Goal: Transaction & Acquisition: Purchase product/service

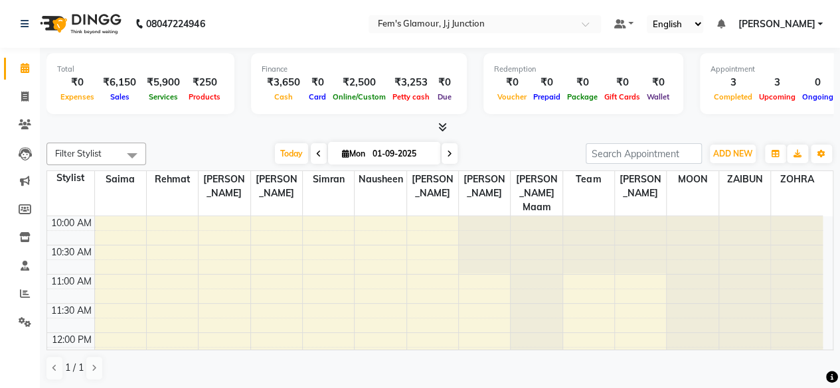
scroll to position [404, 0]
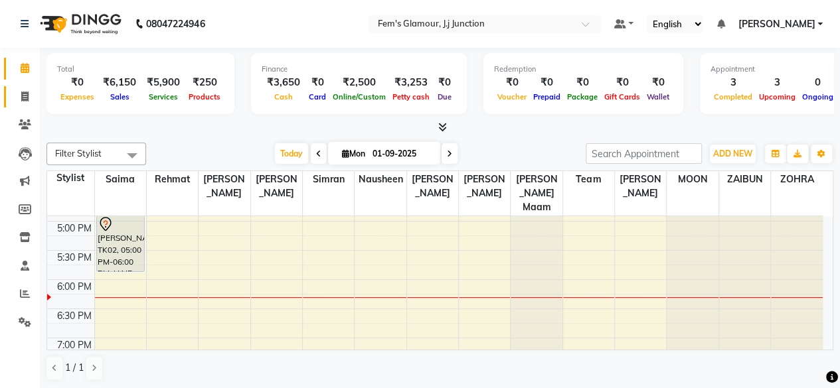
click at [12, 99] on link "Invoice" at bounding box center [20, 97] width 32 height 22
select select "service"
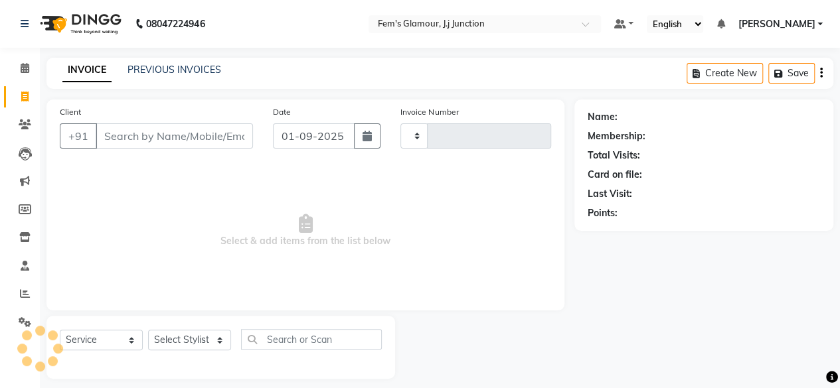
type input "1672"
select select "4132"
click at [177, 133] on input "Client" at bounding box center [174, 135] width 157 height 25
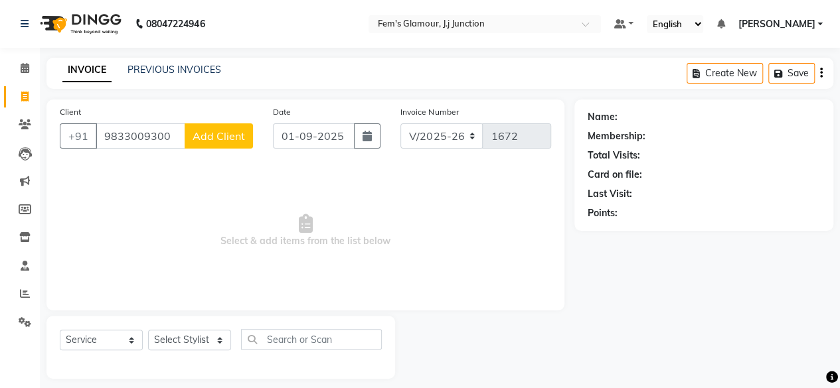
type input "9833009300"
click at [232, 135] on span "Add Client" at bounding box center [219, 135] width 52 height 13
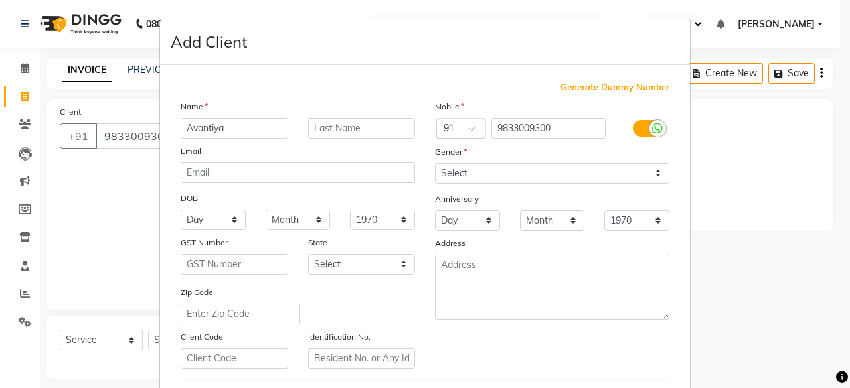
type input "Avantiya"
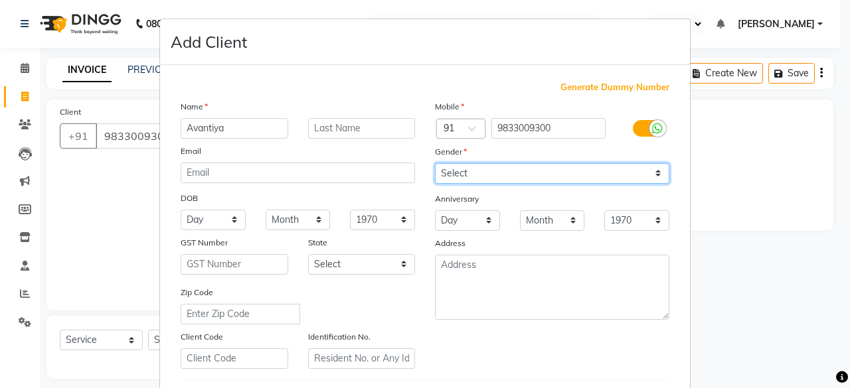
click at [509, 171] on select "Select [DEMOGRAPHIC_DATA] [DEMOGRAPHIC_DATA] Other Prefer Not To Say" at bounding box center [552, 173] width 234 height 21
select select "[DEMOGRAPHIC_DATA]"
click at [435, 163] on select "Select [DEMOGRAPHIC_DATA] [DEMOGRAPHIC_DATA] Other Prefer Not To Say" at bounding box center [552, 173] width 234 height 21
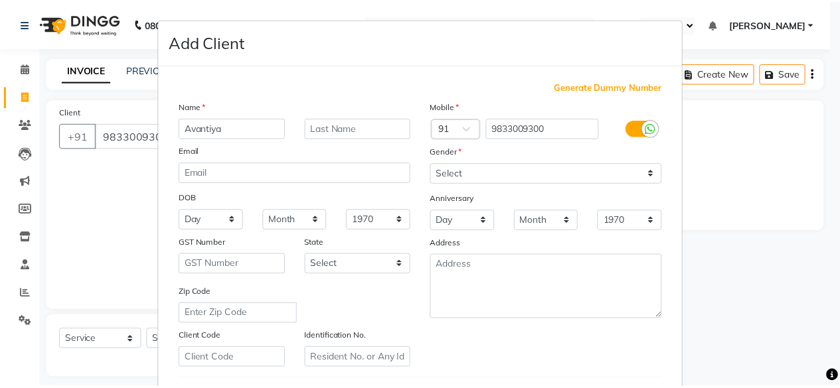
scroll to position [222, 0]
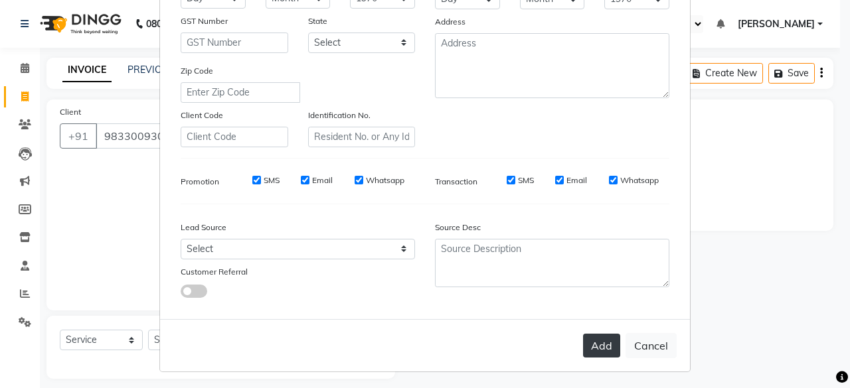
click at [603, 349] on button "Add" at bounding box center [601, 346] width 37 height 24
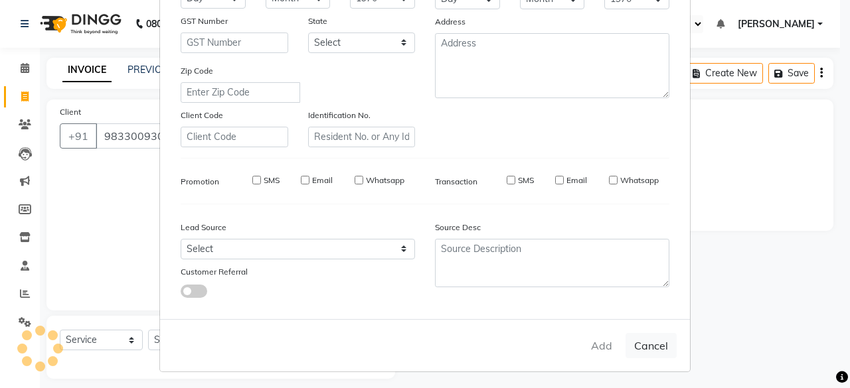
select select
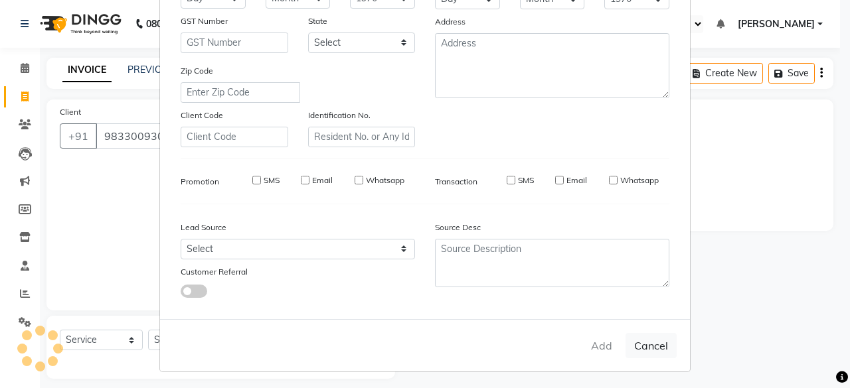
select select
checkbox input "false"
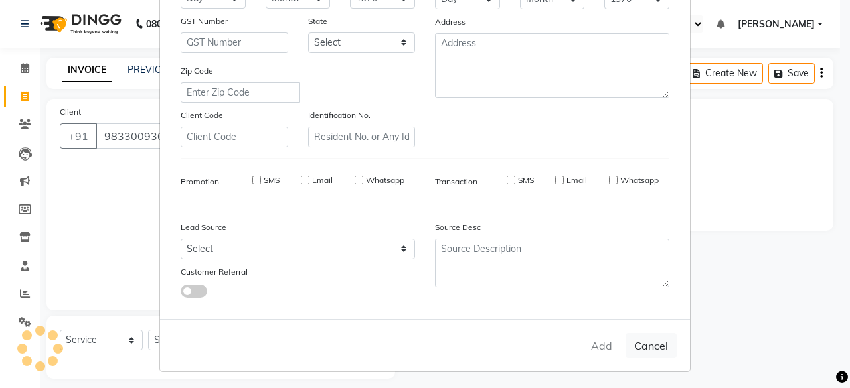
checkbox input "false"
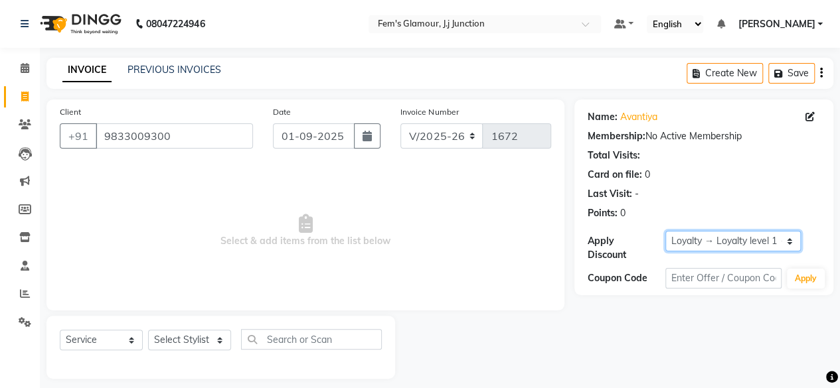
drag, startPoint x: 713, startPoint y: 242, endPoint x: 714, endPoint y: 258, distance: 15.3
click at [714, 258] on div "Apply Discount Select Loyalty → Loyalty level 1 → All Customers" at bounding box center [704, 246] width 232 height 31
select select "0:"
click at [665, 231] on select "Select Loyalty → Loyalty level 1 → All Customers" at bounding box center [732, 241] width 135 height 21
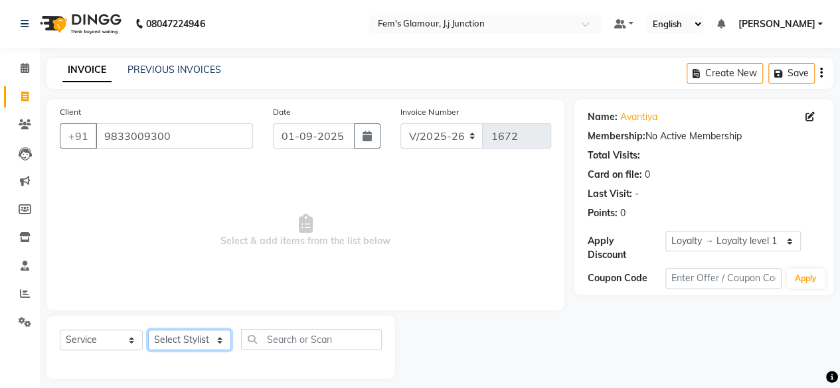
click at [165, 335] on select "Select Stylist fatima maam [PERSON_NAME] [PERSON_NAME] maam MOON Nagma Nasreen …" at bounding box center [189, 340] width 83 height 21
select select "34081"
click at [148, 330] on select "Select Stylist fatima maam [PERSON_NAME] [PERSON_NAME] maam MOON Nagma Nasreen …" at bounding box center [189, 340] width 83 height 21
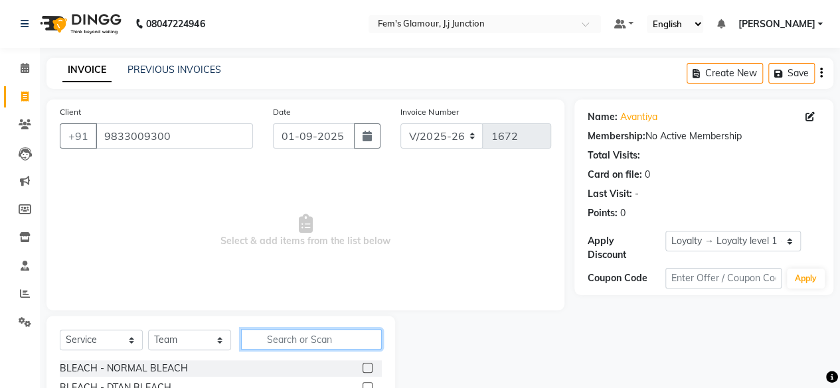
click at [285, 343] on input "text" at bounding box center [311, 339] width 141 height 21
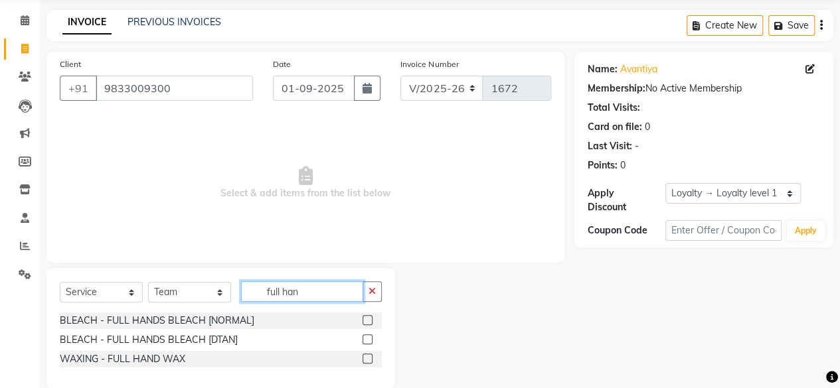
scroll to position [57, 0]
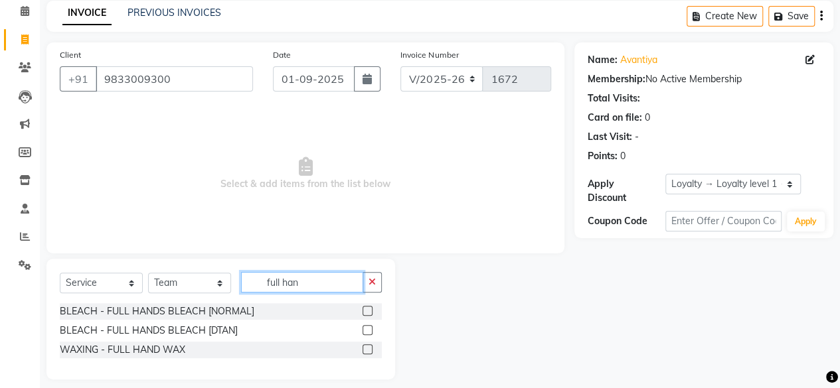
type input "full han"
click at [371, 350] on label at bounding box center [367, 350] width 10 height 10
click at [371, 350] on input "checkbox" at bounding box center [366, 350] width 9 height 9
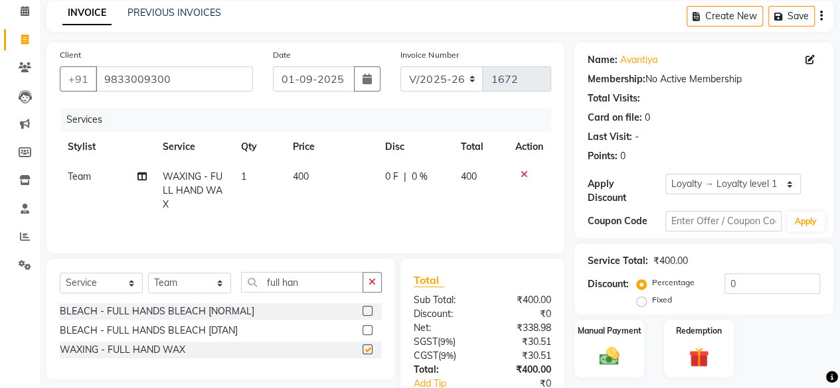
checkbox input "false"
click at [321, 280] on input "full han" at bounding box center [302, 282] width 122 height 21
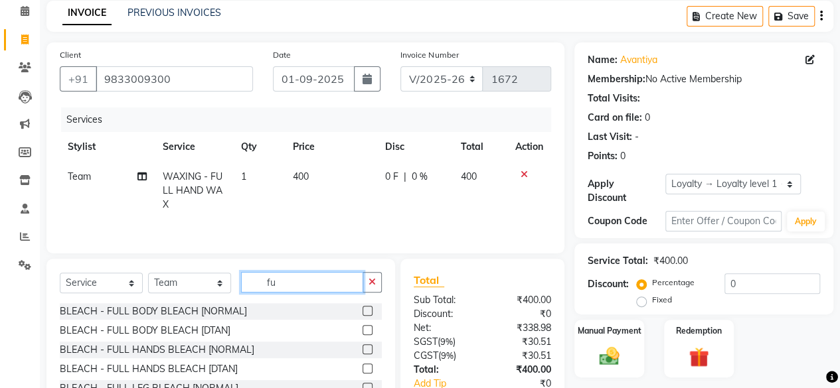
type input "f"
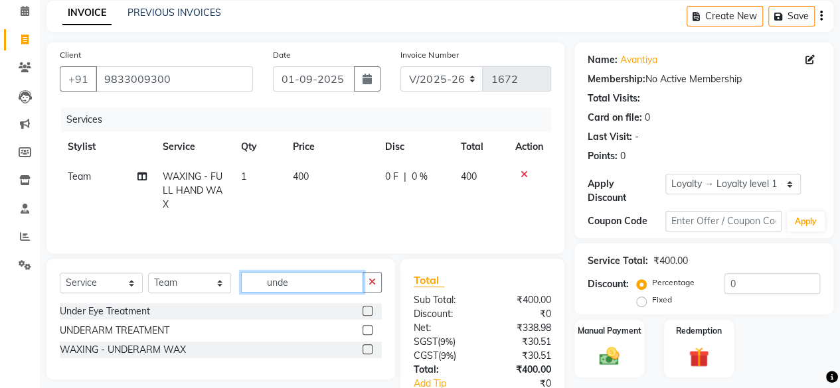
type input "unde"
click at [367, 350] on label at bounding box center [367, 350] width 10 height 10
click at [367, 350] on input "checkbox" at bounding box center [366, 350] width 9 height 9
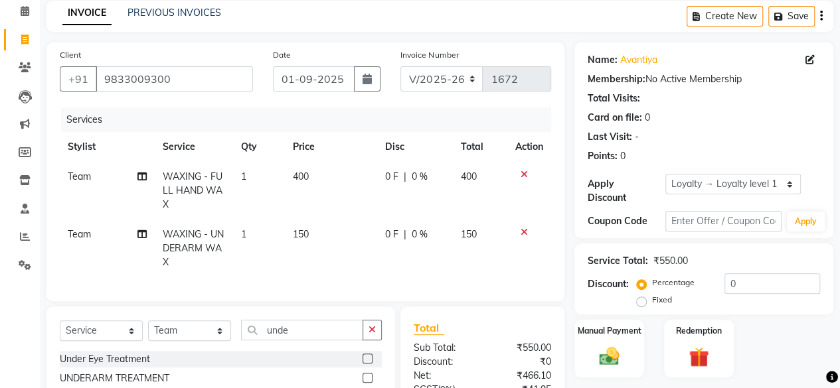
checkbox input "false"
click at [311, 341] on input "unde" at bounding box center [302, 330] width 122 height 21
type input "u"
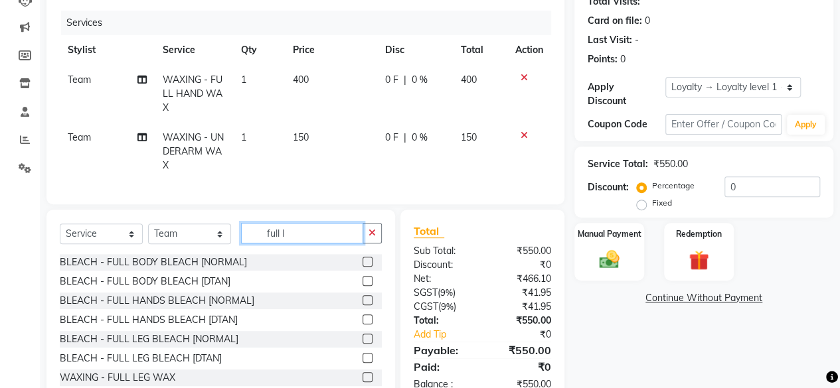
scroll to position [155, 0]
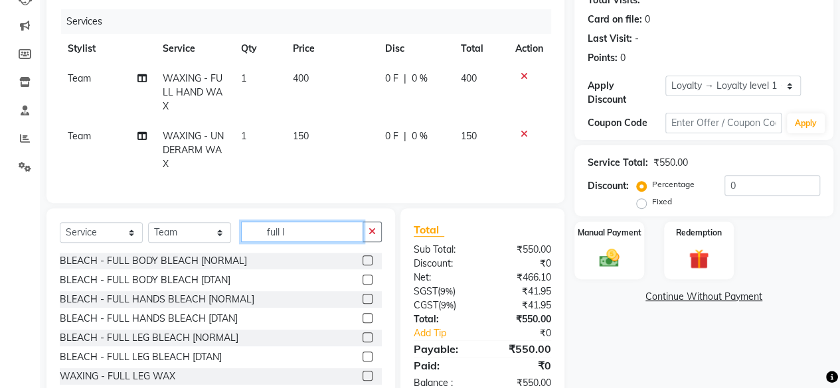
type input "full l"
click at [362, 381] on label at bounding box center [367, 376] width 10 height 10
click at [362, 381] on input "checkbox" at bounding box center [366, 376] width 9 height 9
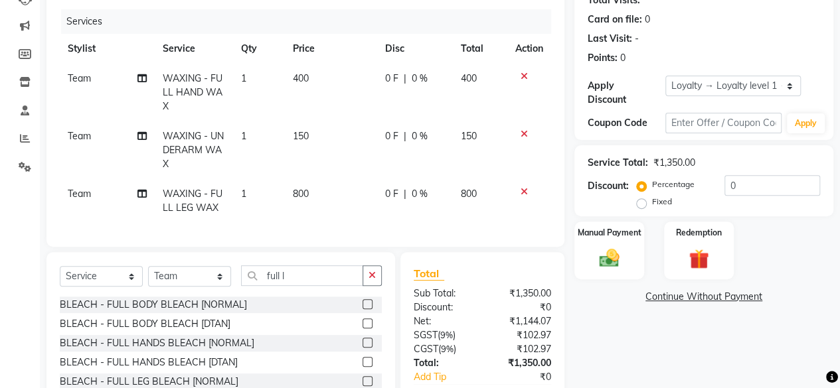
checkbox input "false"
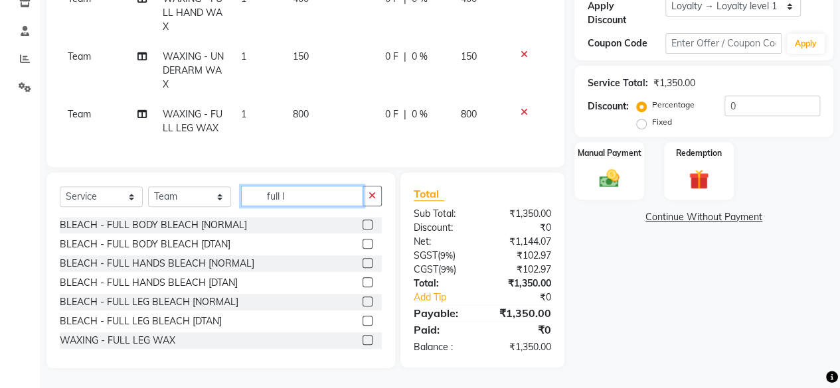
click at [295, 193] on input "full l" at bounding box center [302, 196] width 122 height 21
type input "f"
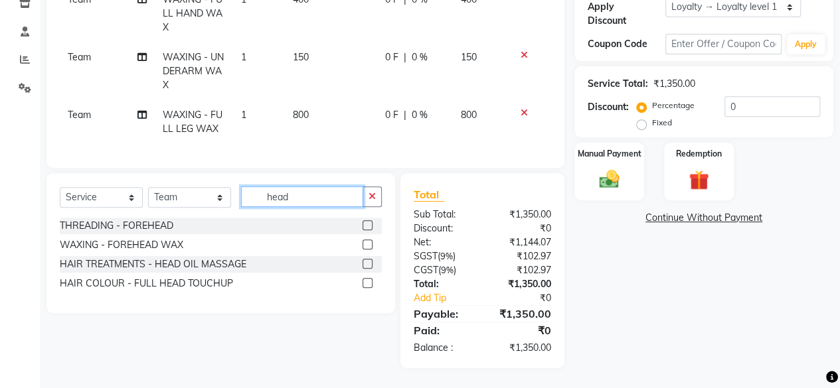
scroll to position [243, 0]
type input "head"
click at [368, 263] on label at bounding box center [367, 264] width 10 height 10
click at [368, 263] on input "checkbox" at bounding box center [366, 264] width 9 height 9
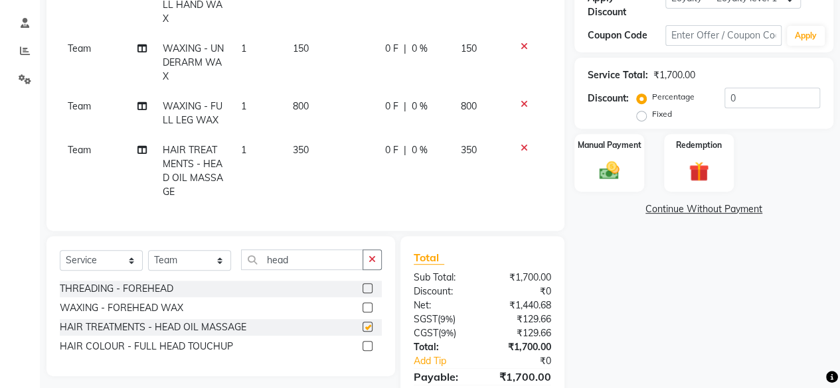
checkbox input "false"
click at [296, 147] on span "350" at bounding box center [301, 150] width 16 height 12
select select "34081"
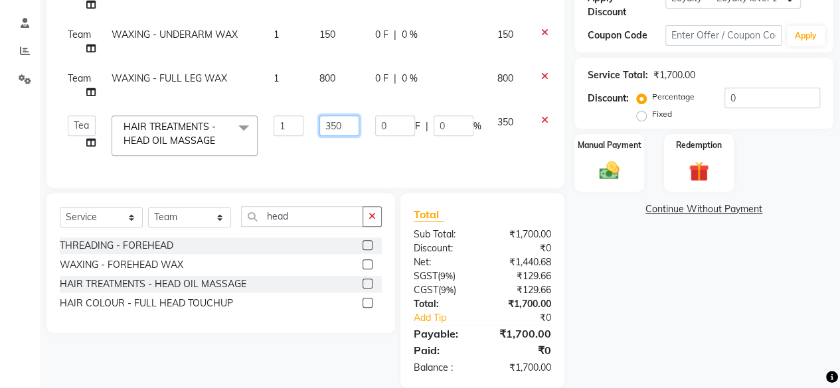
click at [329, 125] on input "350" at bounding box center [339, 126] width 40 height 21
type input "500"
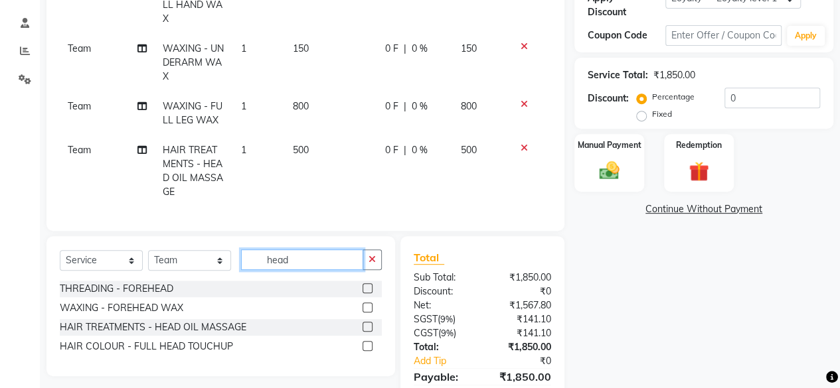
click at [342, 220] on div "Client +91 9833009300 Date 01-09-2025 Invoice Number V/2025 V/2025-26 1672 Serv…" at bounding box center [306, 144] width 538 height 575
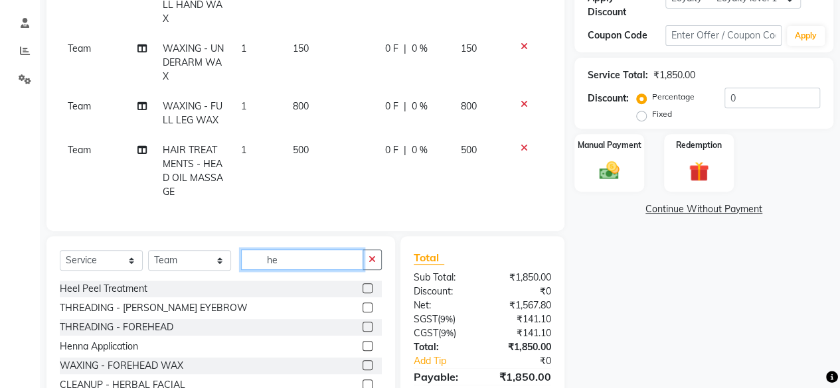
type input "h"
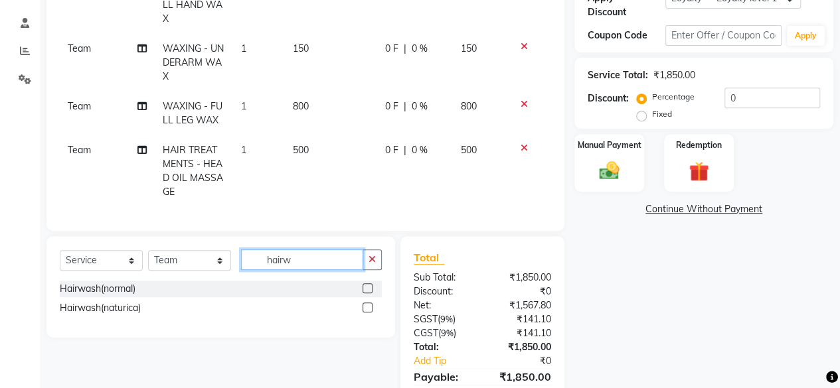
type input "hairw"
click at [369, 293] on label at bounding box center [367, 288] width 10 height 10
click at [369, 293] on input "checkbox" at bounding box center [366, 289] width 9 height 9
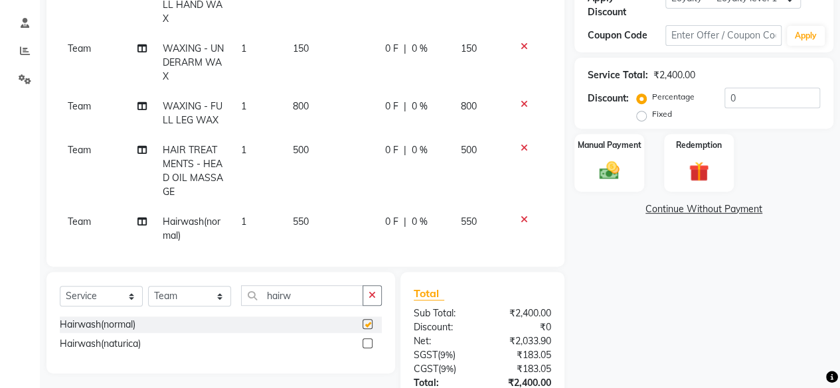
checkbox input "false"
click at [294, 221] on span "550" at bounding box center [301, 222] width 16 height 12
select select "34081"
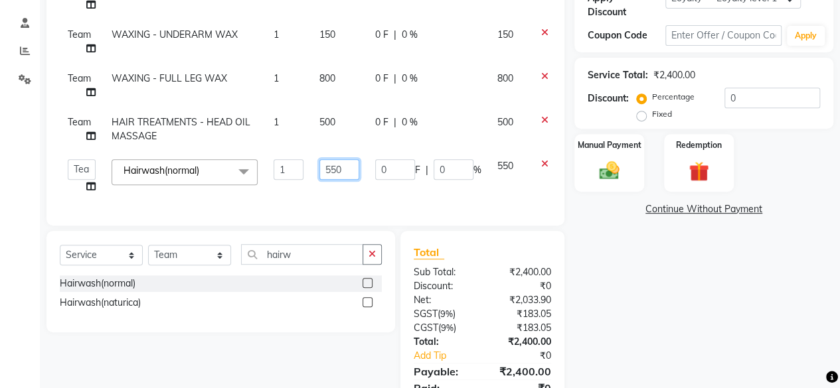
click at [335, 169] on input "550" at bounding box center [339, 169] width 40 height 21
type input "700"
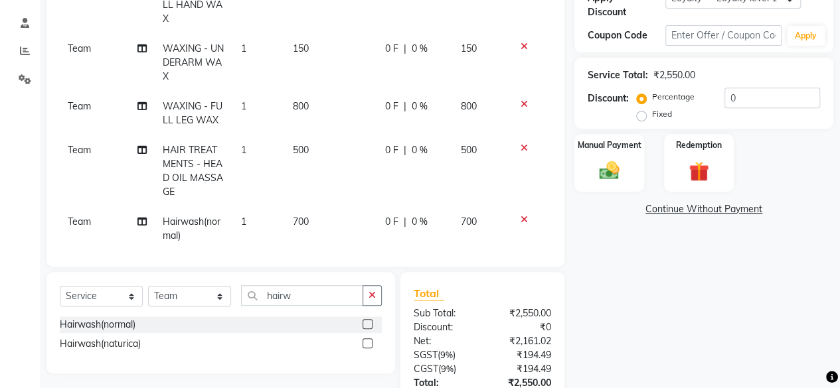
click at [657, 325] on div "Name: Avantiya Membership: No Active Membership Total Visits: Card on file: 0 L…" at bounding box center [708, 162] width 269 height 611
click at [623, 177] on img at bounding box center [609, 171] width 34 height 24
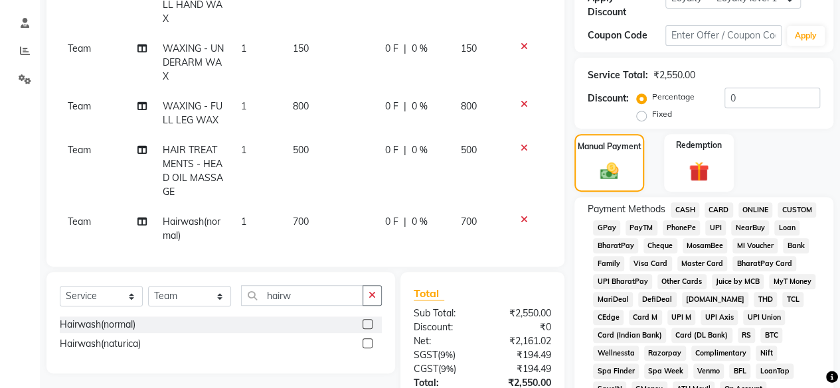
click at [605, 229] on span "GPay" at bounding box center [606, 227] width 27 height 15
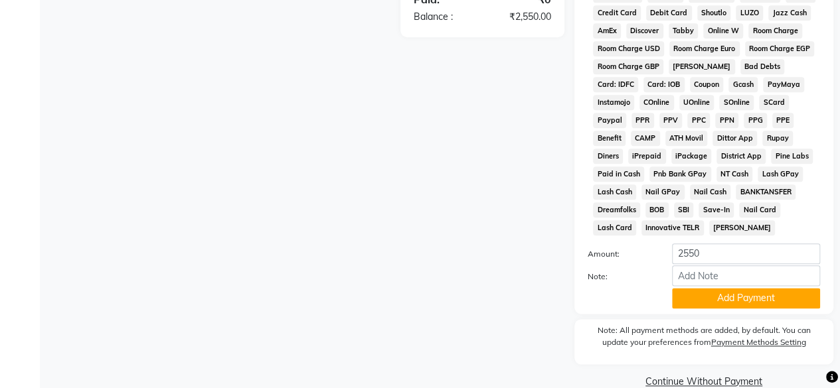
scroll to position [700, 0]
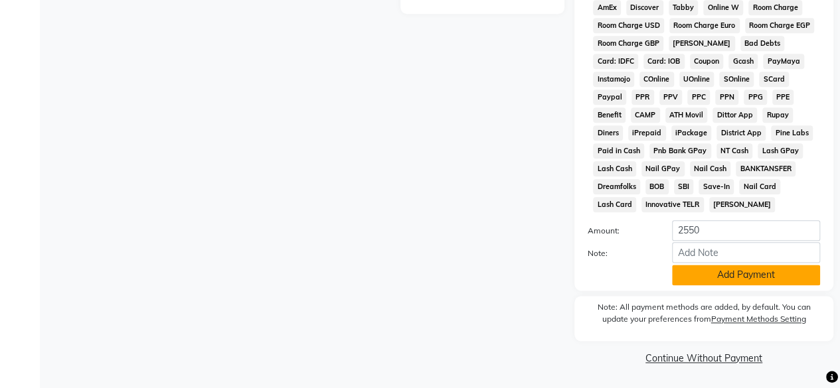
click at [694, 283] on button "Add Payment" at bounding box center [746, 275] width 148 height 21
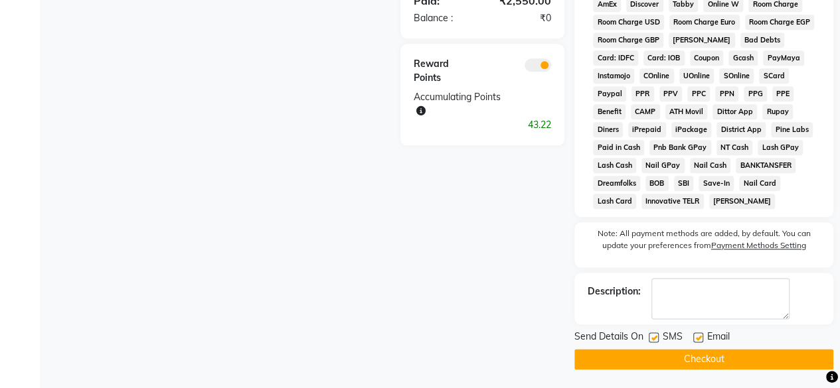
click at [660, 364] on button "Checkout" at bounding box center [703, 359] width 259 height 21
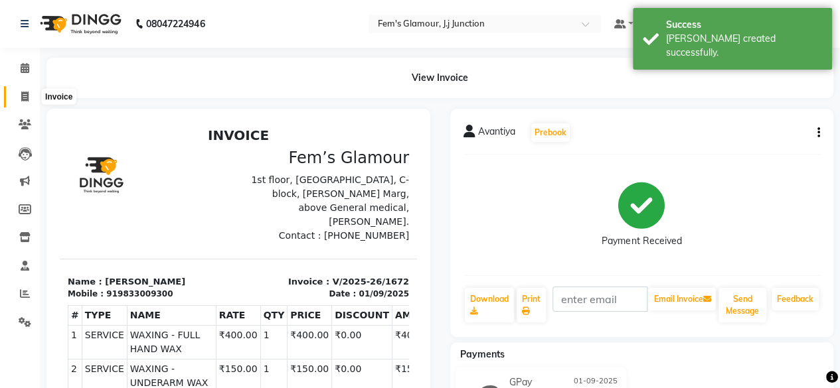
click at [32, 104] on span at bounding box center [24, 97] width 23 height 15
select select "service"
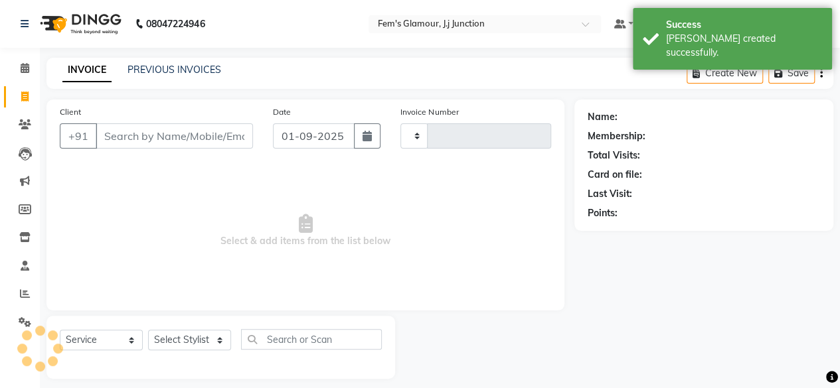
scroll to position [10, 0]
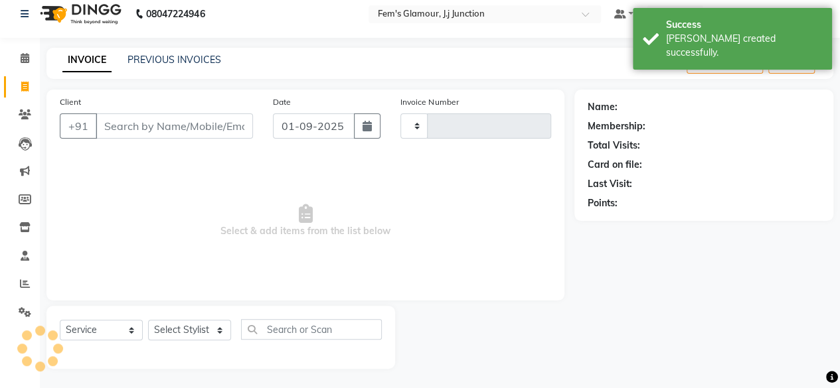
type input "1673"
select select "4132"
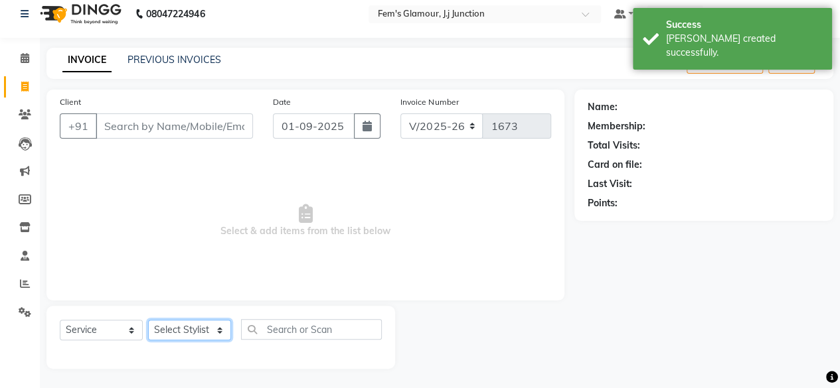
click at [183, 330] on select "Select Stylist fatima maam [PERSON_NAME] [PERSON_NAME] maam MOON Nagma Nasreen …" at bounding box center [189, 330] width 83 height 21
select select "78083"
click at [148, 320] on select "Select Stylist fatima maam [PERSON_NAME] [PERSON_NAME] maam MOON Nagma Nasreen …" at bounding box center [189, 330] width 83 height 21
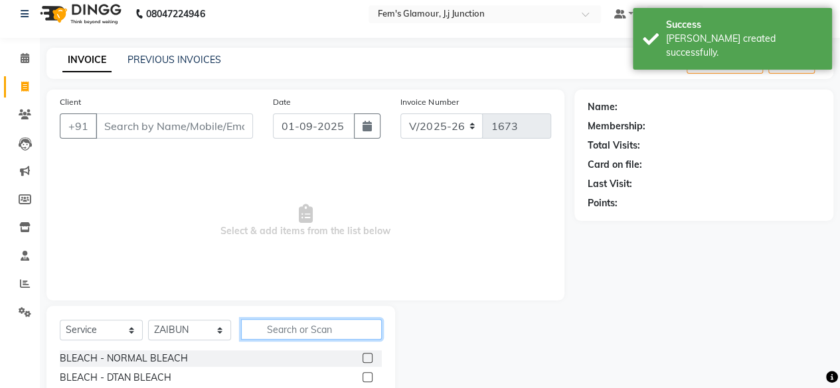
click at [281, 331] on input "text" at bounding box center [311, 329] width 141 height 21
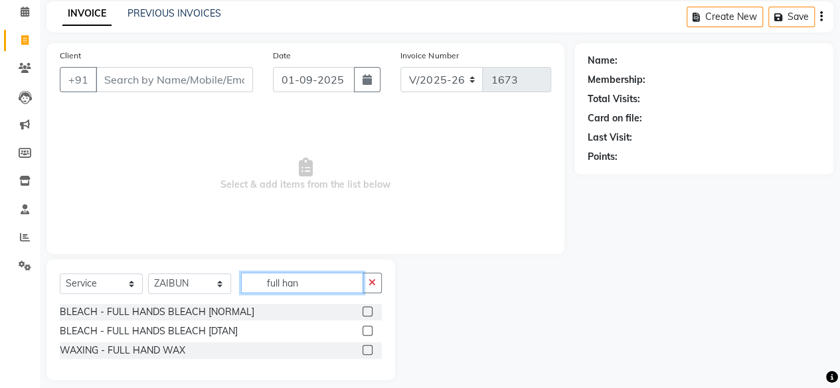
type input "full han"
click at [366, 349] on label at bounding box center [367, 350] width 10 height 10
click at [366, 349] on input "checkbox" at bounding box center [366, 351] width 9 height 9
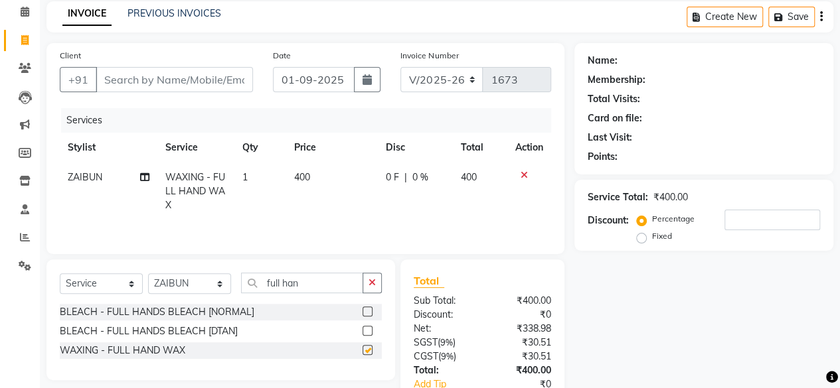
checkbox input "false"
click at [323, 285] on input "full han" at bounding box center [302, 283] width 122 height 21
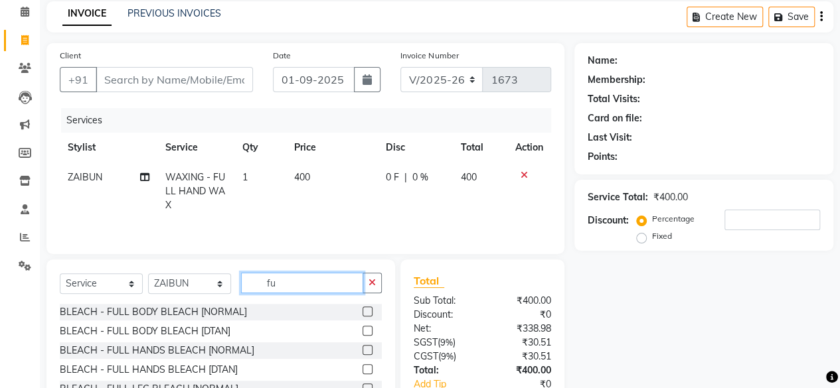
type input "f"
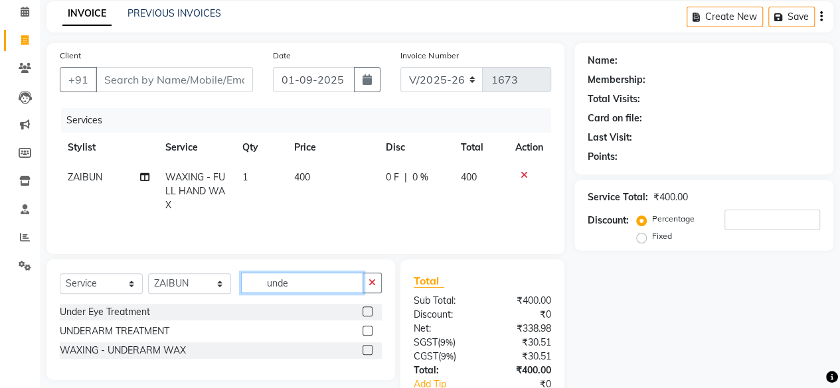
type input "unde"
click at [368, 351] on label at bounding box center [367, 350] width 10 height 10
click at [368, 351] on input "checkbox" at bounding box center [366, 351] width 9 height 9
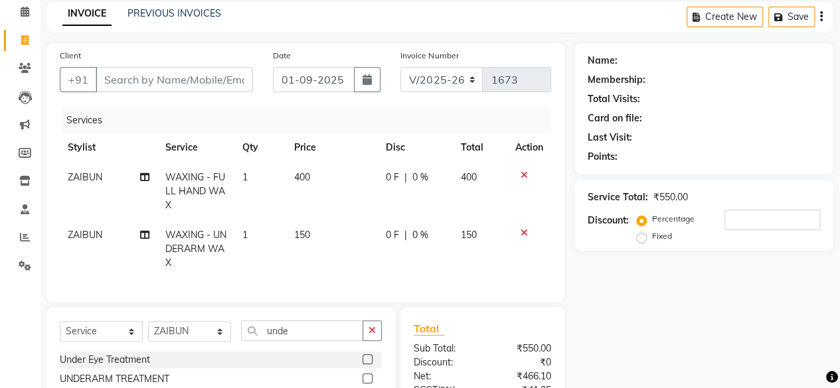
checkbox input "false"
click at [332, 335] on input "unde" at bounding box center [302, 331] width 122 height 21
type input "u"
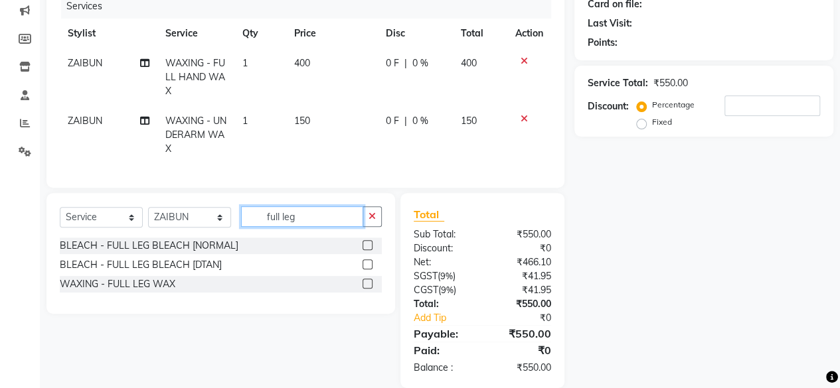
scroll to position [185, 0]
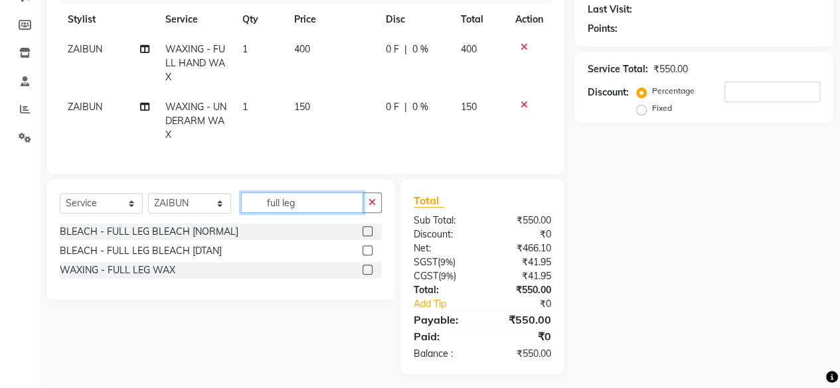
type input "full leg"
click at [368, 275] on label at bounding box center [367, 270] width 10 height 10
click at [368, 275] on input "checkbox" at bounding box center [366, 270] width 9 height 9
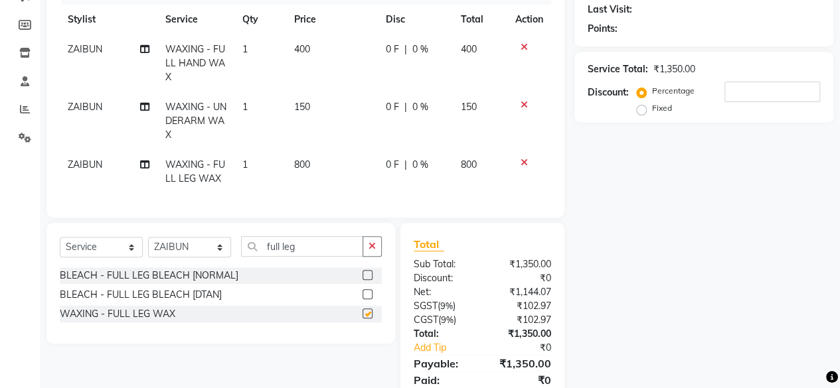
checkbox input "false"
click at [339, 257] on input "full leg" at bounding box center [302, 246] width 122 height 21
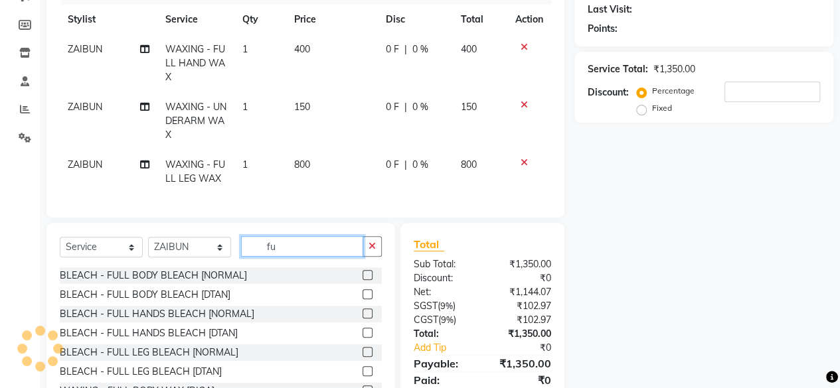
type input "f"
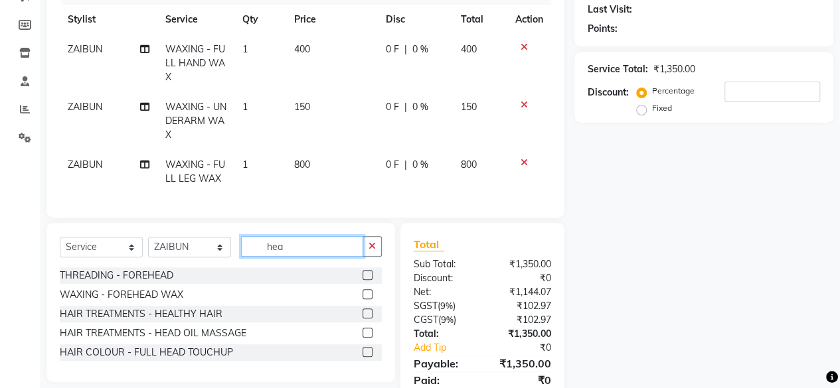
type input "hea"
click at [367, 338] on label at bounding box center [367, 333] width 10 height 10
click at [367, 338] on input "checkbox" at bounding box center [366, 333] width 9 height 9
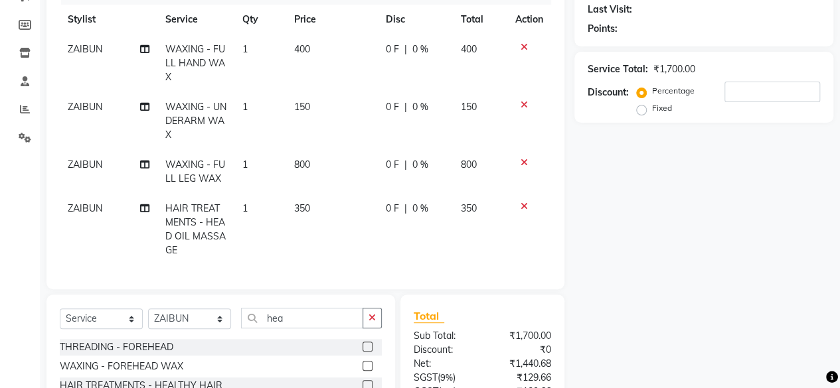
checkbox input "false"
click at [300, 205] on span "350" at bounding box center [302, 208] width 16 height 12
select select "78083"
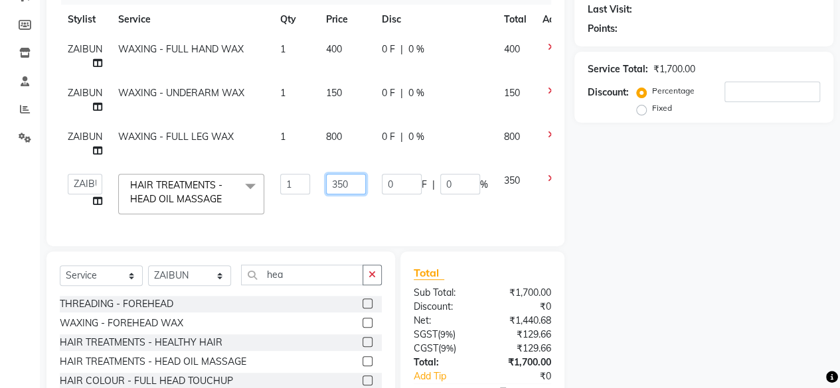
click at [337, 185] on input "350" at bounding box center [346, 184] width 40 height 21
type input "500"
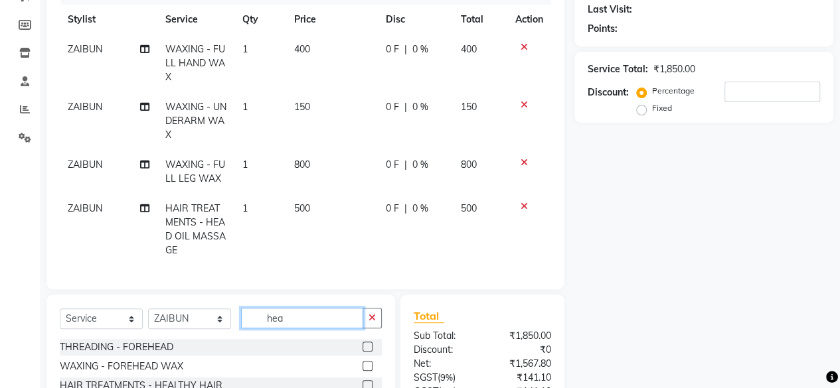
click at [329, 281] on div "Client +91 Date 01-09-2025 Invoice Number V/2025 V/2025-26 1673 Services Stylis…" at bounding box center [306, 202] width 538 height 575
type input "h"
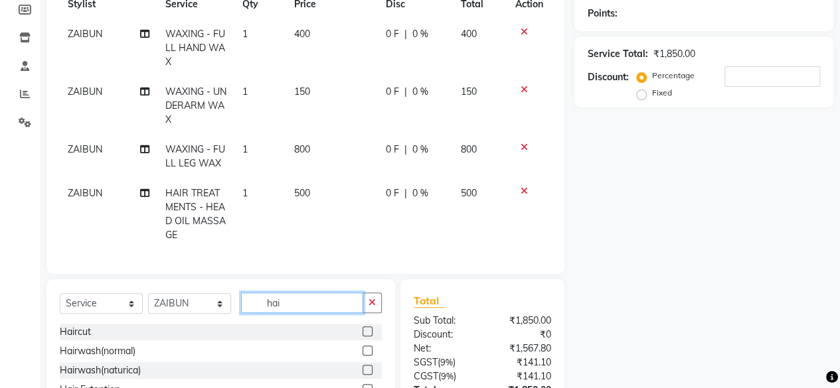
scroll to position [206, 0]
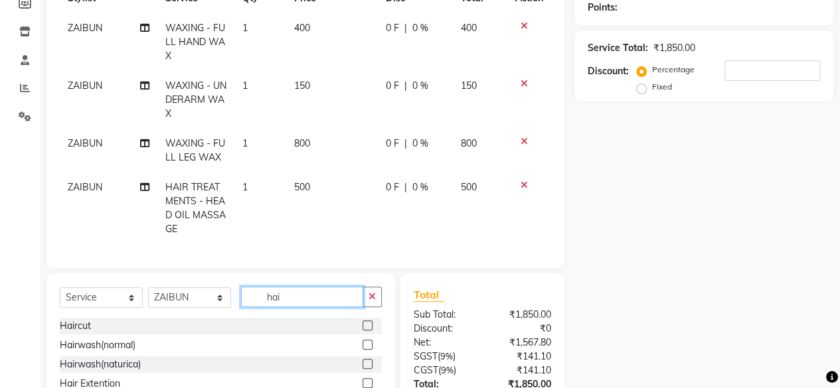
type input "hai"
click at [362, 350] on label at bounding box center [367, 345] width 10 height 10
click at [362, 350] on input "checkbox" at bounding box center [366, 345] width 9 height 9
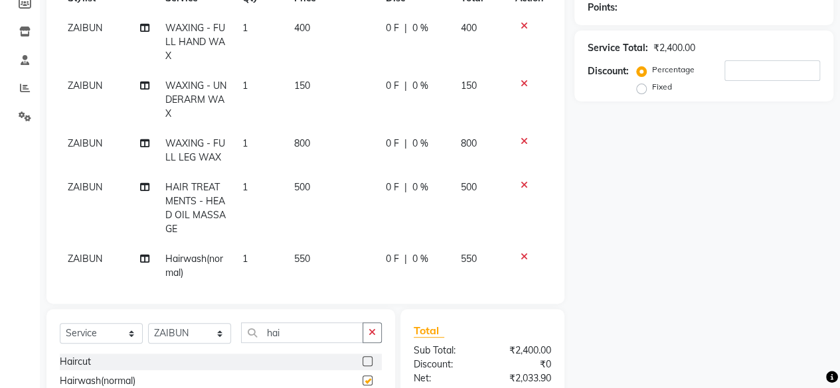
checkbox input "false"
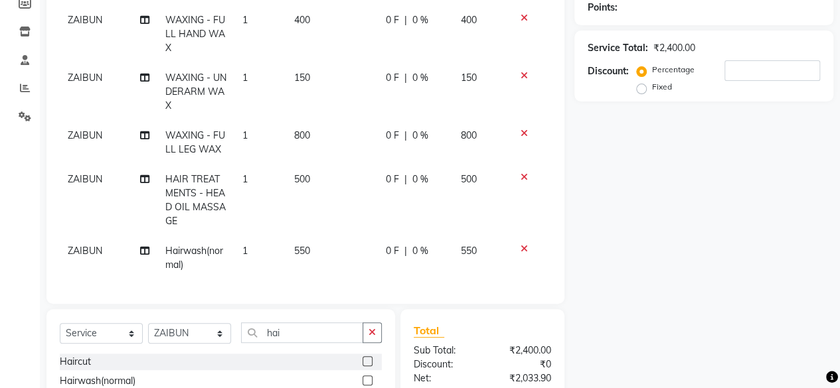
scroll to position [17, 0]
click at [297, 245] on span "550" at bounding box center [302, 251] width 16 height 12
select select "78083"
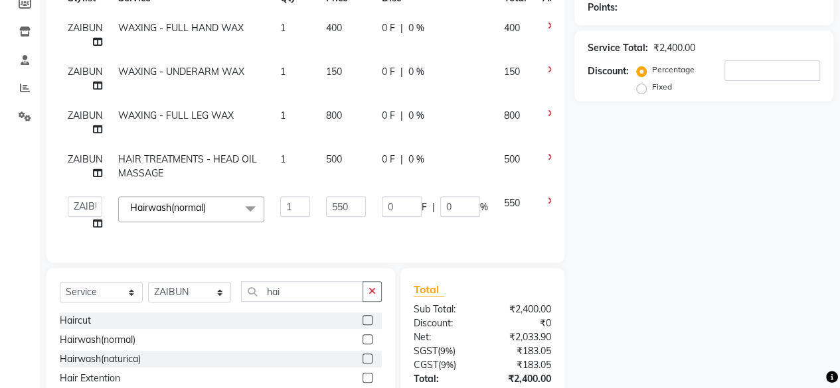
scroll to position [0, 0]
click at [297, 238] on td "1" at bounding box center [295, 214] width 46 height 50
click at [333, 212] on input "550" at bounding box center [346, 207] width 40 height 21
type input "700"
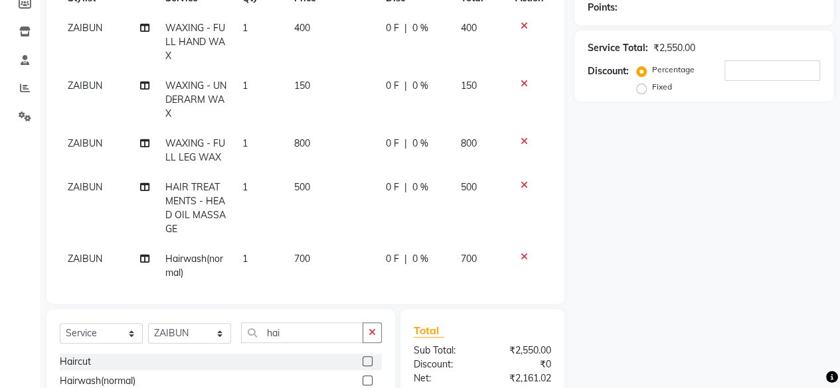
click at [629, 208] on div "Name: Membership: Total Visits: Card on file: Last Visit: Points: Service Total…" at bounding box center [708, 199] width 269 height 611
click at [291, 330] on input "hai" at bounding box center [302, 333] width 122 height 21
type input "h"
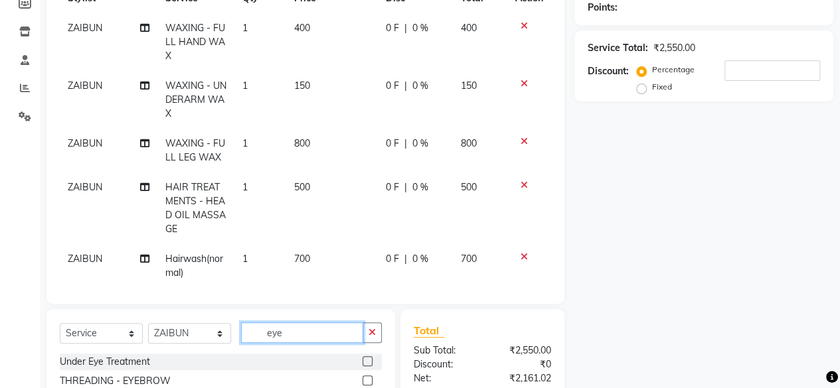
scroll to position [341, 0]
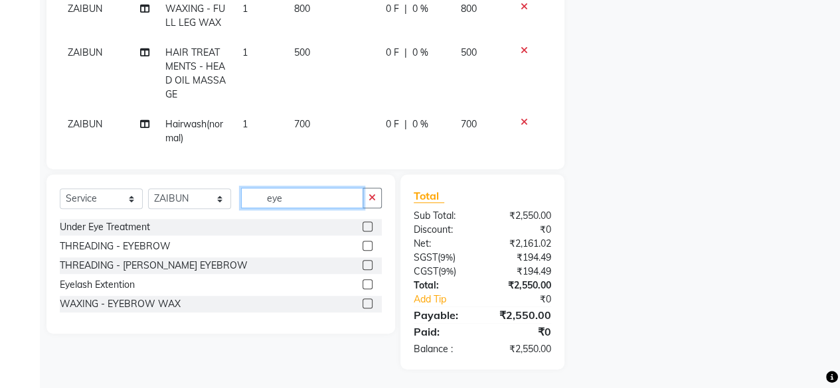
type input "eye"
click at [364, 248] on label at bounding box center [367, 246] width 10 height 10
click at [364, 248] on input "checkbox" at bounding box center [366, 246] width 9 height 9
checkbox input "false"
click at [327, 201] on input "eye" at bounding box center [302, 198] width 122 height 21
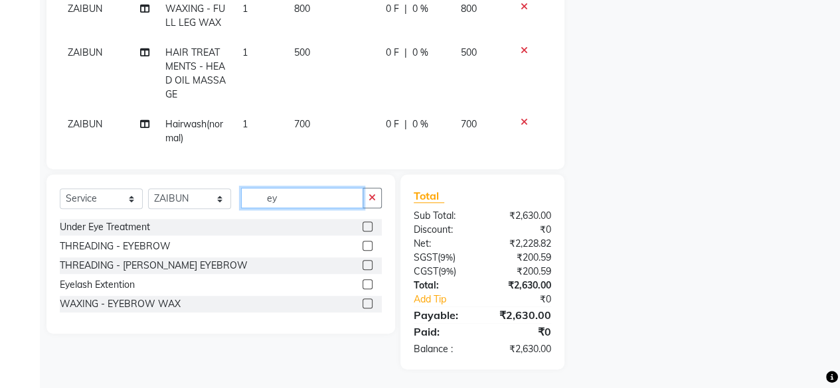
type input "e"
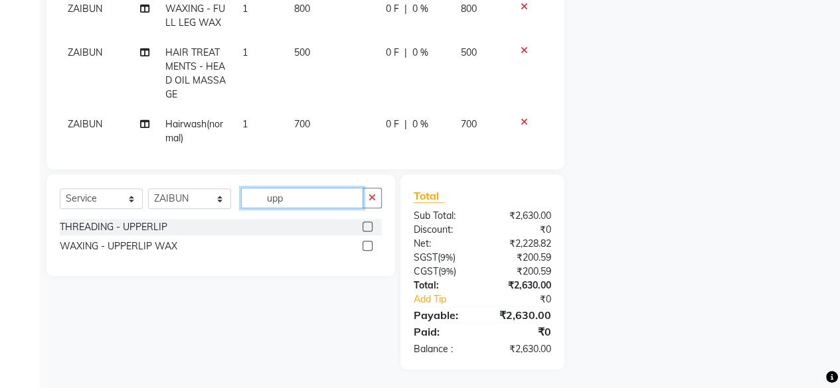
type input "upp"
click at [368, 226] on label at bounding box center [367, 227] width 10 height 10
click at [368, 226] on input "checkbox" at bounding box center [366, 227] width 9 height 9
checkbox input "false"
click at [540, 104] on td at bounding box center [529, 74] width 44 height 72
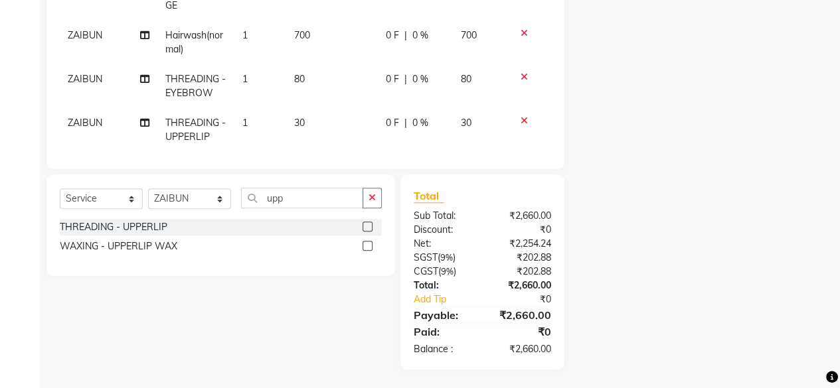
scroll to position [106, 0]
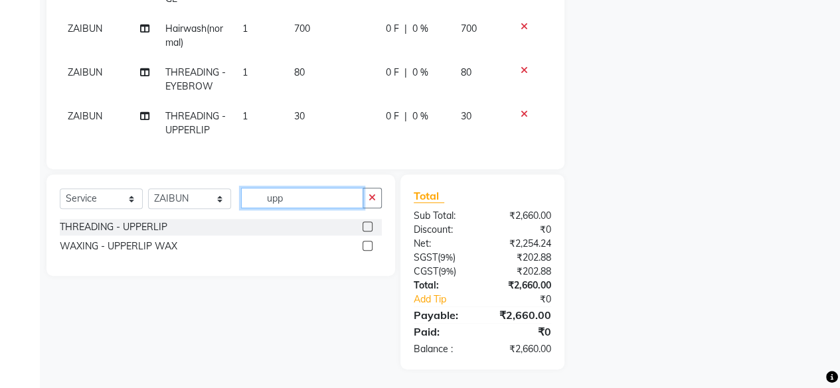
click at [311, 201] on input "upp" at bounding box center [302, 198] width 122 height 21
type input "u"
type input "chin"
click at [366, 225] on label at bounding box center [367, 227] width 10 height 10
click at [366, 225] on input "checkbox" at bounding box center [366, 227] width 9 height 9
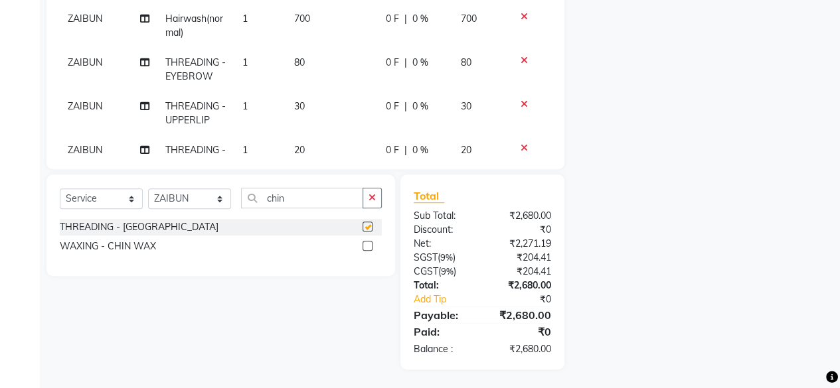
checkbox input "false"
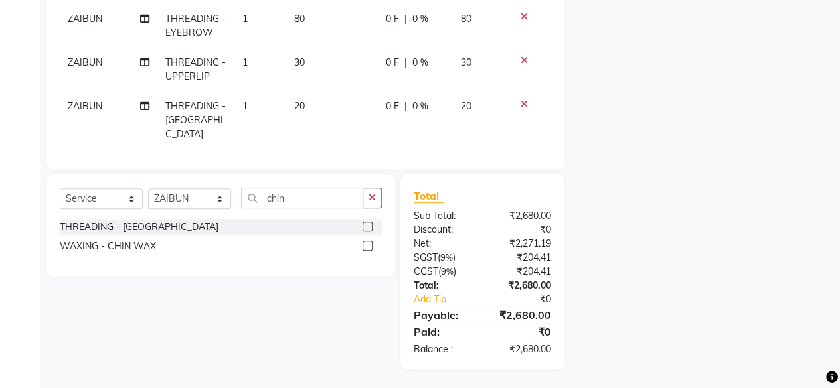
click at [300, 100] on td "20" at bounding box center [332, 121] width 92 height 58
select select "78083"
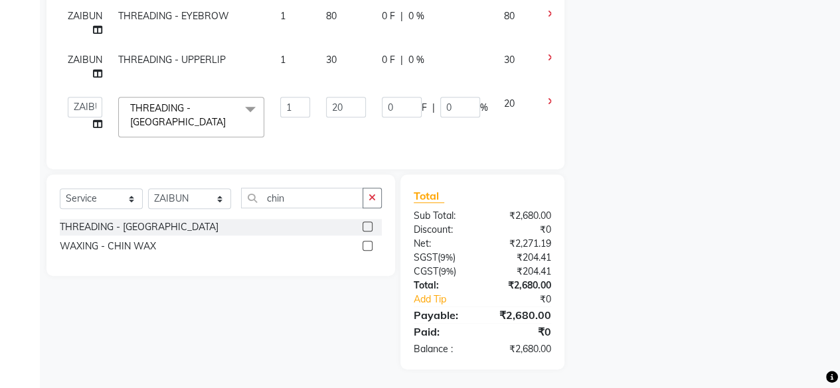
scroll to position [100, 0]
click at [333, 107] on input "20" at bounding box center [346, 107] width 40 height 21
click at [335, 108] on input "20" at bounding box center [346, 107] width 40 height 21
type input "30"
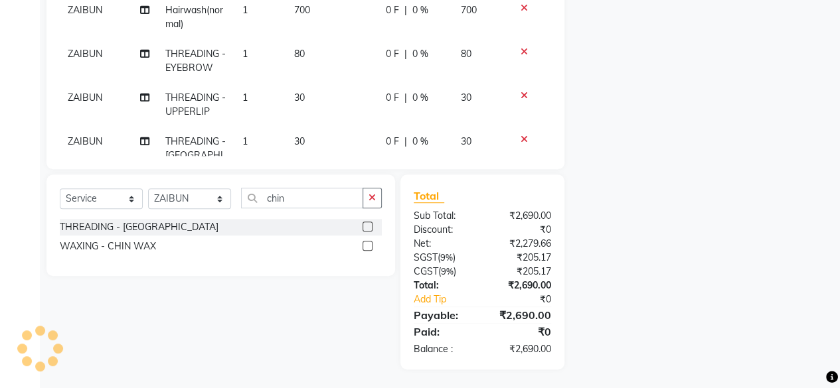
click at [387, 127] on td "0 F | 0 %" at bounding box center [415, 156] width 75 height 58
select select "78083"
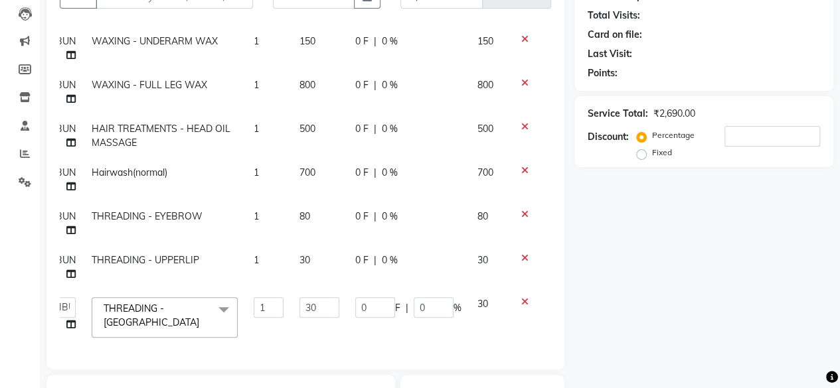
scroll to position [138, 0]
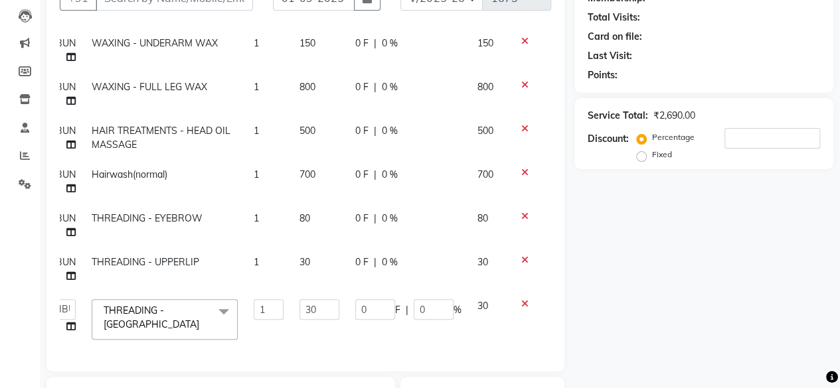
click at [522, 80] on icon at bounding box center [524, 84] width 7 height 9
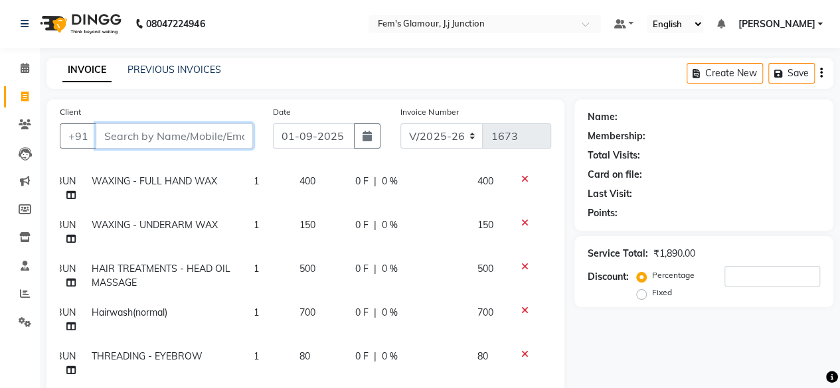
click at [157, 139] on input "Client" at bounding box center [174, 135] width 157 height 25
type input "9"
type input "0"
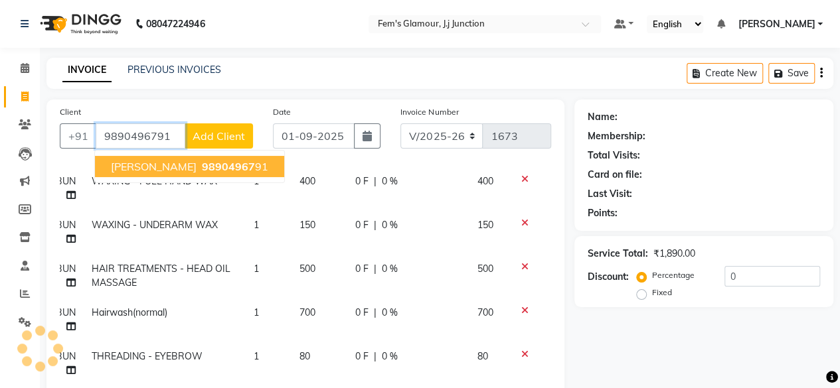
type input "9890496791"
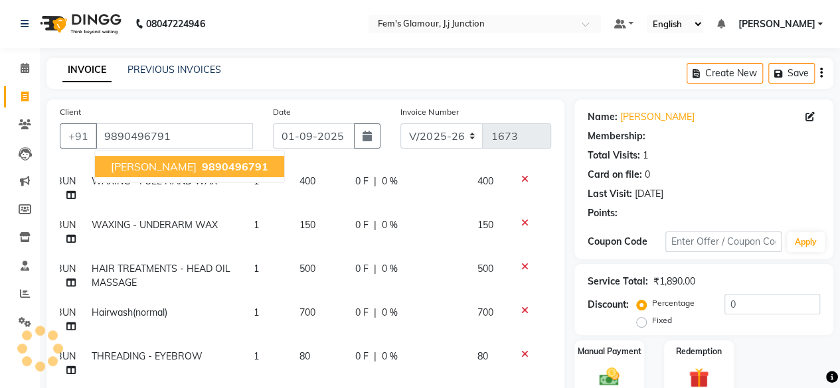
type input "2"
type input "0.6"
type input "2"
select select "1: Object"
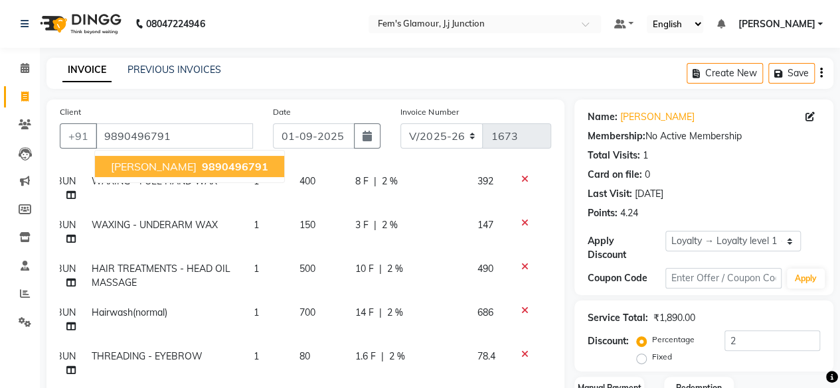
click at [202, 163] on span "9890496791" at bounding box center [235, 166] width 66 height 13
type input "0"
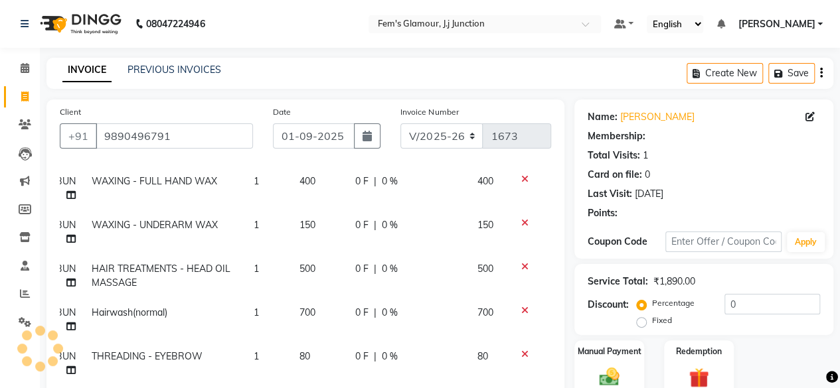
type input "2"
type input "0.6"
type input "2"
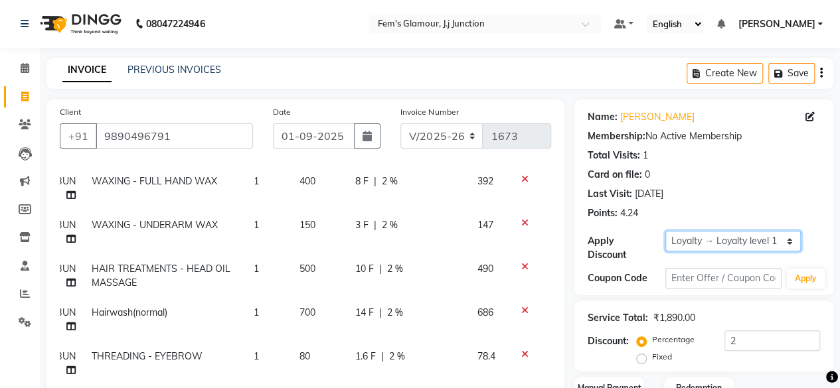
click at [721, 239] on select "Select Loyalty → Loyalty level 1 → All Customers" at bounding box center [732, 241] width 135 height 21
select select "0:"
click at [665, 231] on select "Select Loyalty → Loyalty level 1 → All Customers" at bounding box center [732, 241] width 135 height 21
type input "0"
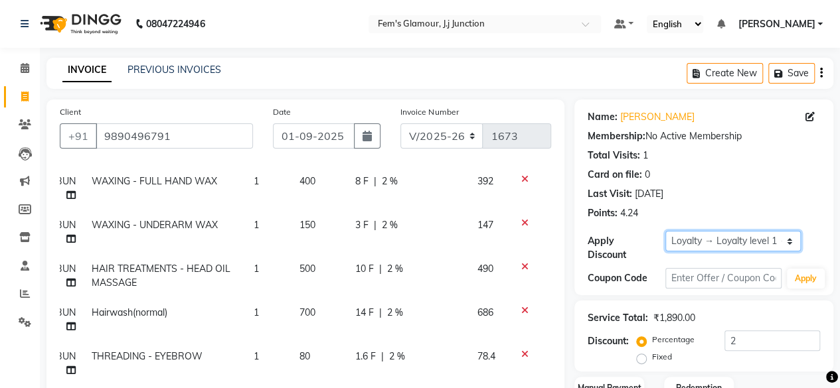
type input "0"
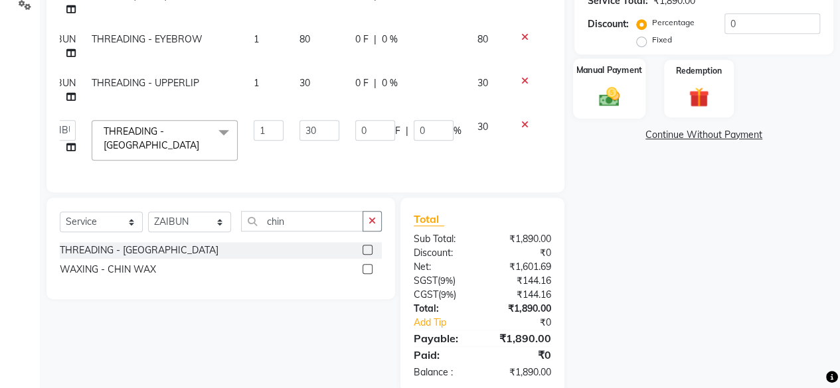
click at [607, 108] on img at bounding box center [609, 96] width 34 height 24
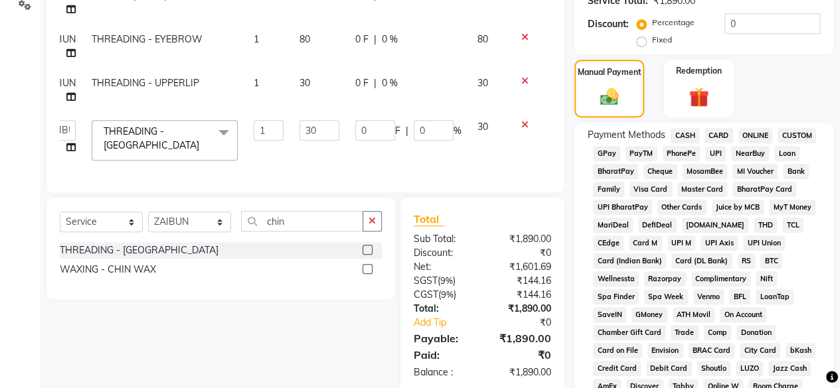
click at [613, 151] on span "GPay" at bounding box center [606, 153] width 27 height 15
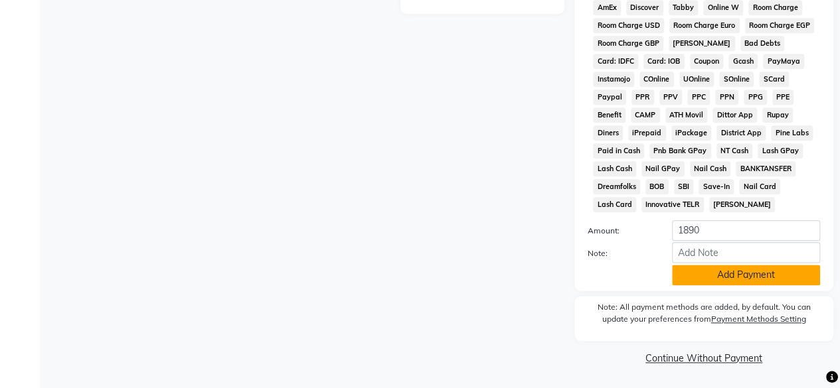
click at [717, 272] on button "Add Payment" at bounding box center [746, 275] width 148 height 21
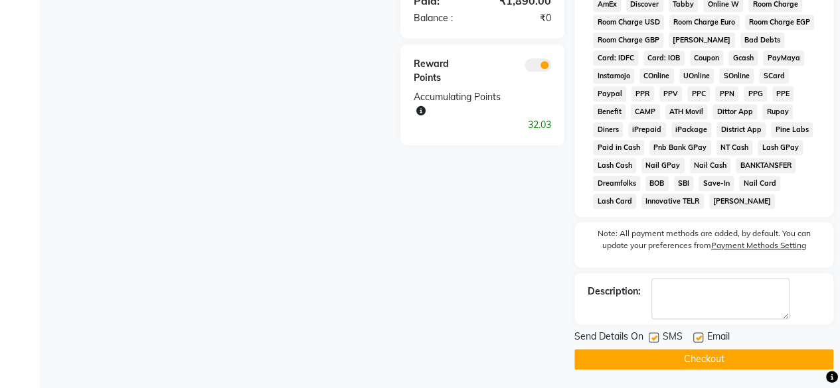
click at [676, 360] on button "Checkout" at bounding box center [703, 359] width 259 height 21
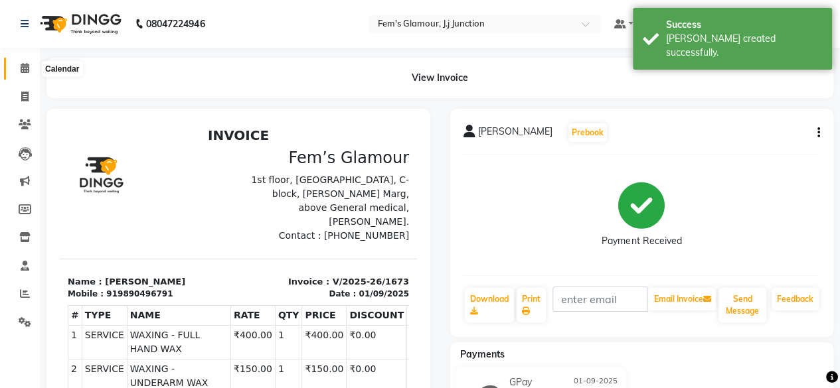
click at [24, 74] on span at bounding box center [24, 68] width 23 height 15
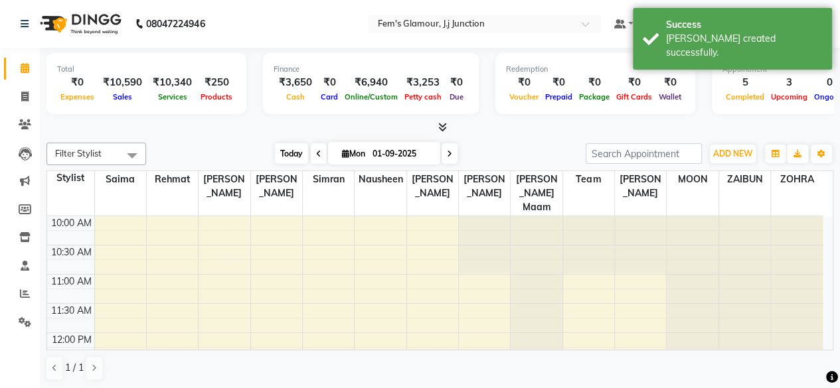
click at [280, 153] on span "Today" at bounding box center [291, 153] width 33 height 21
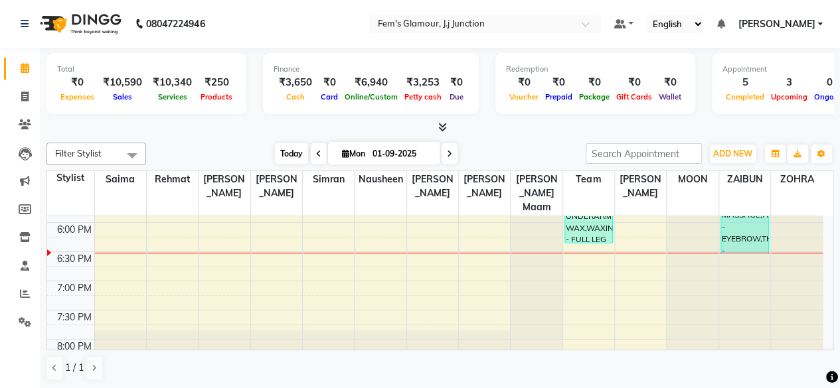
click at [280, 153] on span "Today" at bounding box center [291, 153] width 33 height 21
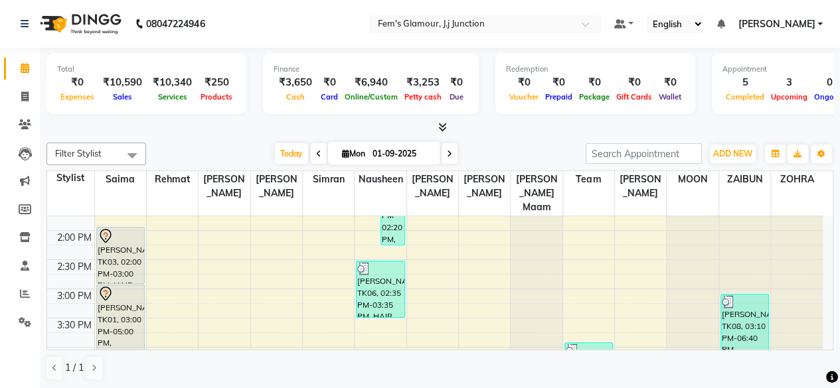
scroll to position [226, 0]
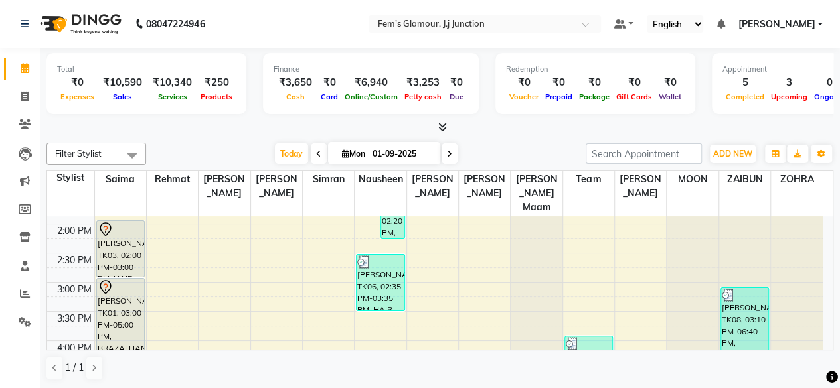
click at [835, 264] on div "Total ₹0 Expenses ₹10,590 Sales ₹10,340 Services ₹250 Products Finance ₹3,650 C…" at bounding box center [440, 219] width 800 height 342
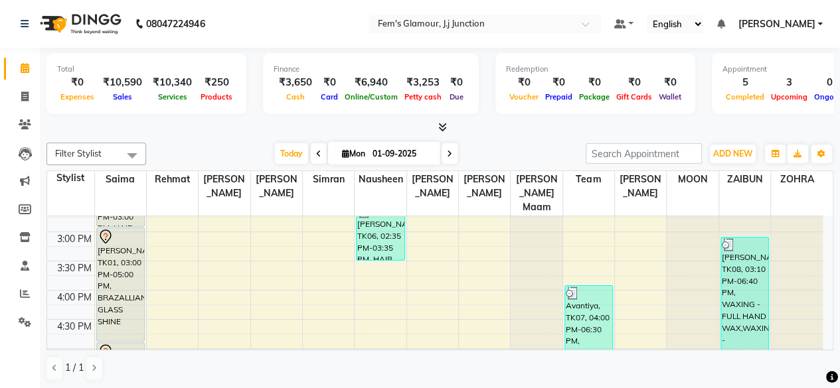
scroll to position [274, 0]
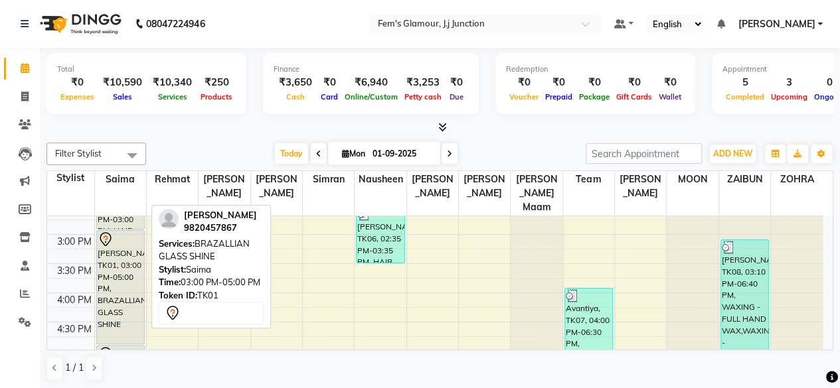
click at [121, 246] on div "[PERSON_NAME], TK01, 03:00 PM-05:00 PM, BRAZALLIAN GLASS SHINE" at bounding box center [120, 287] width 47 height 113
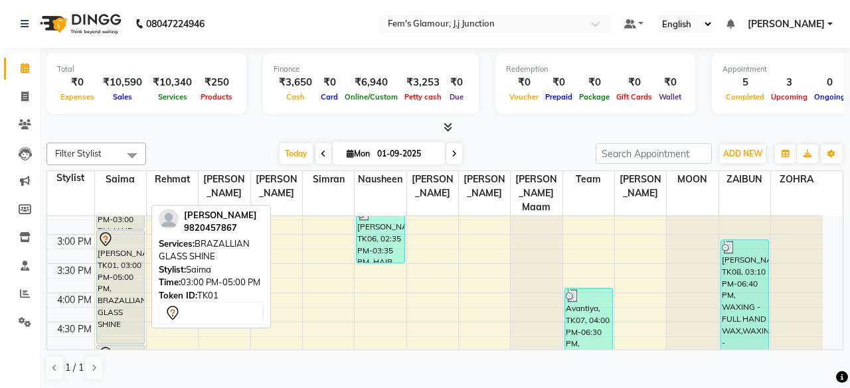
select select "7"
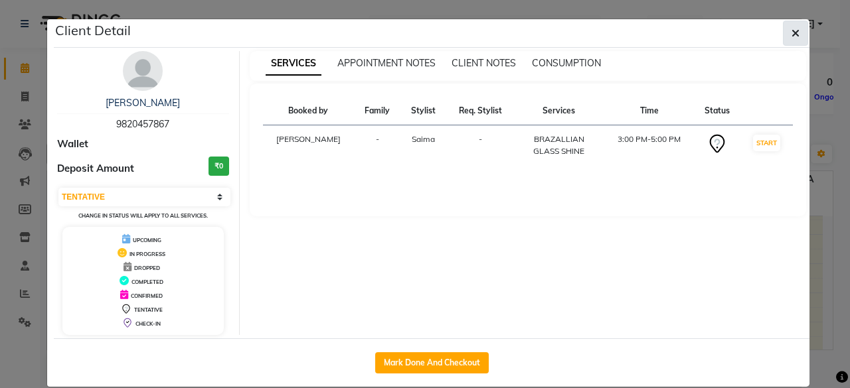
click at [799, 40] on button "button" at bounding box center [795, 33] width 25 height 25
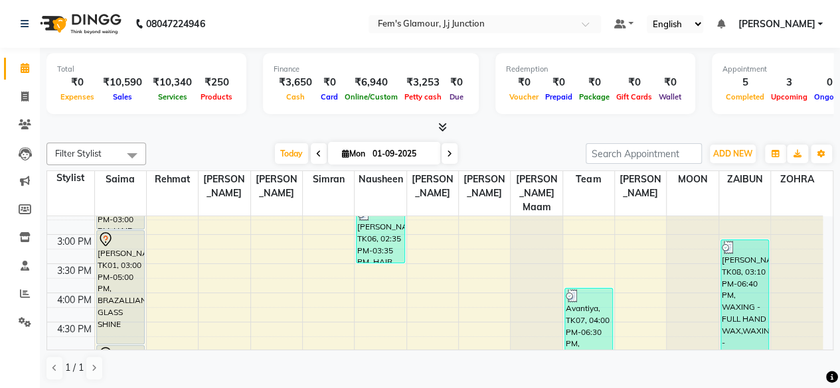
scroll to position [0, 0]
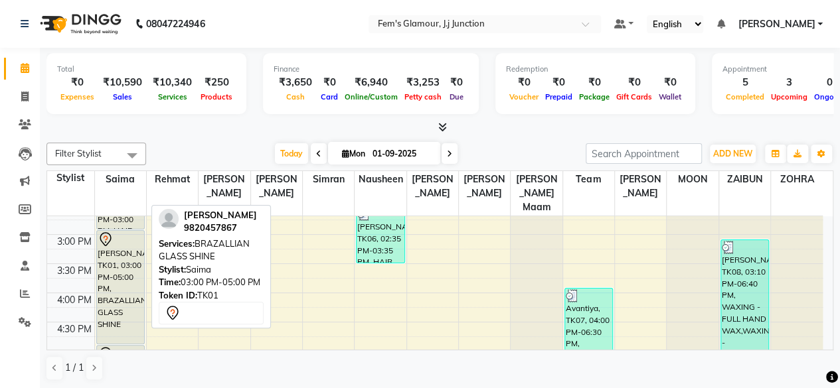
click at [107, 248] on div "[PERSON_NAME], TK01, 03:00 PM-05:00 PM, BRAZALLIAN GLASS SHINE" at bounding box center [120, 287] width 47 height 113
select select "7"
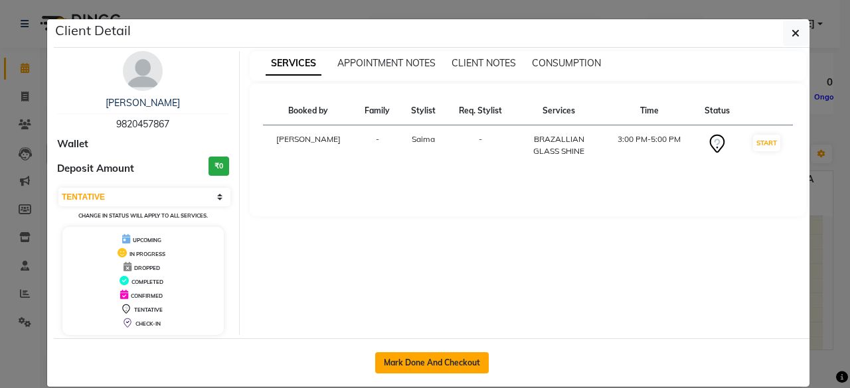
click at [467, 366] on button "Mark Done And Checkout" at bounding box center [432, 363] width 114 height 21
select select "4132"
select select "service"
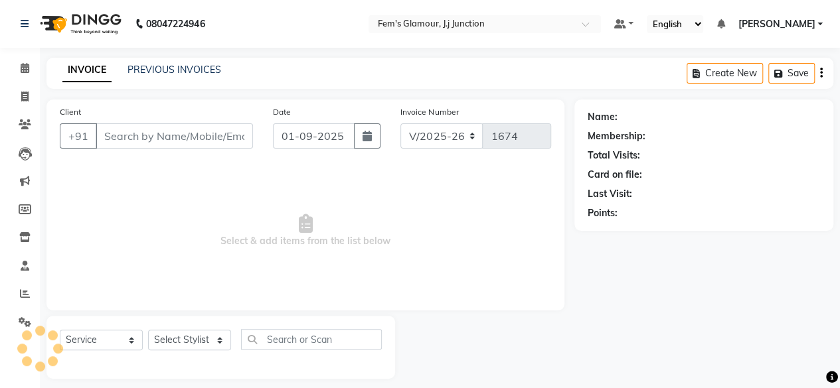
type input "9820457867"
select select "21523"
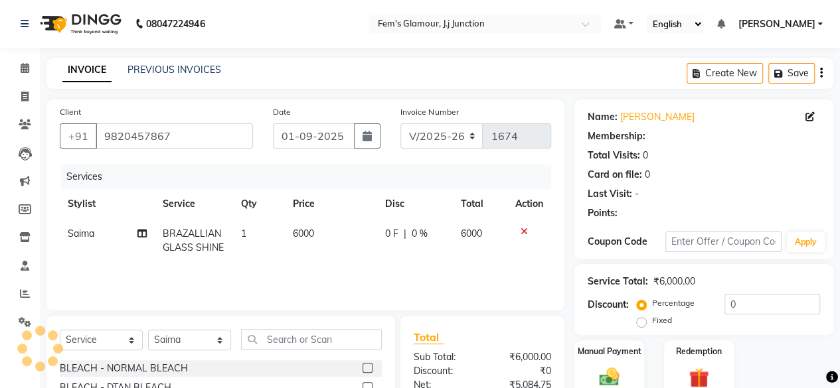
type input "2"
select select "1: Object"
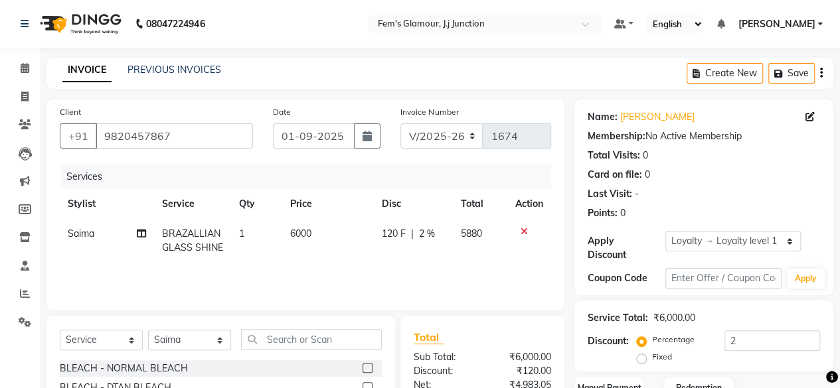
click at [305, 233] on span "6000" at bounding box center [300, 234] width 21 height 12
select select "21523"
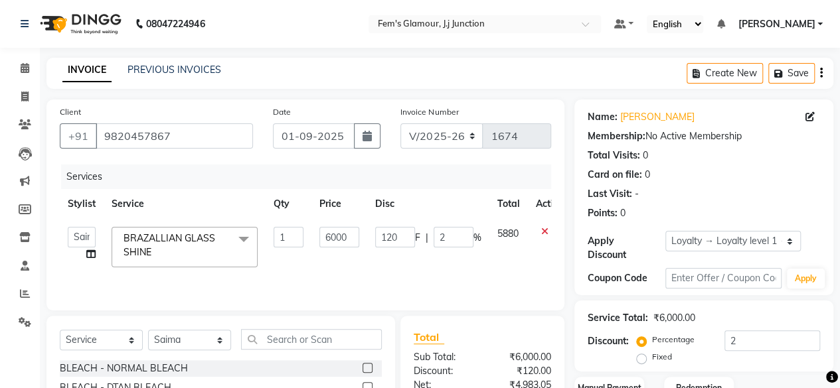
click at [243, 231] on span at bounding box center [243, 239] width 27 height 25
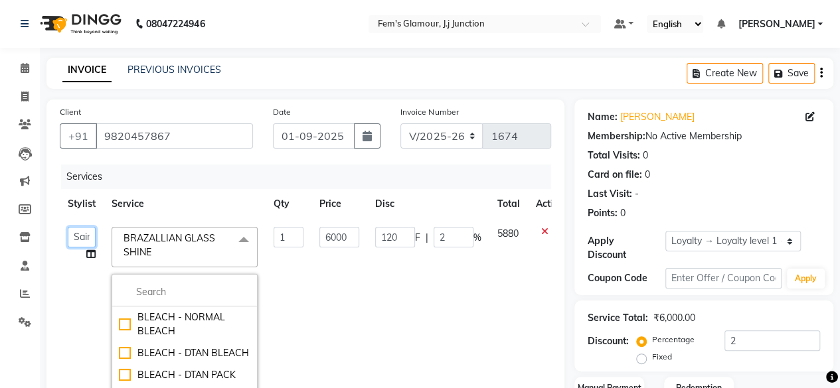
click at [68, 234] on select "fatima maam Imran Qureshi Lara Meraj maam MOON Nagma Nasreen Nausheen Rehmat Sa…" at bounding box center [82, 237] width 28 height 21
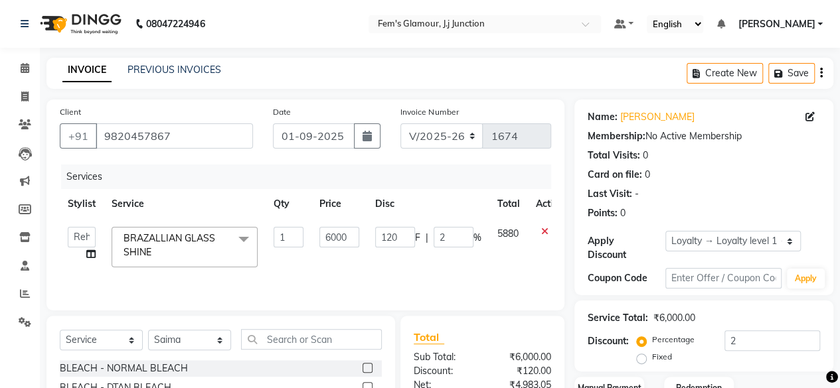
select select "21524"
click at [243, 237] on span at bounding box center [243, 239] width 27 height 25
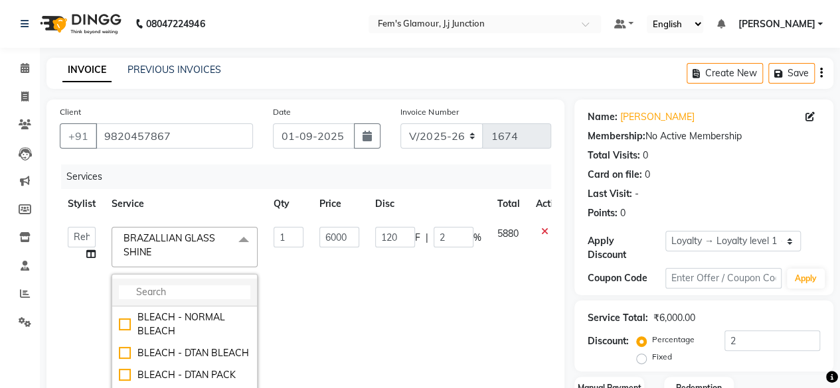
click at [219, 286] on input "multiselect-search" at bounding box center [184, 292] width 131 height 14
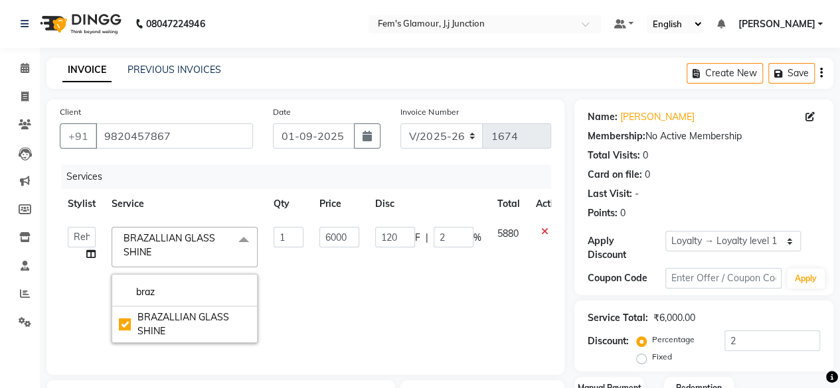
type input "braz"
click at [362, 286] on td "6000" at bounding box center [339, 285] width 56 height 132
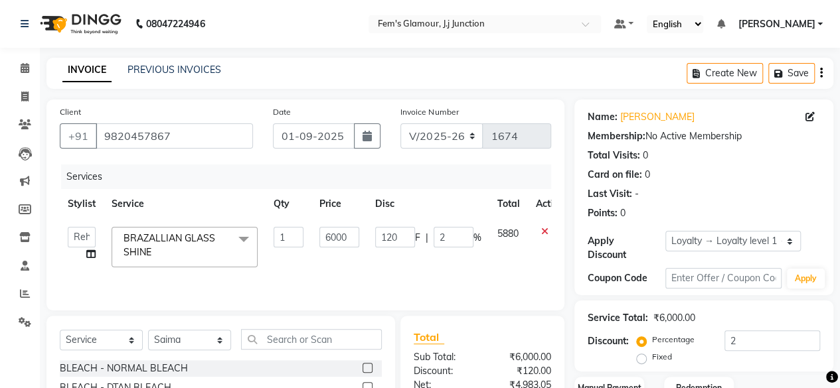
click at [233, 236] on span at bounding box center [243, 239] width 27 height 25
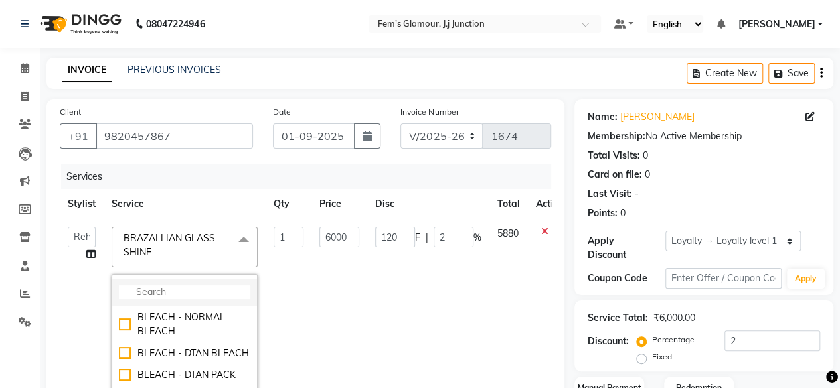
click at [233, 285] on input "multiselect-search" at bounding box center [184, 292] width 131 height 14
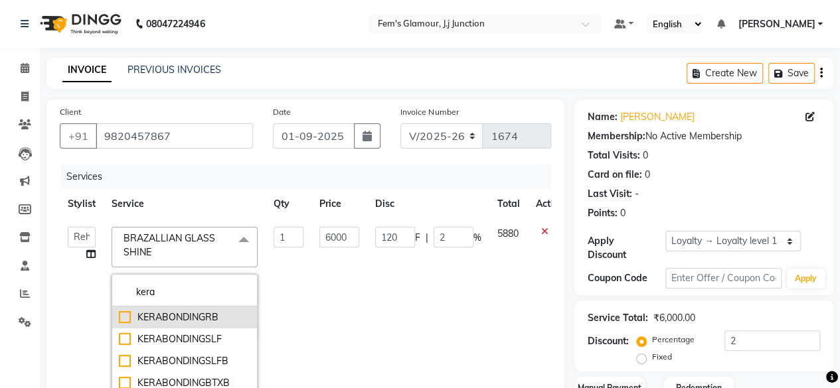
type input "kera"
click at [121, 317] on div "KERABONDINGRB" at bounding box center [184, 318] width 131 height 14
type input "5500"
type input "110"
checkbox input "true"
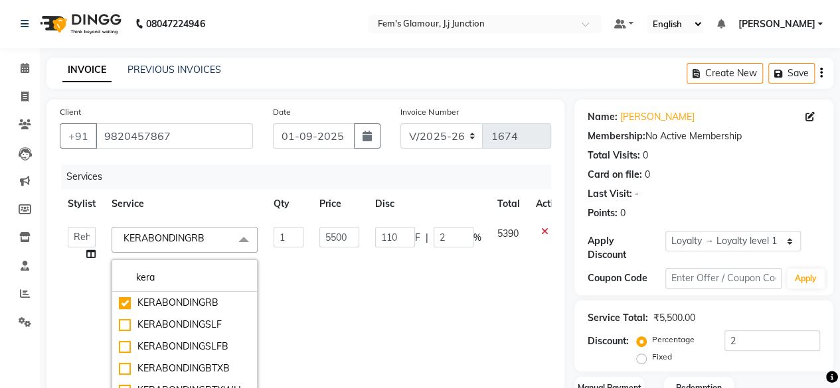
click at [418, 323] on td "110 F | 2 %" at bounding box center [428, 325] width 122 height 212
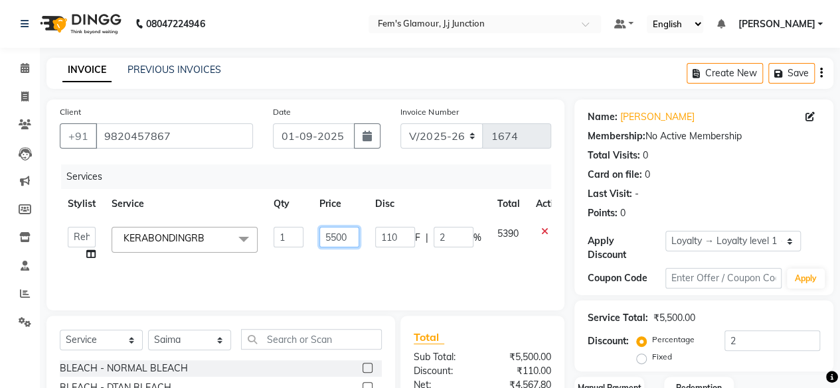
click at [330, 241] on input "5500" at bounding box center [339, 237] width 40 height 21
type input "6500"
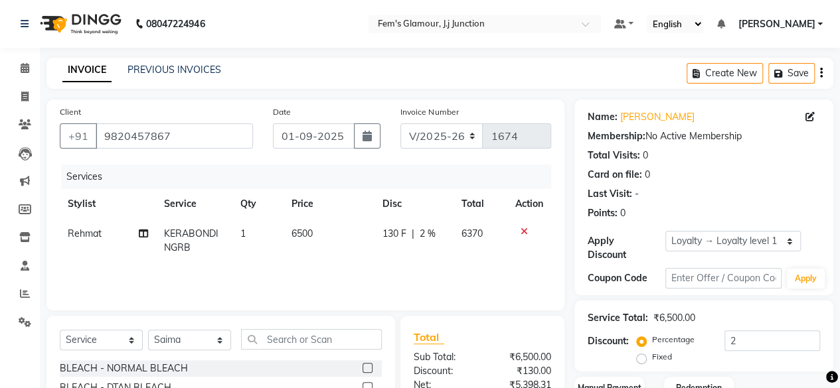
click at [384, 254] on td "130 F | 2 %" at bounding box center [413, 241] width 79 height 44
select select "21524"
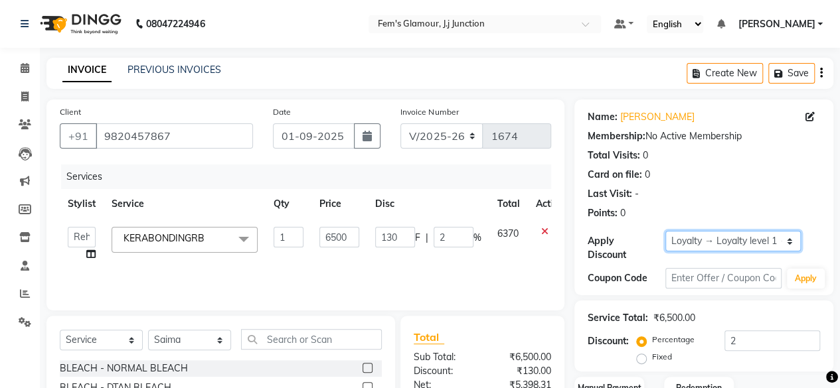
click at [755, 238] on select "Select Loyalty → Loyalty level 1 → All Customers" at bounding box center [732, 241] width 135 height 21
select select "0:"
click at [665, 231] on select "Select Loyalty → Loyalty level 1 → All Customers" at bounding box center [732, 241] width 135 height 21
type input "0"
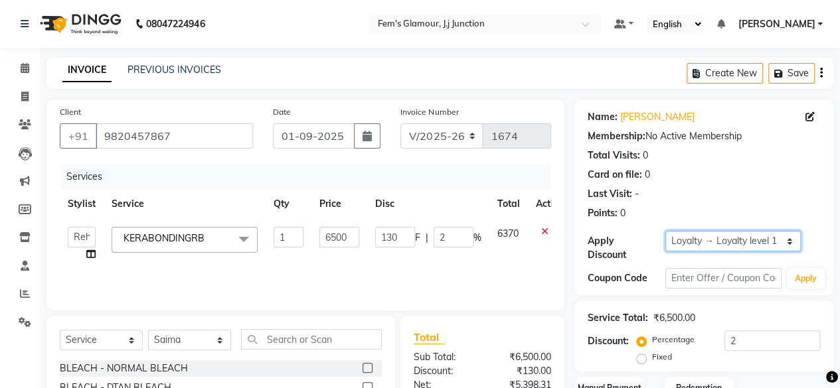
type input "0"
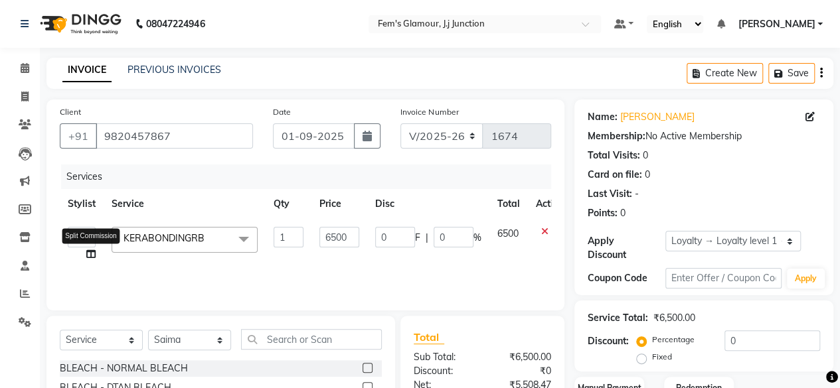
click at [90, 250] on icon at bounding box center [90, 254] width 9 height 9
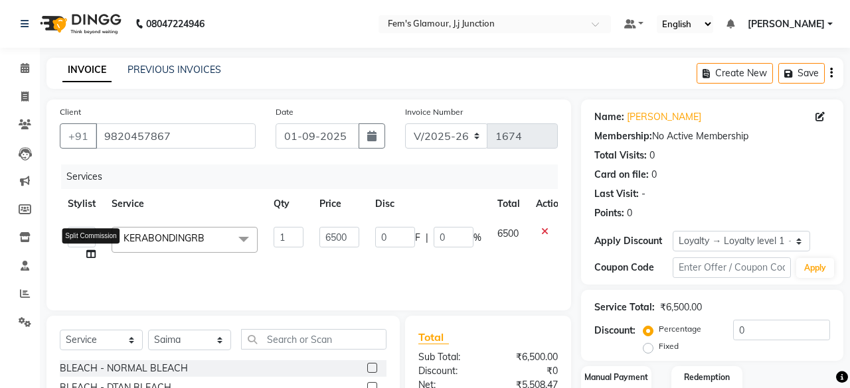
select select "21524"
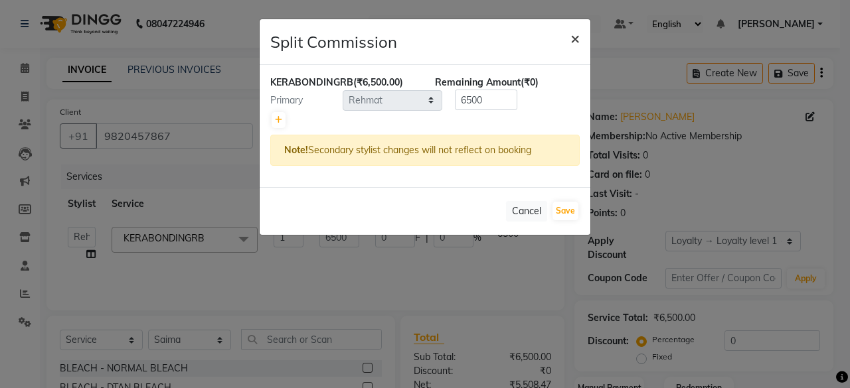
click at [576, 32] on span "×" at bounding box center [574, 38] width 9 height 20
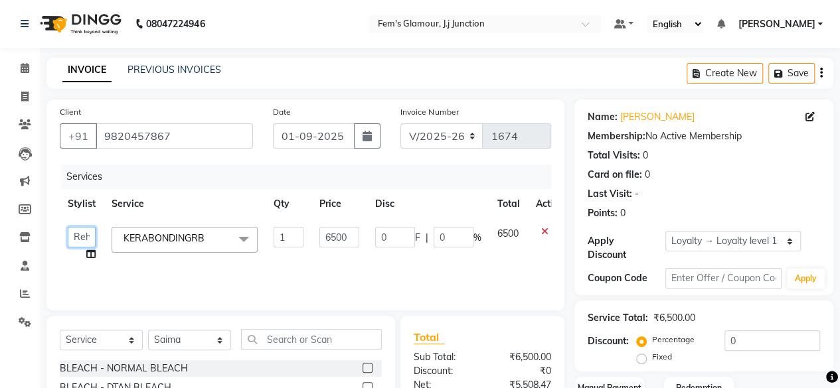
click at [80, 239] on select "fatima maam Imran Qureshi Lara Meraj maam MOON Nagma Nasreen Nausheen Rehmat Sa…" at bounding box center [82, 237] width 28 height 21
select select "21534"
click at [475, 189] on th "Disc" at bounding box center [428, 204] width 122 height 30
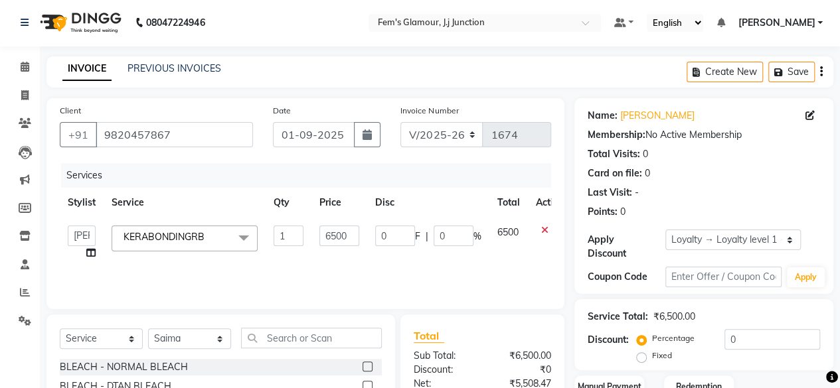
scroll to position [143, 0]
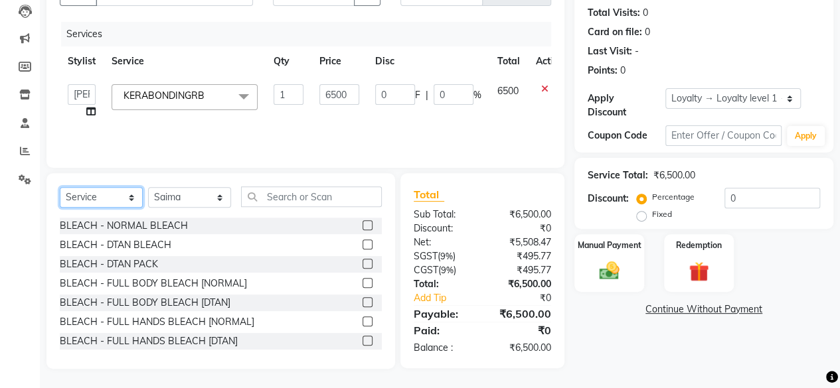
click at [115, 200] on select "Select Service Product Membership Package Voucher Prepaid Gift Card" at bounding box center [101, 197] width 83 height 21
select select "product"
click at [60, 187] on select "Select Service Product Membership Package Voucher Prepaid Gift Card" at bounding box center [101, 197] width 83 height 21
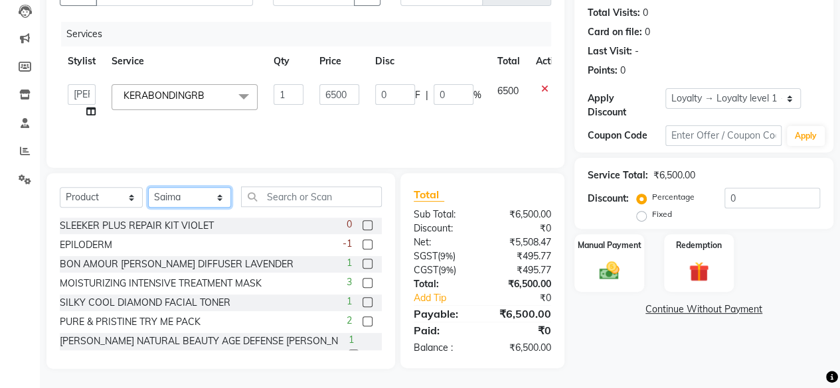
click at [195, 201] on select "Select Stylist fatima maam [PERSON_NAME] [PERSON_NAME] maam MOON Nagma Nasreen …" at bounding box center [189, 197] width 83 height 21
select select "21524"
click at [148, 187] on select "Select Stylist fatima maam [PERSON_NAME] [PERSON_NAME] maam MOON Nagma Nasreen …" at bounding box center [189, 197] width 83 height 21
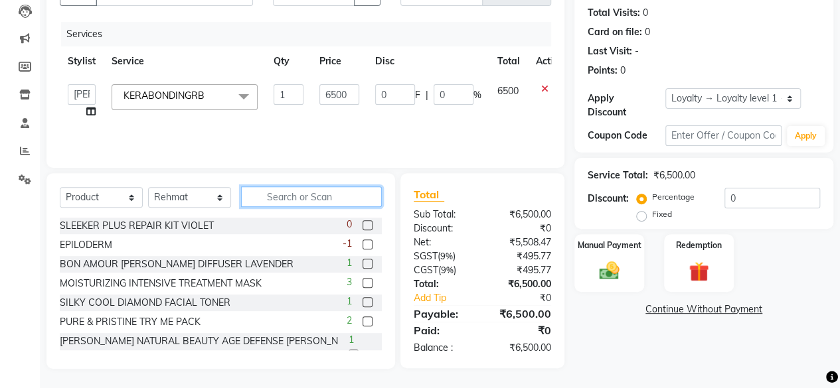
click at [337, 196] on input "text" at bounding box center [311, 197] width 141 height 21
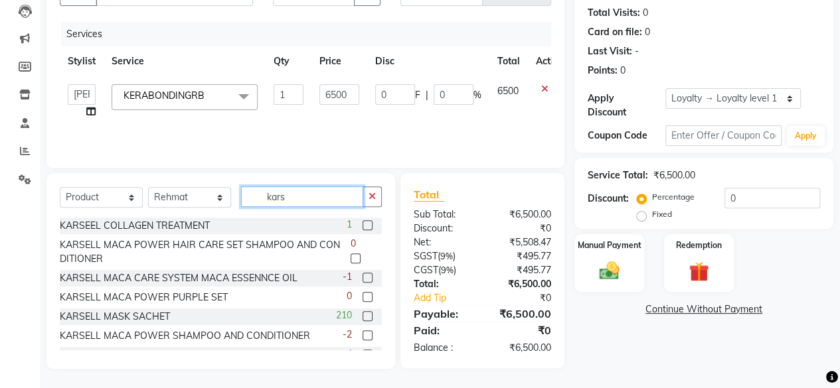
type input "kars"
click at [362, 314] on label at bounding box center [367, 316] width 10 height 10
click at [362, 314] on input "checkbox" at bounding box center [366, 317] width 9 height 9
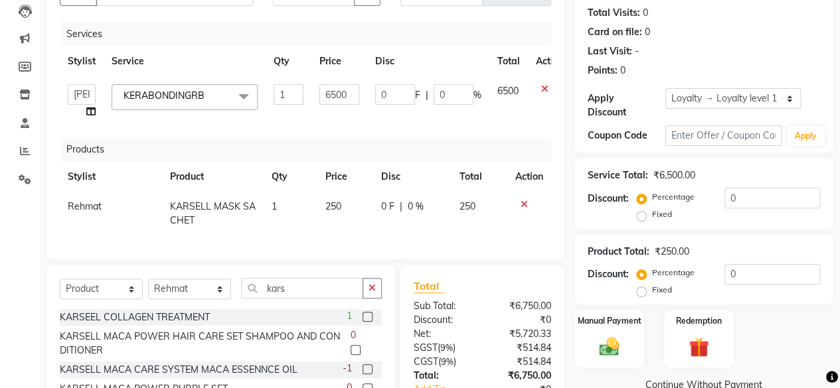
checkbox input "false"
click at [334, 202] on span "250" at bounding box center [333, 206] width 16 height 12
select select "21524"
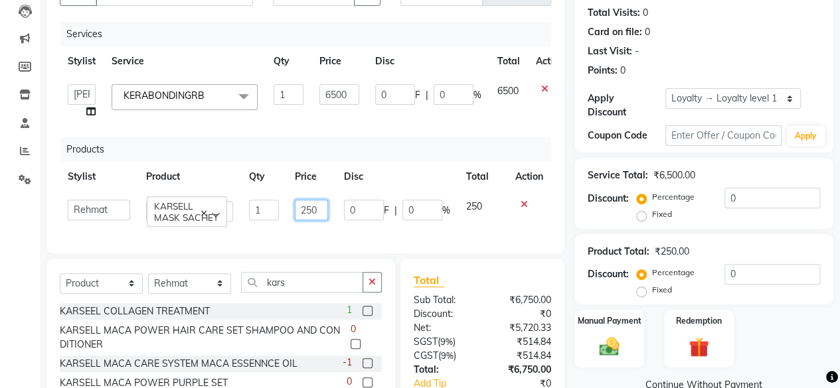
click at [314, 212] on input "250" at bounding box center [311, 210] width 33 height 21
type input "200"
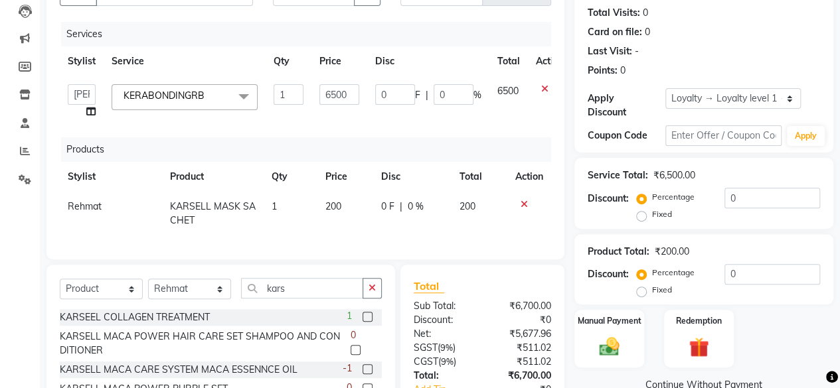
click at [493, 111] on td "6500" at bounding box center [508, 101] width 39 height 50
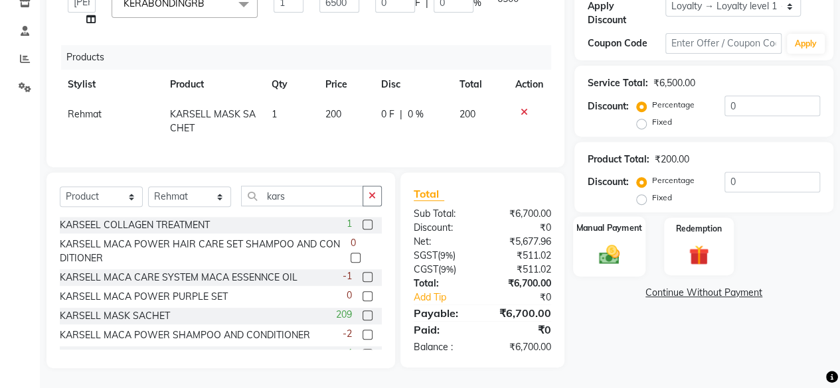
click at [622, 250] on img at bounding box center [609, 255] width 34 height 24
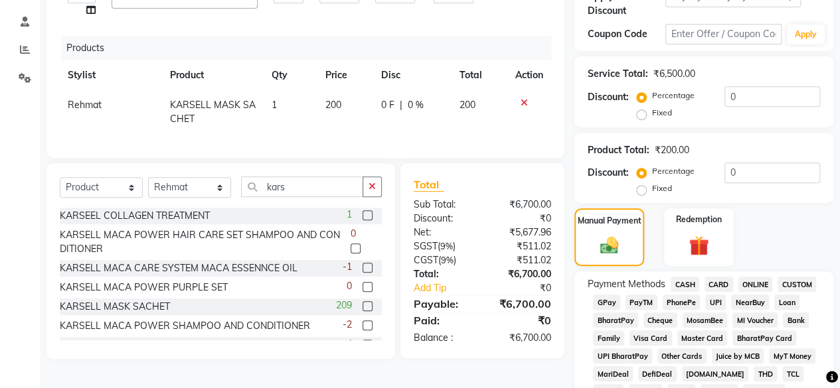
click at [691, 285] on span "CASH" at bounding box center [685, 284] width 29 height 15
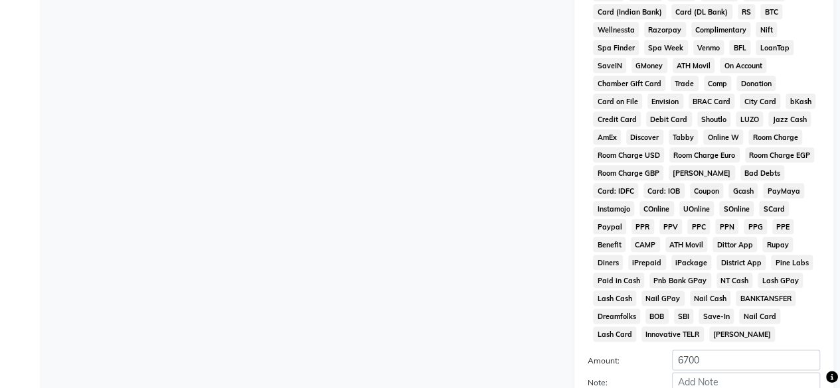
scroll to position [776, 0]
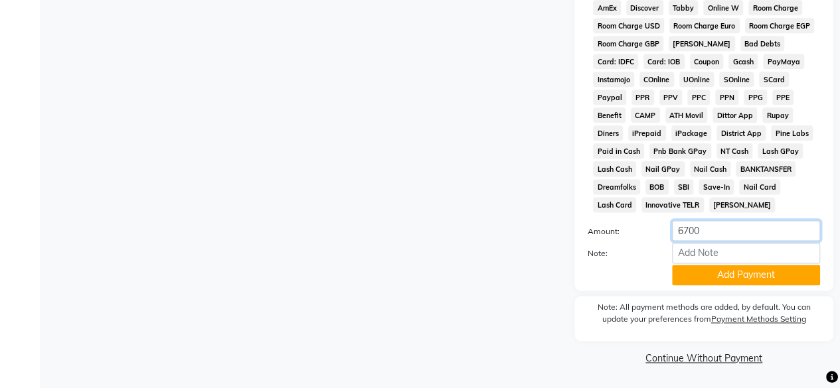
click at [712, 237] on input "6700" at bounding box center [746, 230] width 148 height 21
type input "6"
type input "700"
click at [702, 280] on button "Add Payment" at bounding box center [746, 275] width 148 height 21
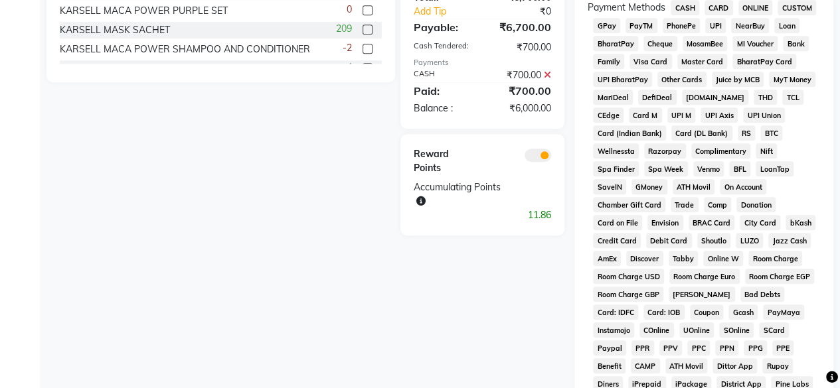
scroll to position [424, 0]
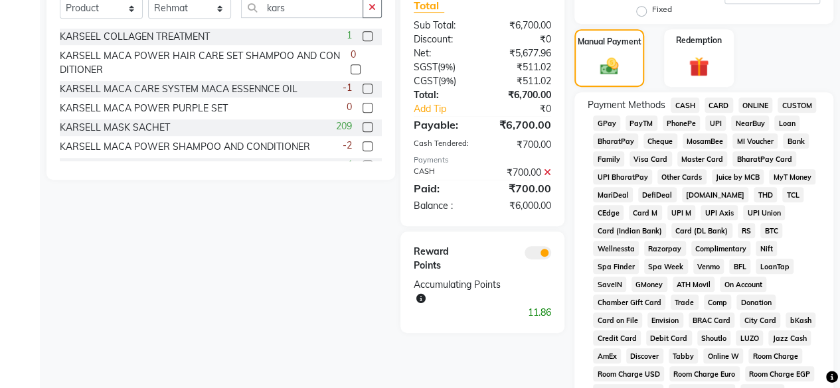
click at [603, 120] on span "GPay" at bounding box center [606, 123] width 27 height 15
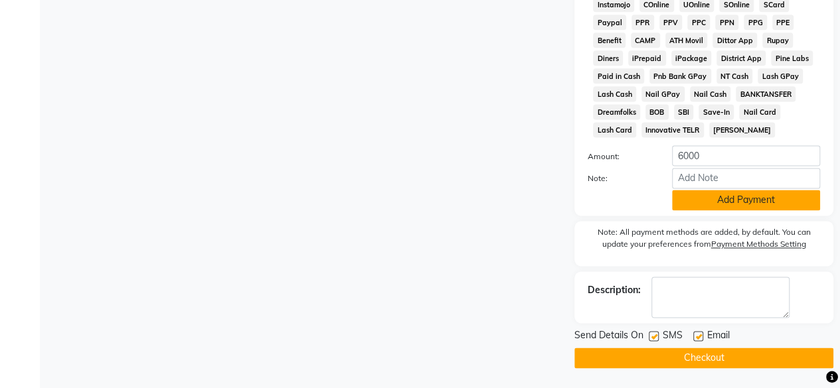
click at [701, 193] on button "Add Payment" at bounding box center [746, 200] width 148 height 21
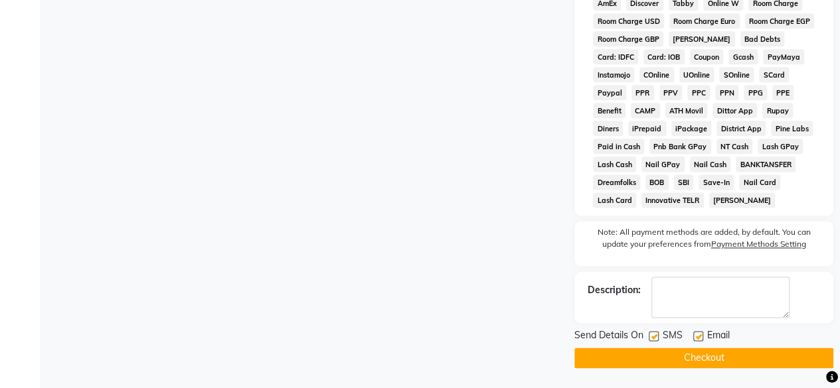
click at [672, 359] on button "Checkout" at bounding box center [703, 358] width 259 height 21
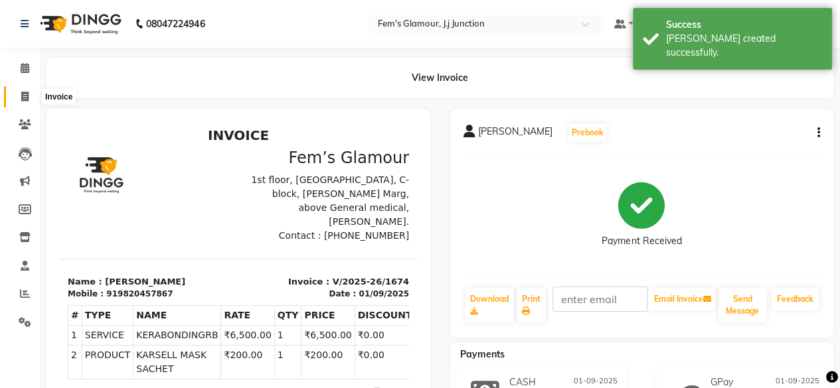
click at [27, 94] on icon at bounding box center [24, 97] width 7 height 10
select select "4132"
select select "service"
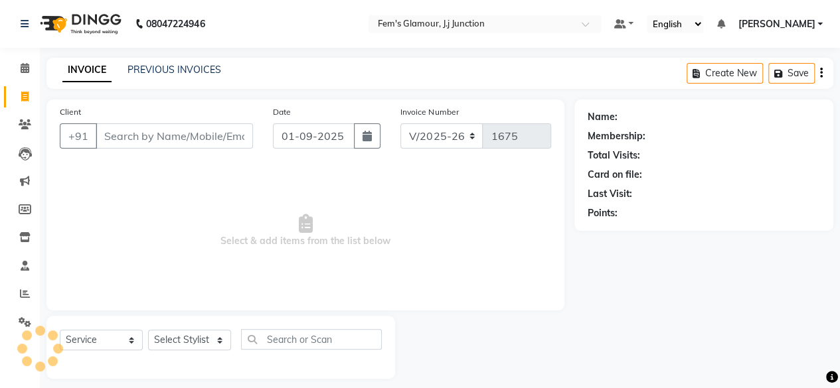
scroll to position [10, 0]
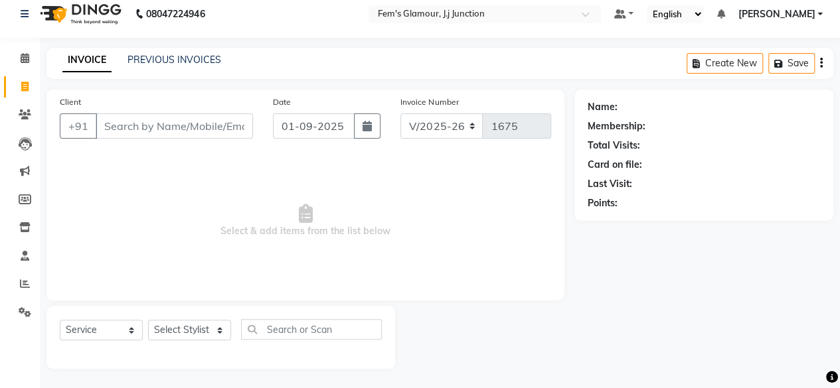
click at [133, 123] on input "Client" at bounding box center [174, 126] width 157 height 25
type input "n"
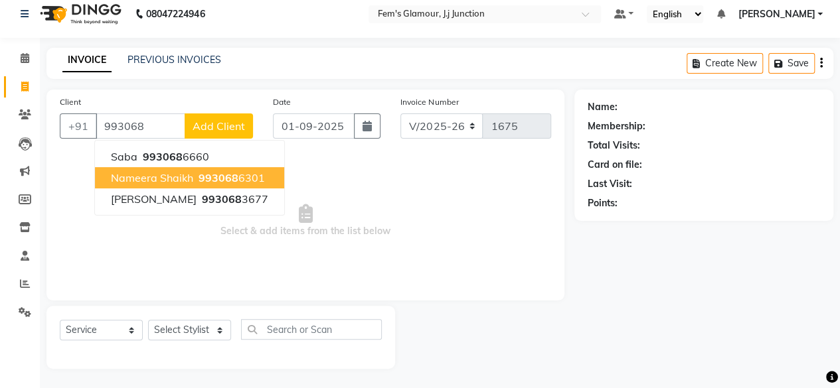
click at [176, 179] on span "Nameera shaikh" at bounding box center [152, 177] width 82 height 13
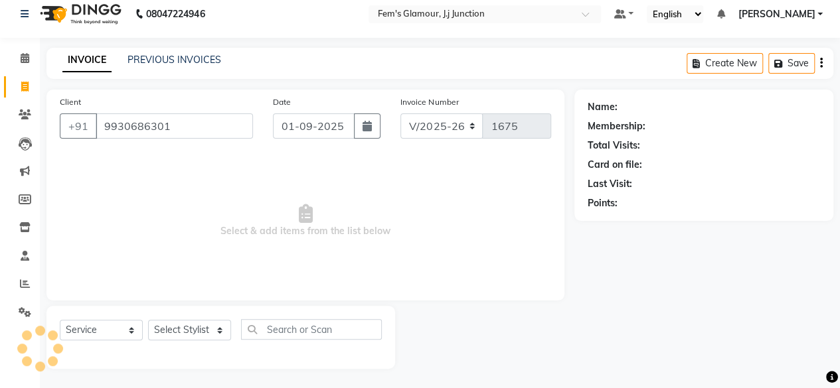
type input "9930686301"
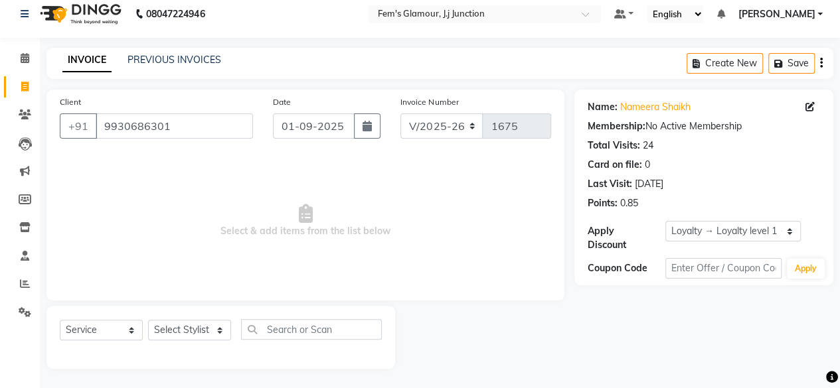
click at [732, 218] on div "Name: Nameera Shaikh Membership: No Active Membership Total Visits: 24 Card on …" at bounding box center [703, 188] width 259 height 196
click at [728, 232] on select "Select Loyalty → Loyalty level 1 → All Customers" at bounding box center [732, 231] width 135 height 21
select select "0:"
click at [665, 221] on select "Select Loyalty → Loyalty level 1 → All Customers" at bounding box center [732, 231] width 135 height 21
click at [186, 331] on select "Select Stylist fatima maam [PERSON_NAME] [PERSON_NAME] maam MOON Nagma Nasreen …" at bounding box center [189, 330] width 83 height 21
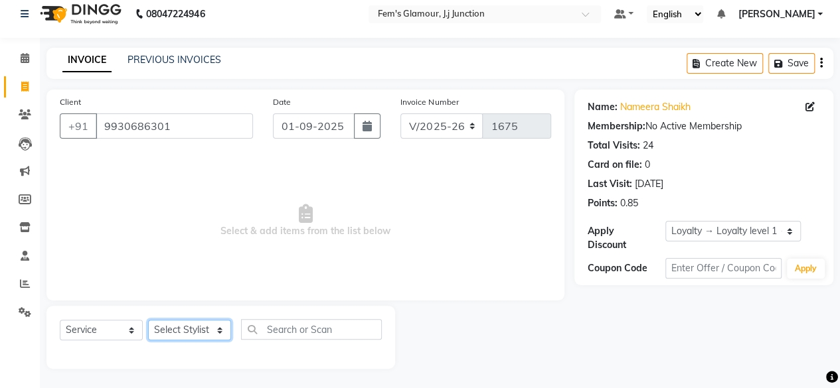
select select "34081"
click at [148, 320] on select "Select Stylist fatima maam [PERSON_NAME] [PERSON_NAME] maam MOON Nagma Nasreen …" at bounding box center [189, 330] width 83 height 21
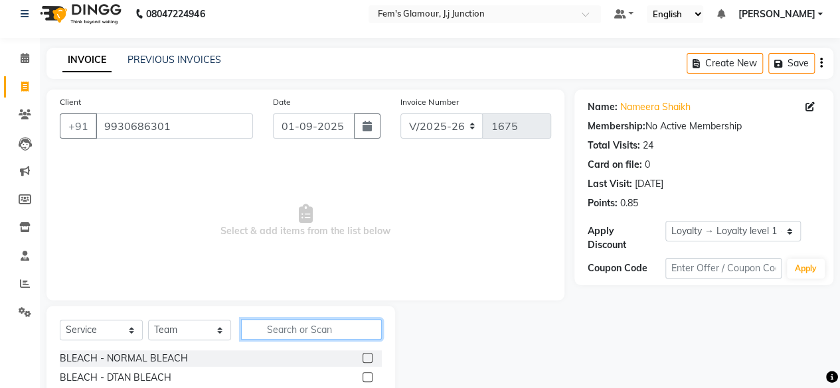
click at [260, 319] on input "text" at bounding box center [311, 329] width 141 height 21
type input "upp"
click at [366, 355] on label at bounding box center [367, 358] width 10 height 10
click at [366, 355] on input "checkbox" at bounding box center [366, 359] width 9 height 9
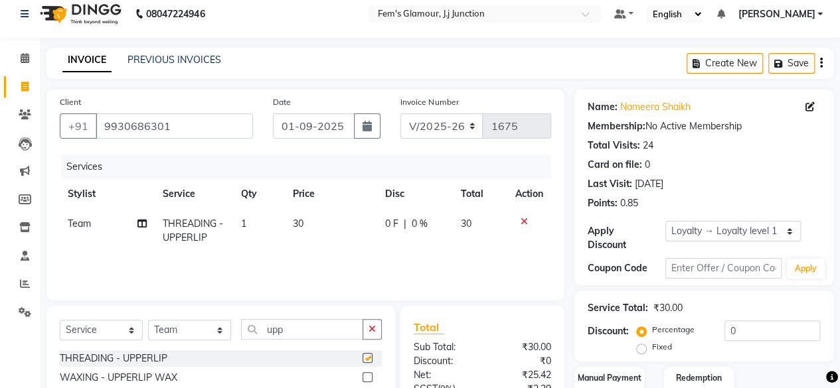
checkbox input "false"
click at [305, 329] on input "upp" at bounding box center [302, 329] width 122 height 21
type input "u"
type input "chin"
click at [368, 358] on label at bounding box center [367, 358] width 10 height 10
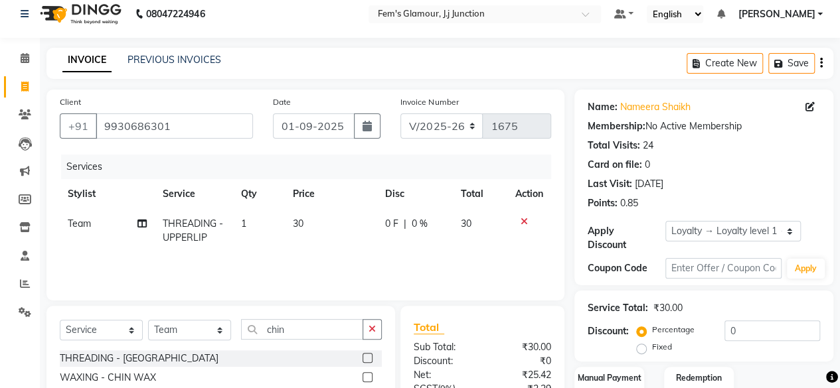
click at [368, 358] on input "checkbox" at bounding box center [366, 359] width 9 height 9
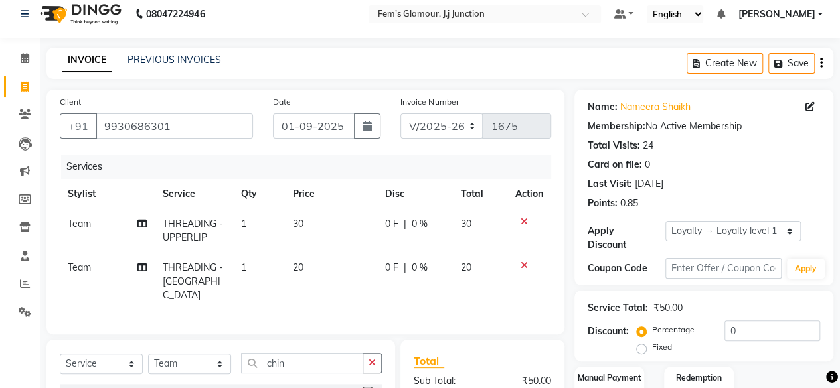
checkbox input "false"
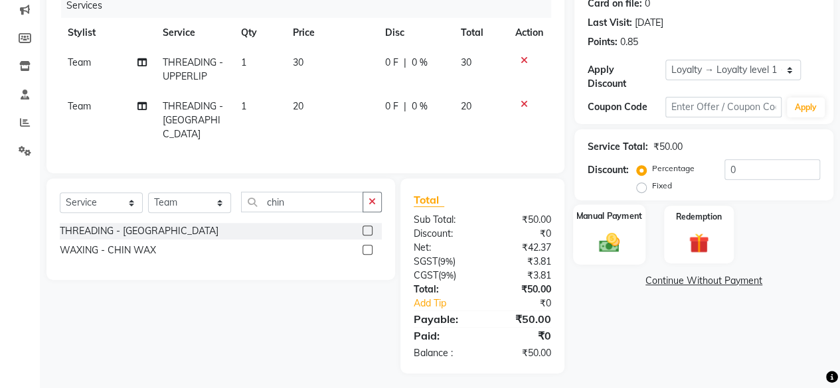
click at [601, 254] on img at bounding box center [609, 242] width 34 height 24
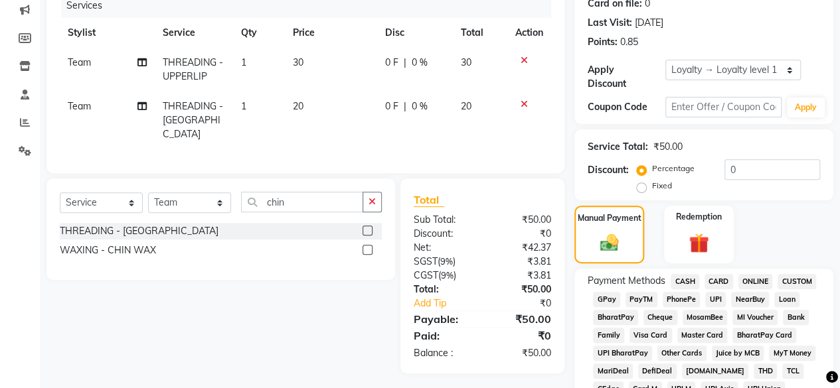
click at [604, 297] on span "GPay" at bounding box center [606, 299] width 27 height 15
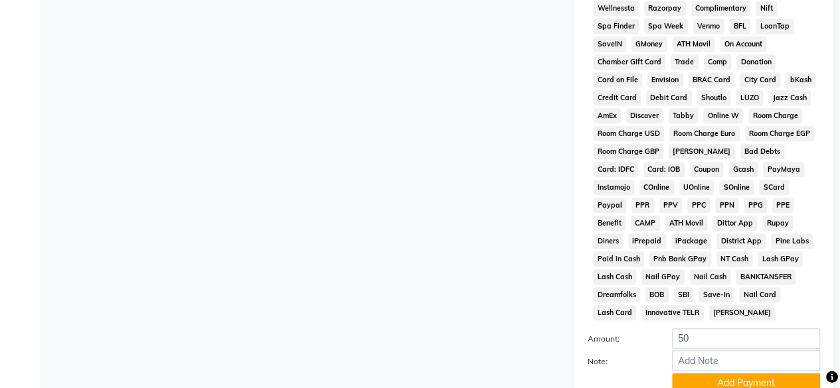
scroll to position [700, 0]
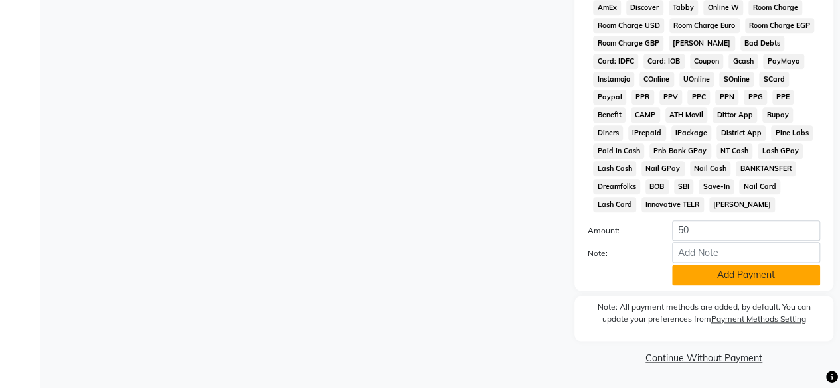
click at [744, 278] on button "Add Payment" at bounding box center [746, 275] width 148 height 21
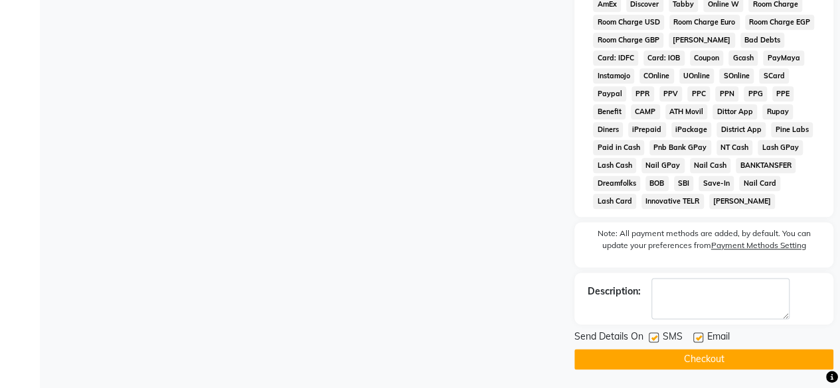
click at [704, 364] on button "Checkout" at bounding box center [703, 359] width 259 height 21
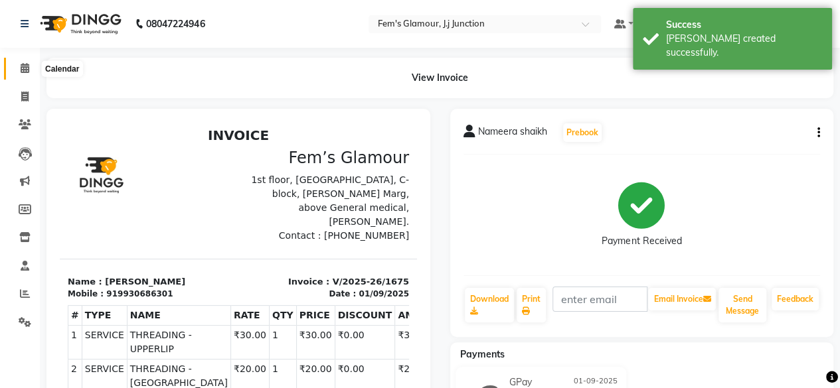
click at [23, 68] on icon at bounding box center [25, 68] width 9 height 10
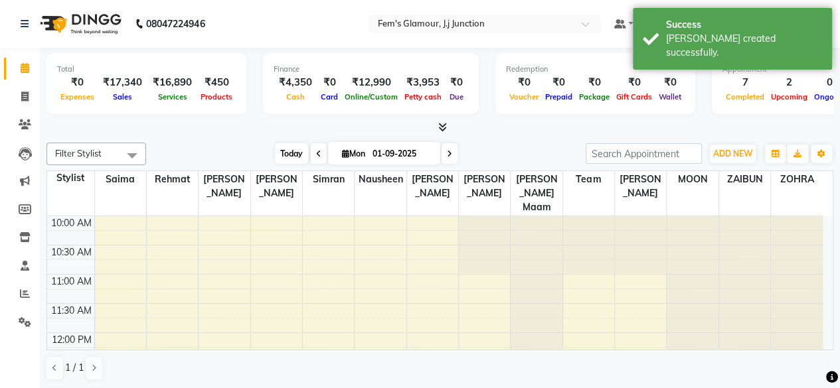
click at [295, 147] on span "Today" at bounding box center [291, 153] width 33 height 21
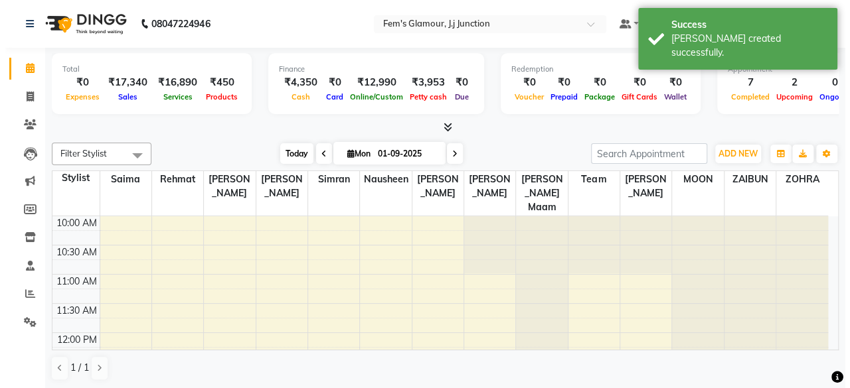
scroll to position [518, 0]
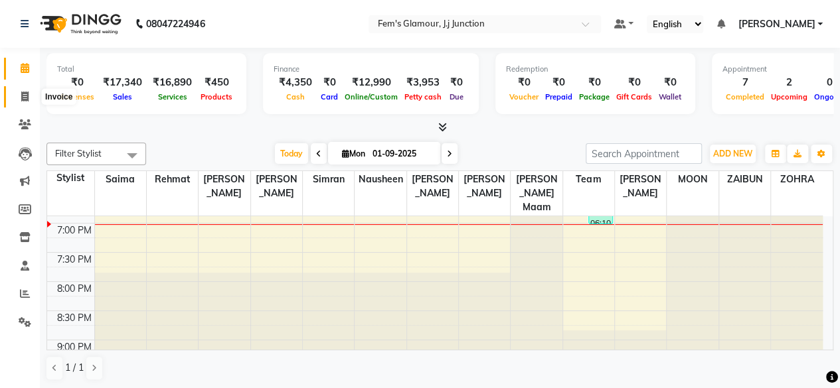
click at [19, 95] on span at bounding box center [24, 97] width 23 height 15
select select "4132"
select select "service"
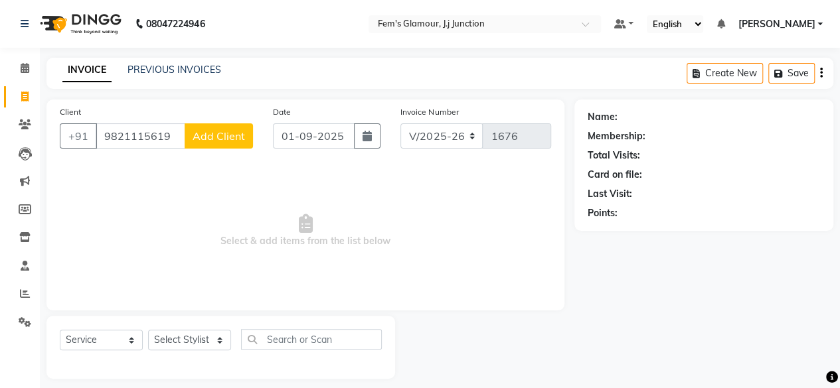
type input "9821115619"
click at [205, 139] on span "Add Client" at bounding box center [219, 135] width 52 height 13
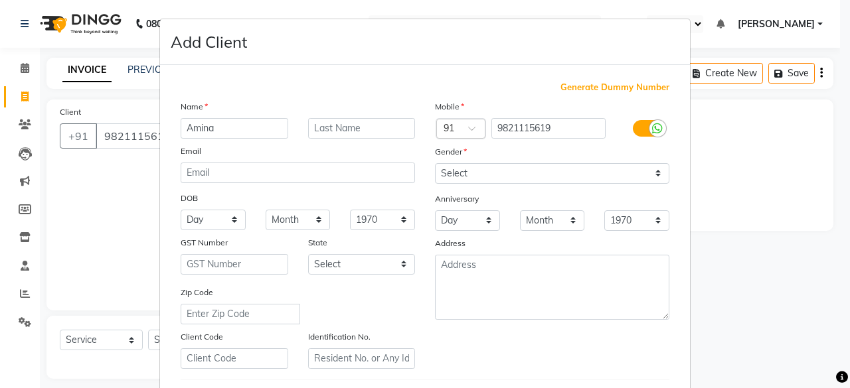
type input "Amina"
click at [364, 126] on input "text" at bounding box center [362, 128] width 108 height 21
type input "Meetha"
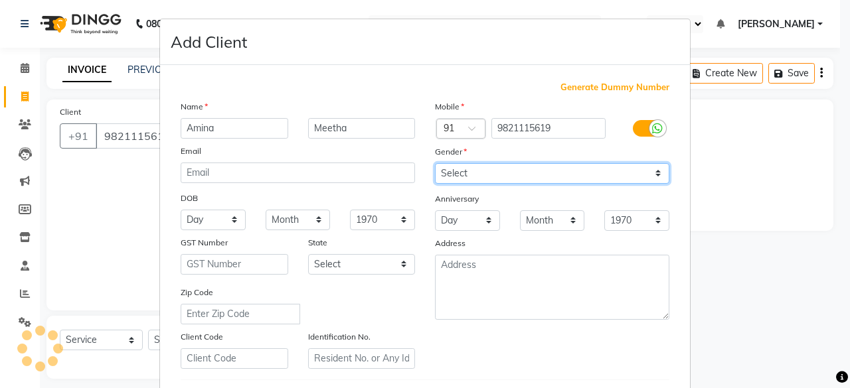
click at [452, 172] on select "Select [DEMOGRAPHIC_DATA] [DEMOGRAPHIC_DATA] Other Prefer Not To Say" at bounding box center [552, 173] width 234 height 21
select select "[DEMOGRAPHIC_DATA]"
click at [435, 163] on select "Select [DEMOGRAPHIC_DATA] [DEMOGRAPHIC_DATA] Other Prefer Not To Say" at bounding box center [552, 173] width 234 height 21
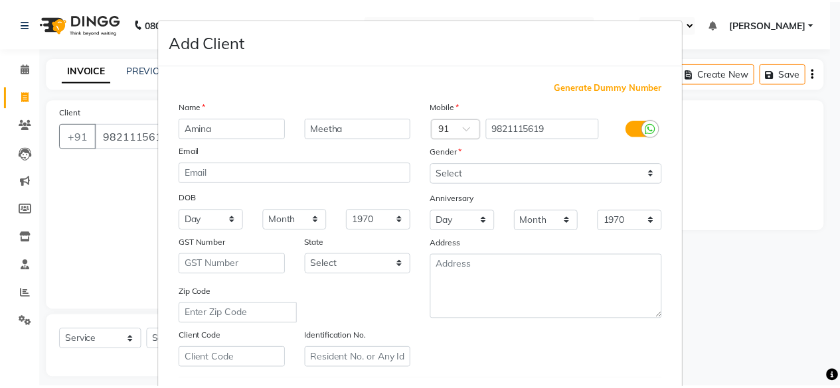
scroll to position [222, 0]
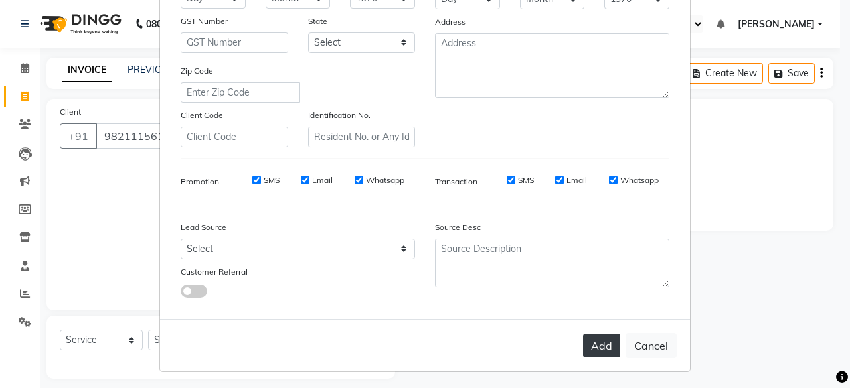
click at [600, 345] on button "Add" at bounding box center [601, 346] width 37 height 24
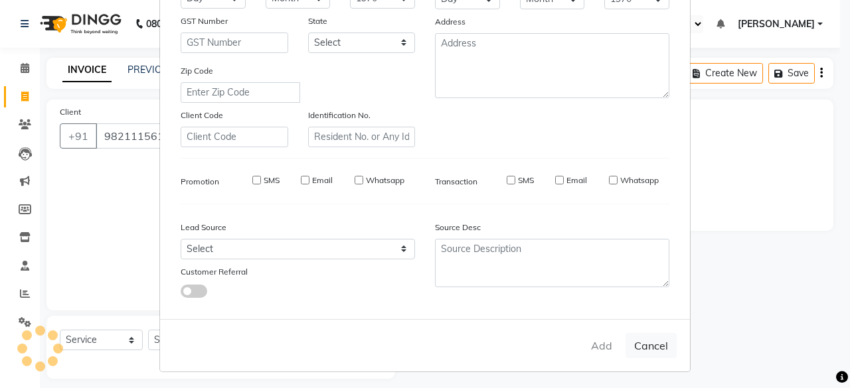
select select
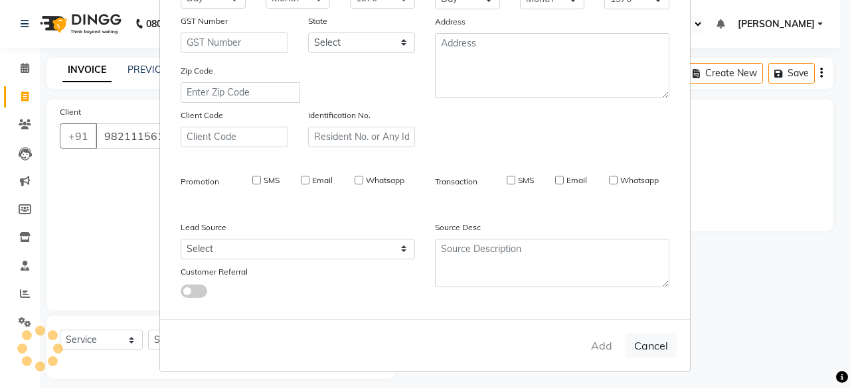
select select
checkbox input "false"
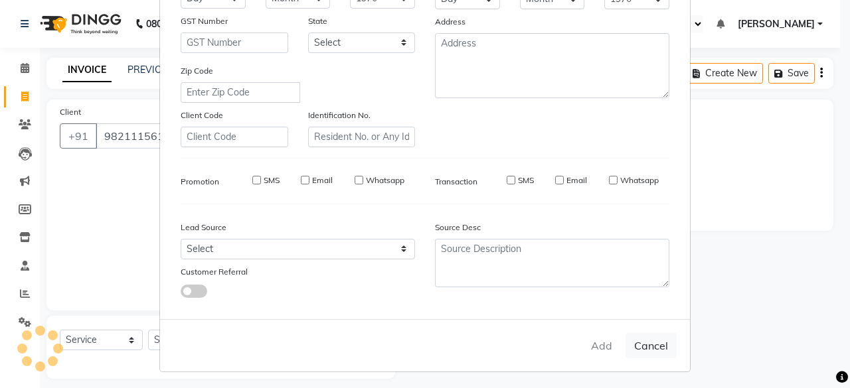
checkbox input "false"
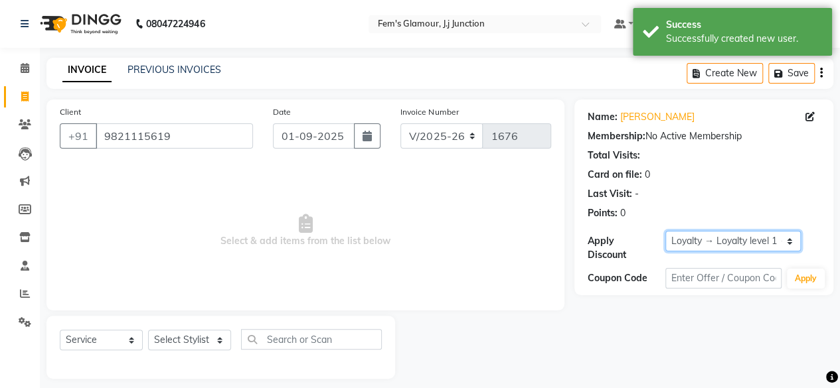
click at [720, 244] on select "Select Loyalty → Loyalty level 1 → All Customers" at bounding box center [732, 241] width 135 height 21
select select "0:"
click at [665, 231] on select "Select Loyalty → Loyalty level 1 → All Customers" at bounding box center [732, 241] width 135 height 21
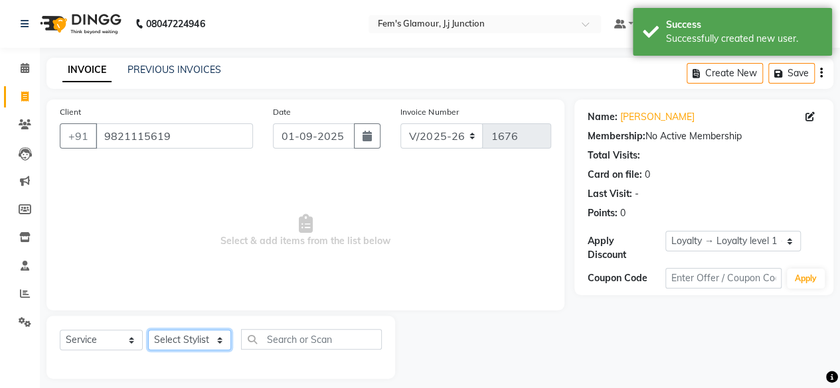
click at [179, 337] on select "Select Stylist fatima maam [PERSON_NAME] [PERSON_NAME] maam MOON Nagma Nasreen …" at bounding box center [189, 340] width 83 height 21
select select "29297"
click at [148, 330] on select "Select Stylist fatima maam [PERSON_NAME] [PERSON_NAME] maam MOON Nagma Nasreen …" at bounding box center [189, 340] width 83 height 21
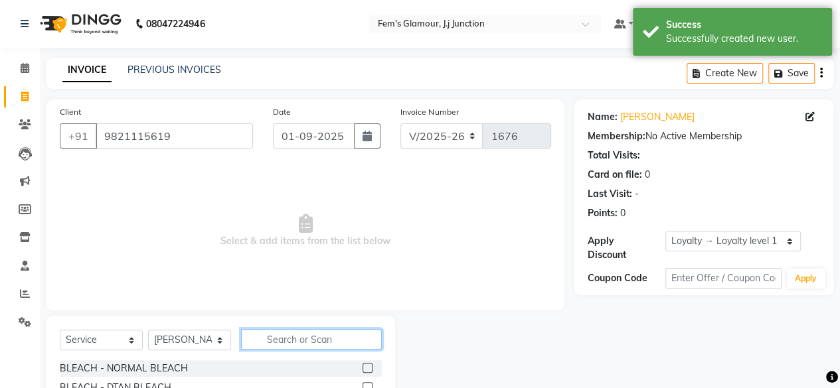
click at [313, 337] on input "text" at bounding box center [311, 339] width 141 height 21
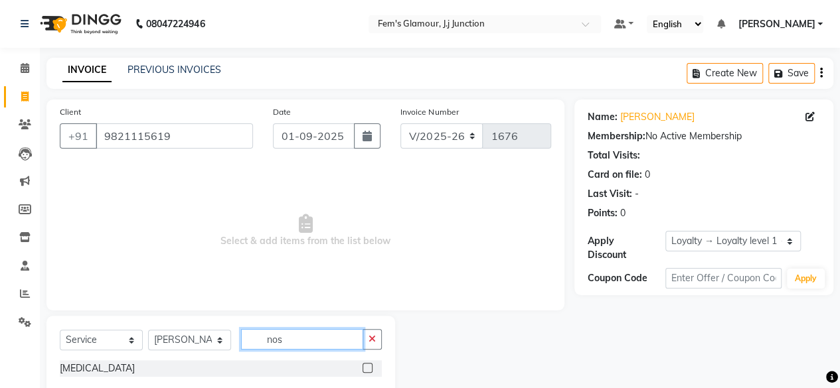
type input "nos"
click at [367, 368] on label at bounding box center [367, 368] width 10 height 10
click at [367, 368] on input "checkbox" at bounding box center [366, 368] width 9 height 9
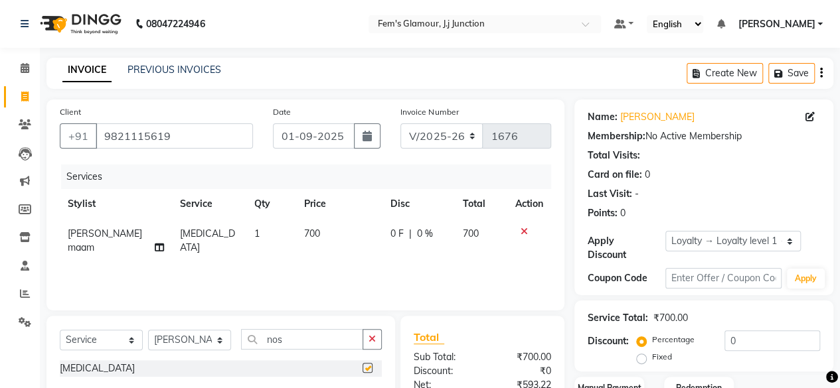
checkbox input "false"
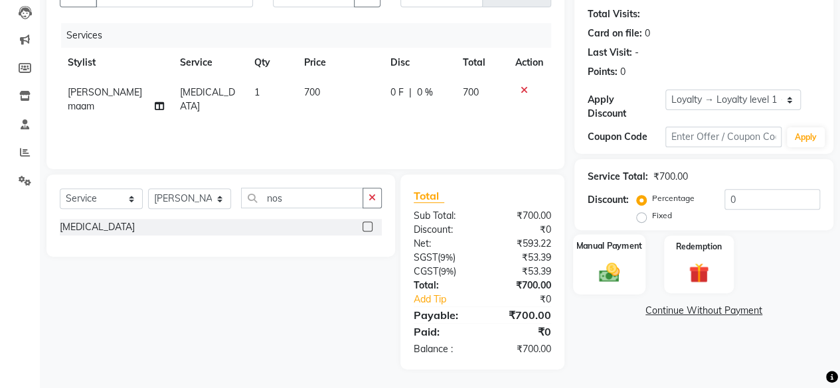
click at [627, 279] on div "Manual Payment" at bounding box center [609, 264] width 72 height 60
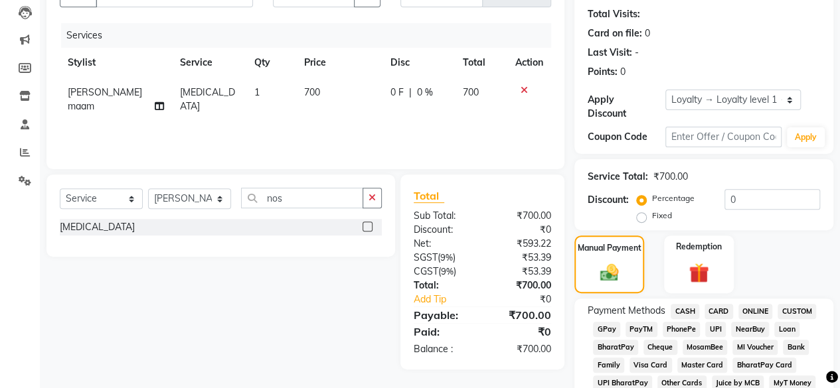
click at [688, 309] on span "CASH" at bounding box center [685, 311] width 29 height 15
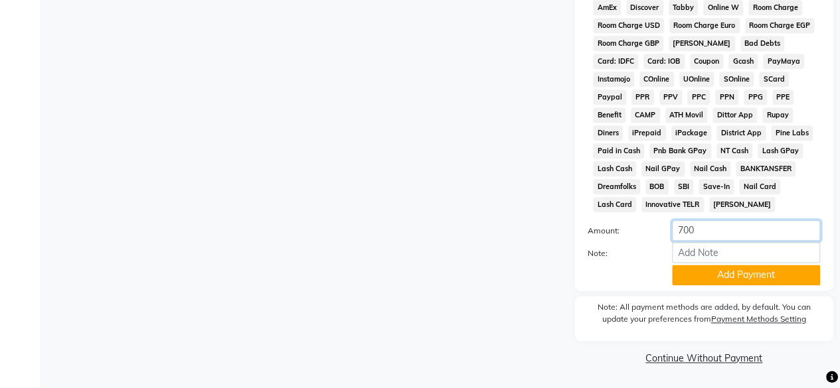
click at [683, 234] on input "700" at bounding box center [746, 230] width 148 height 21
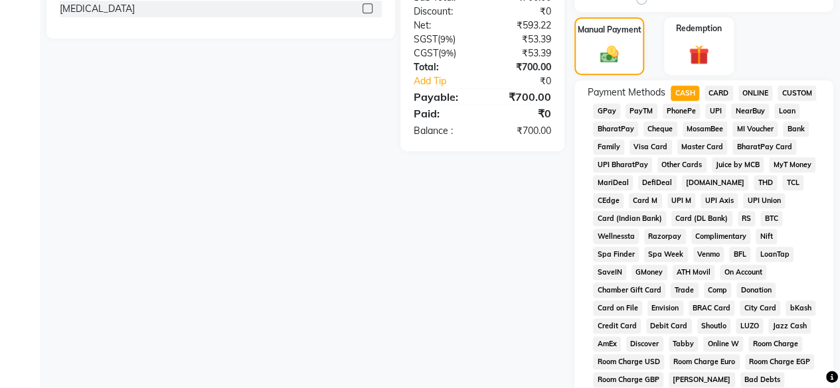
click at [609, 111] on span "GPay" at bounding box center [606, 111] width 27 height 15
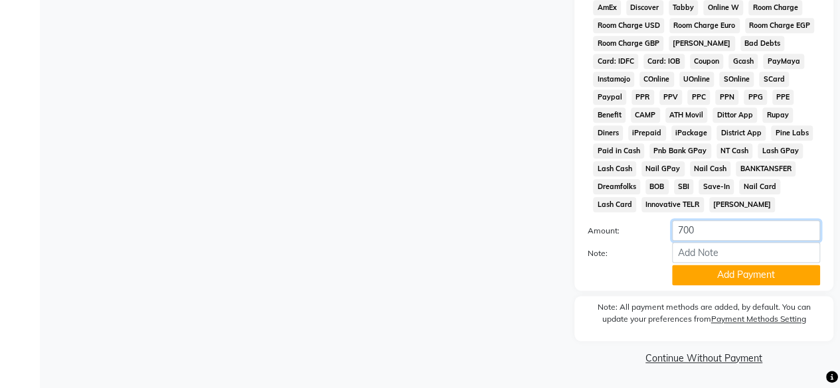
click at [720, 233] on input "700" at bounding box center [746, 230] width 148 height 21
type input "7"
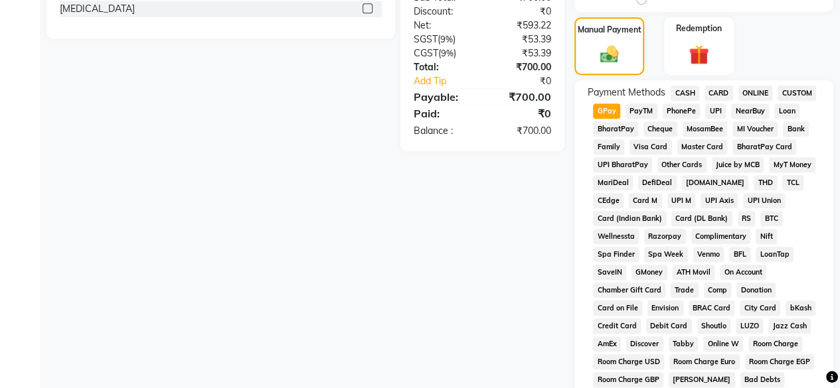
click at [684, 88] on span "CASH" at bounding box center [685, 93] width 29 height 15
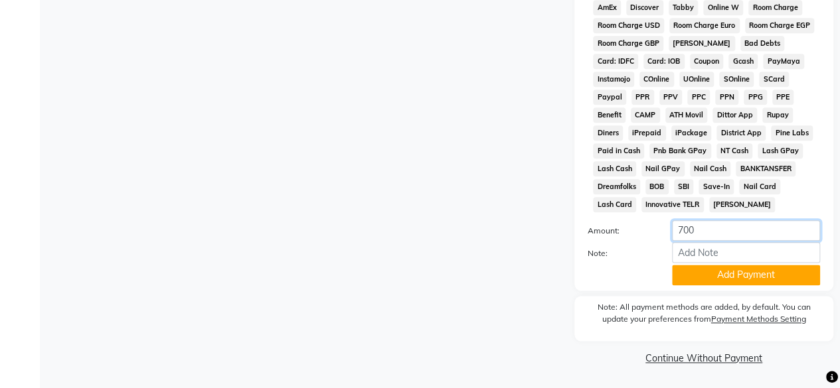
click at [720, 236] on input "700" at bounding box center [746, 230] width 148 height 21
type input "7"
type input "200"
click at [720, 277] on button "Add Payment" at bounding box center [746, 275] width 148 height 21
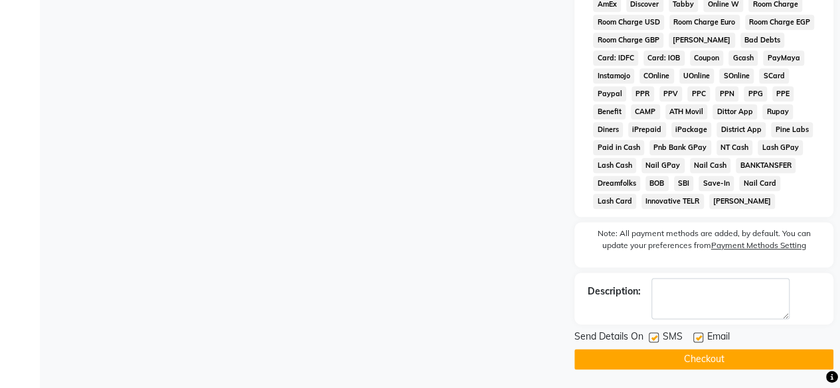
scroll to position [360, 0]
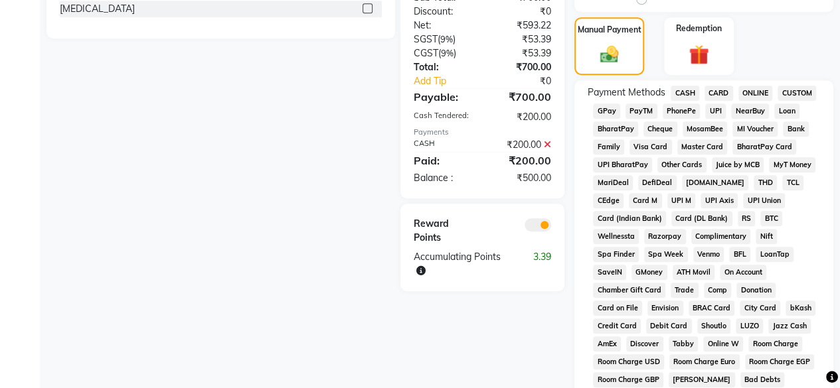
click at [612, 109] on span "GPay" at bounding box center [606, 111] width 27 height 15
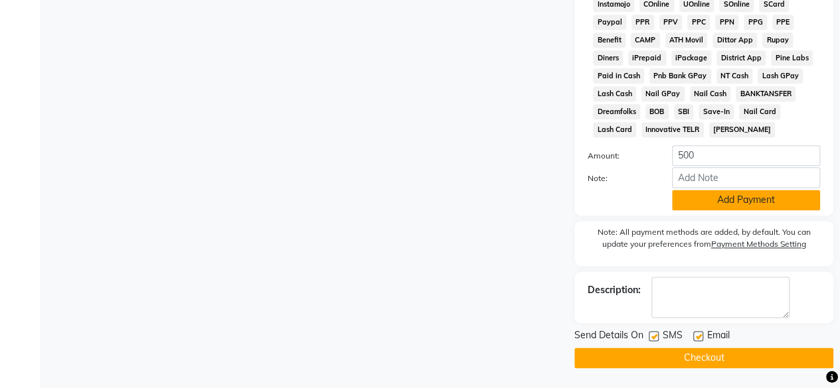
click at [728, 196] on button "Add Payment" at bounding box center [746, 200] width 148 height 21
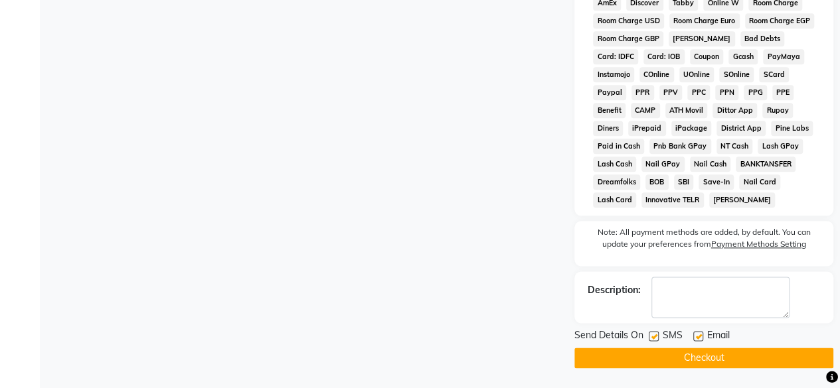
click at [679, 358] on button "Checkout" at bounding box center [703, 358] width 259 height 21
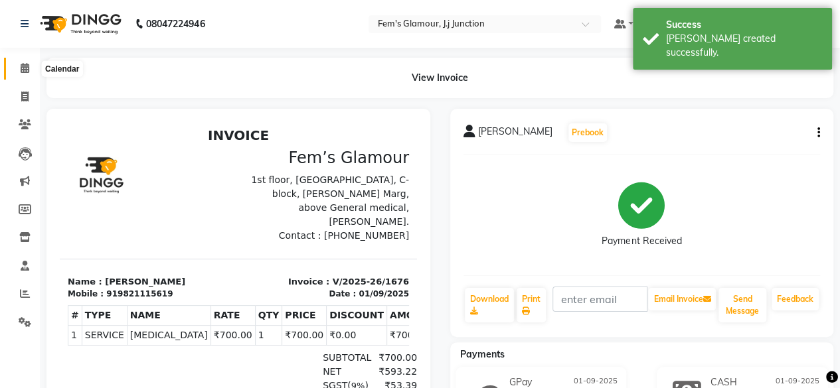
click at [26, 69] on icon at bounding box center [25, 68] width 9 height 10
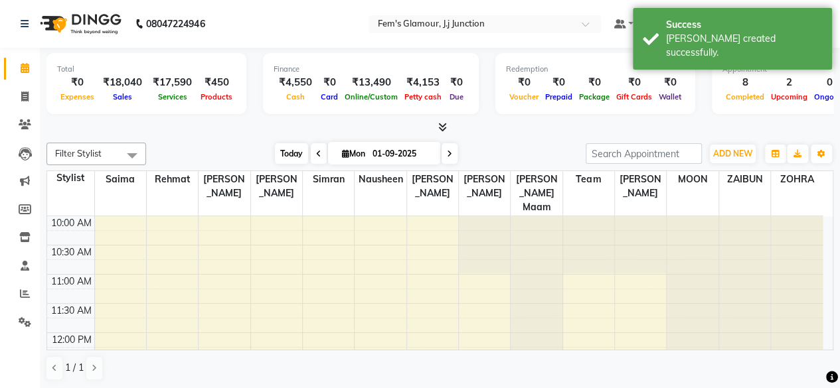
click at [283, 153] on span "Today" at bounding box center [291, 153] width 33 height 21
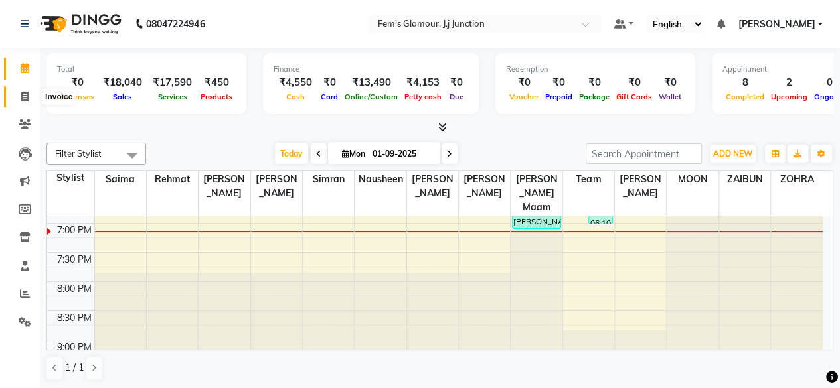
click at [21, 98] on icon at bounding box center [24, 97] width 7 height 10
select select "service"
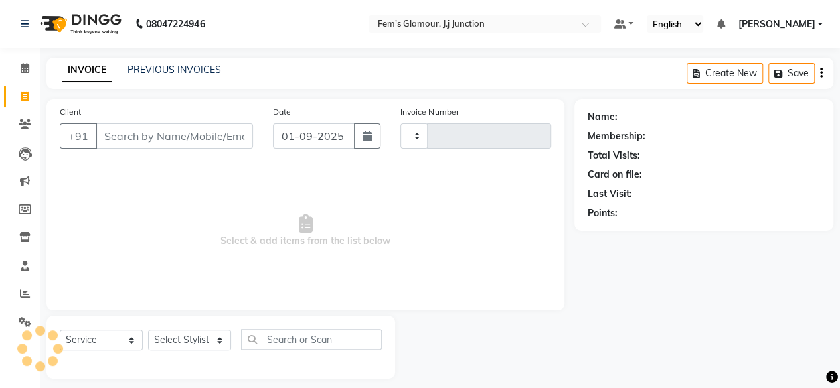
type input "1677"
select select "4132"
click at [150, 78] on div "INVOICE PREVIOUS INVOICES" at bounding box center [141, 70] width 191 height 15
click at [171, 69] on link "PREVIOUS INVOICES" at bounding box center [174, 70] width 94 height 12
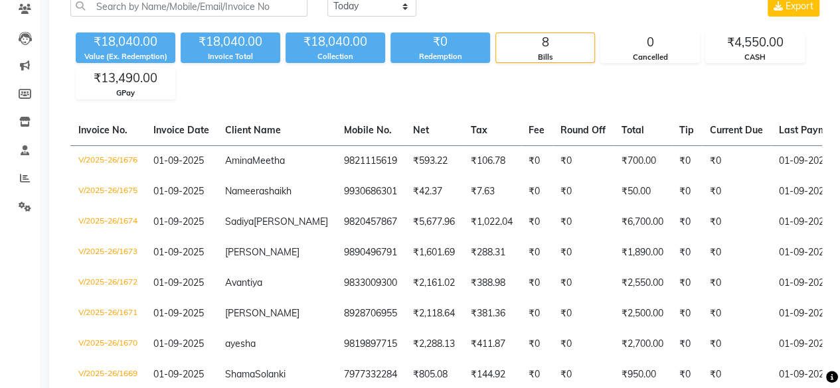
scroll to position [237, 0]
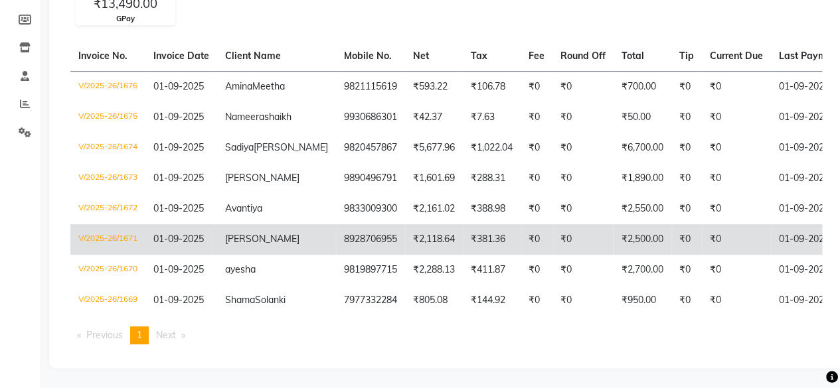
click at [671, 230] on td "₹0" at bounding box center [686, 239] width 31 height 31
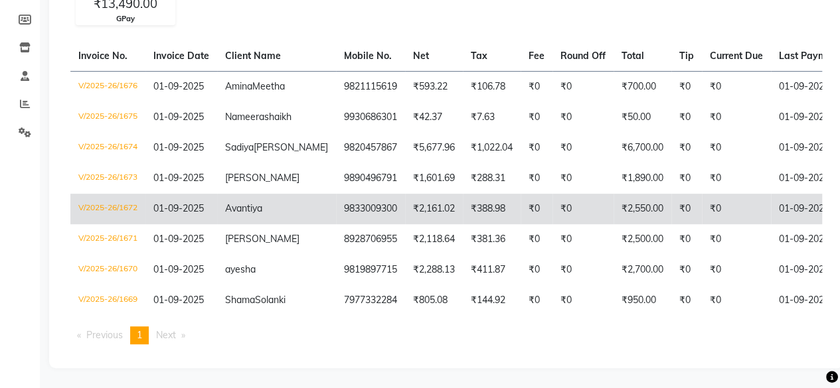
click at [336, 204] on td "9833009300" at bounding box center [370, 209] width 69 height 31
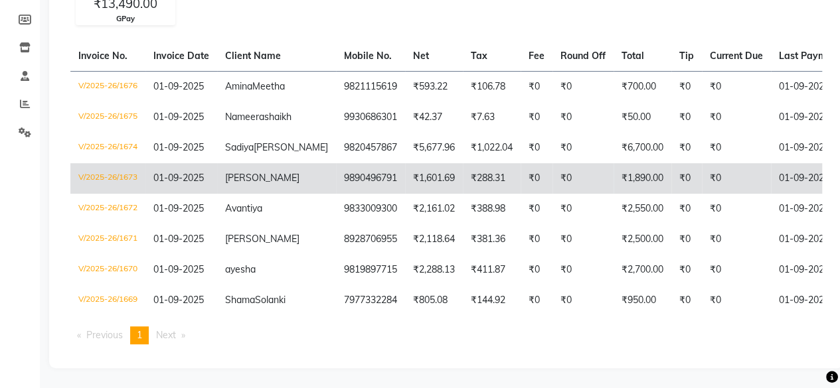
click at [279, 172] on span "[PERSON_NAME]" at bounding box center [262, 178] width 74 height 12
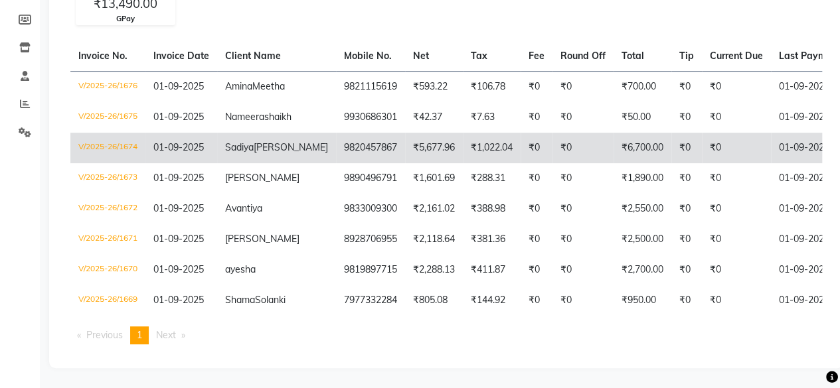
click at [254, 143] on span "[PERSON_NAME]" at bounding box center [291, 147] width 74 height 12
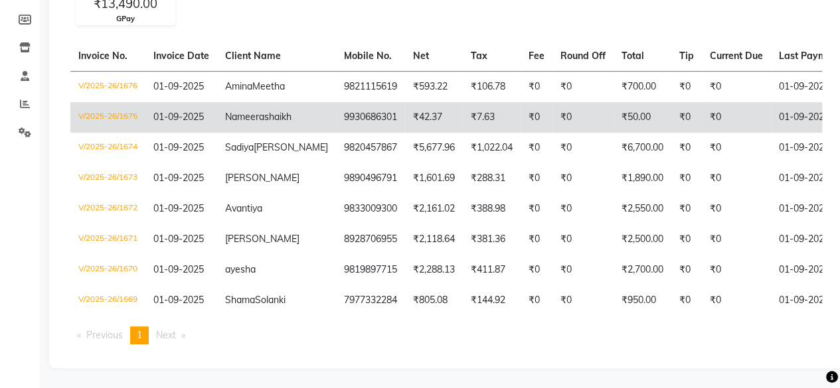
click at [280, 107] on td "Nameera shaikh" at bounding box center [276, 117] width 119 height 31
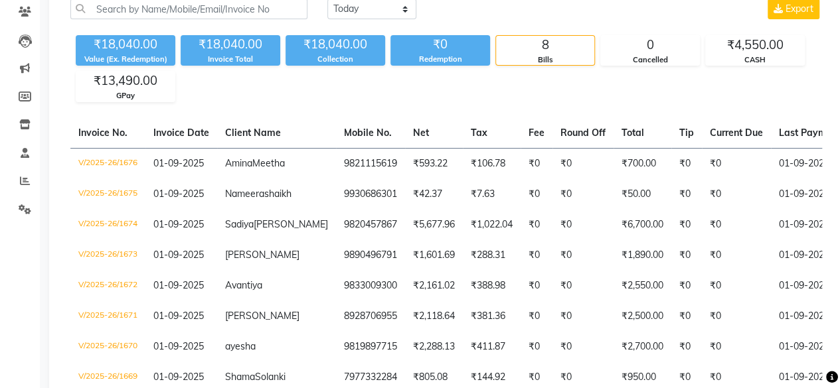
scroll to position [100, 0]
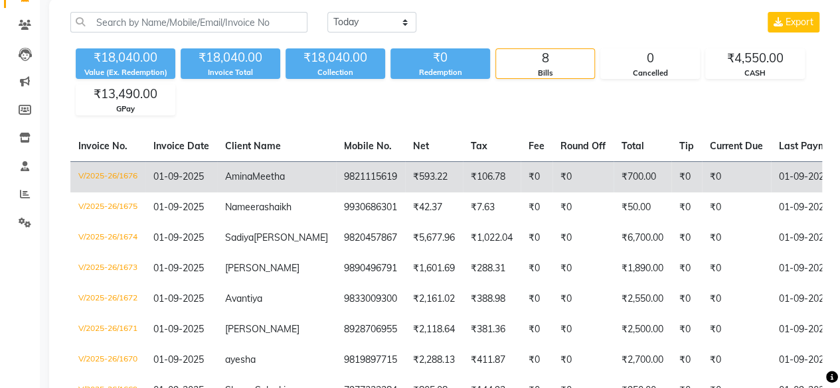
click at [718, 176] on td "₹0" at bounding box center [736, 176] width 69 height 31
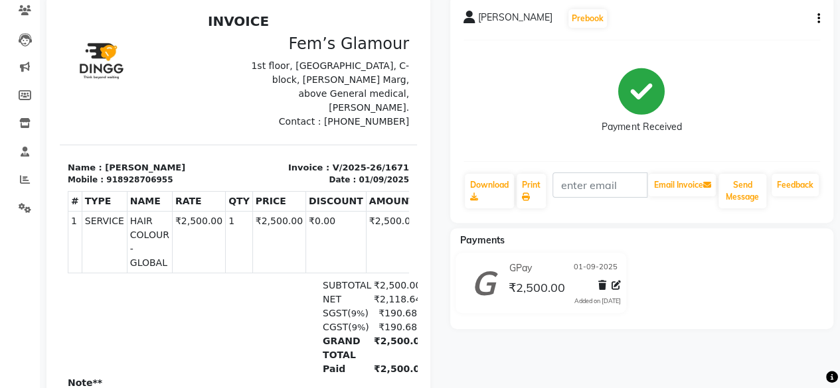
scroll to position [116, 0]
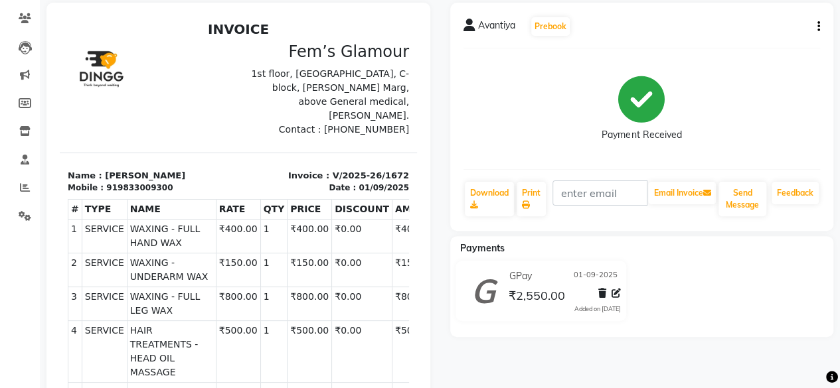
scroll to position [113, 0]
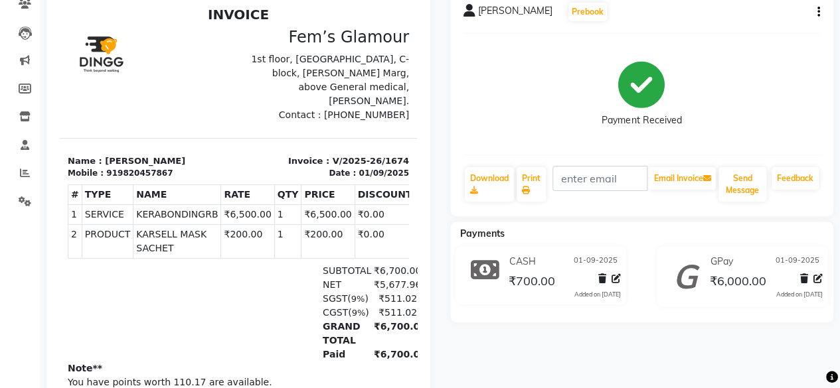
scroll to position [123, 0]
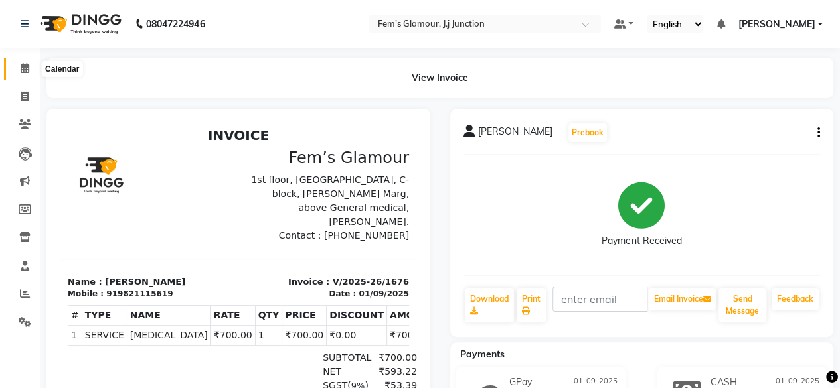
click at [26, 67] on icon at bounding box center [25, 68] width 9 height 10
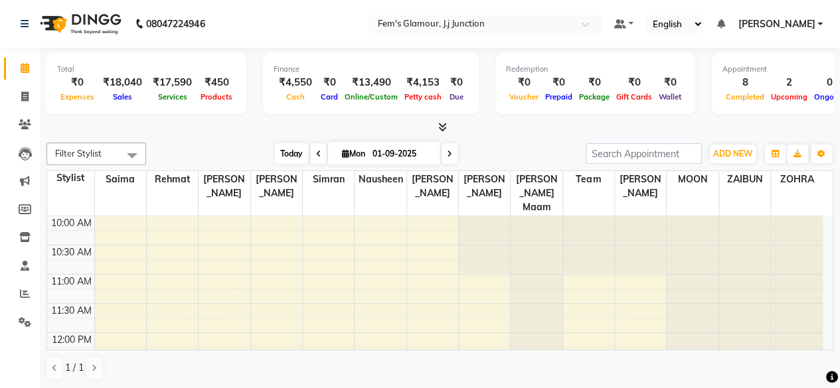
click at [292, 161] on span "Today" at bounding box center [291, 153] width 33 height 21
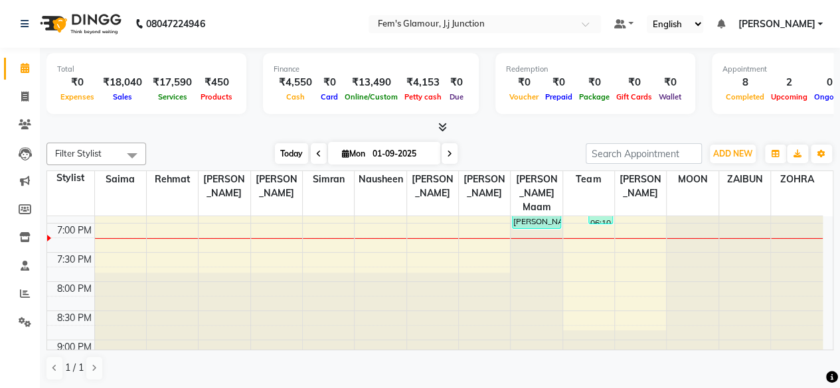
click at [292, 159] on span "Today" at bounding box center [291, 153] width 33 height 21
click at [292, 151] on span "Today" at bounding box center [291, 153] width 33 height 21
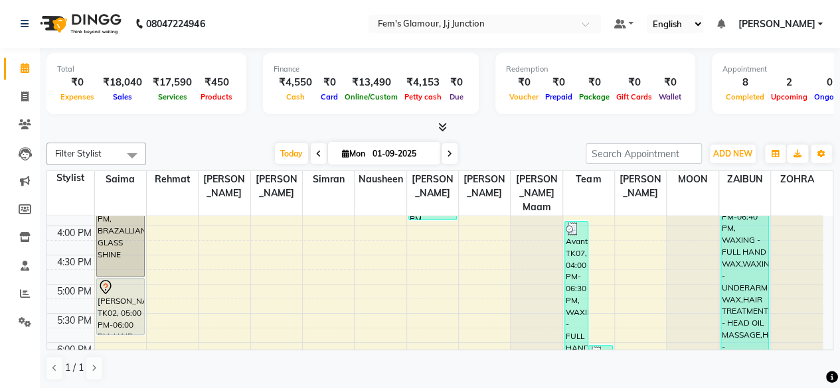
scroll to position [333, 0]
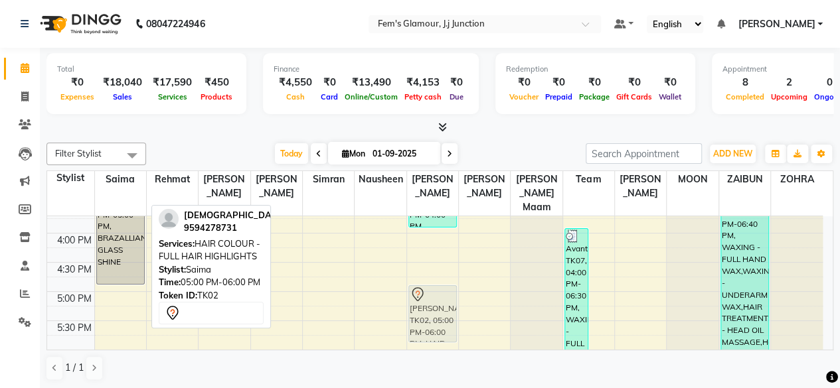
click at [483, 300] on tr "[PERSON_NAME], TK03, 02:00 PM-03:00 PM, HAIR TREATMENTS - KERABONDING [PERSON_N…" at bounding box center [434, 233] width 775 height 700
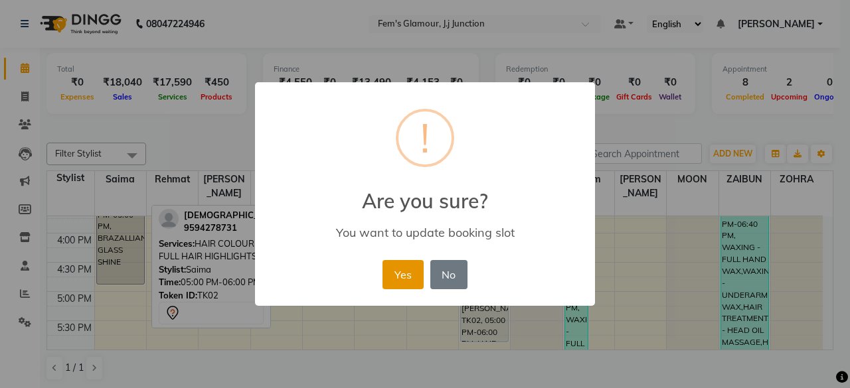
click at [394, 276] on button "Yes" at bounding box center [402, 274] width 40 height 29
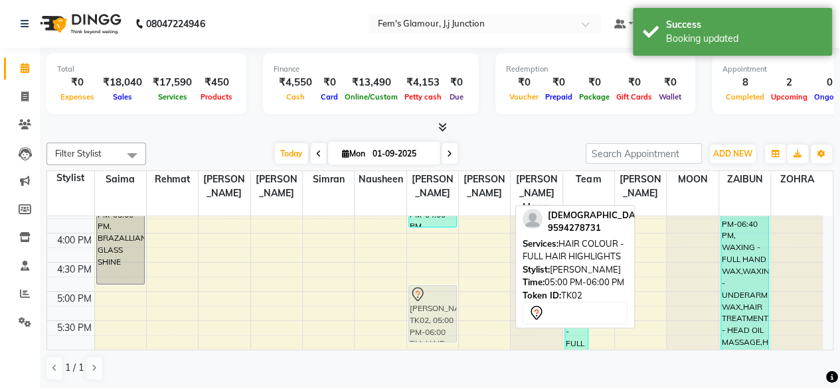
drag, startPoint x: 465, startPoint y: 282, endPoint x: 441, endPoint y: 283, distance: 24.6
click at [441, 283] on tr "[PERSON_NAME], TK03, 02:00 PM-03:00 PM, HAIR TREATMENTS - KERABONDING [PERSON_N…" at bounding box center [434, 233] width 775 height 700
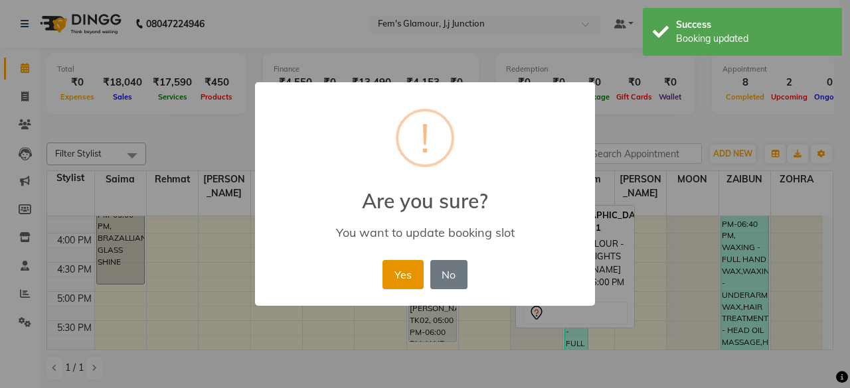
click at [415, 276] on button "Yes" at bounding box center [402, 274] width 40 height 29
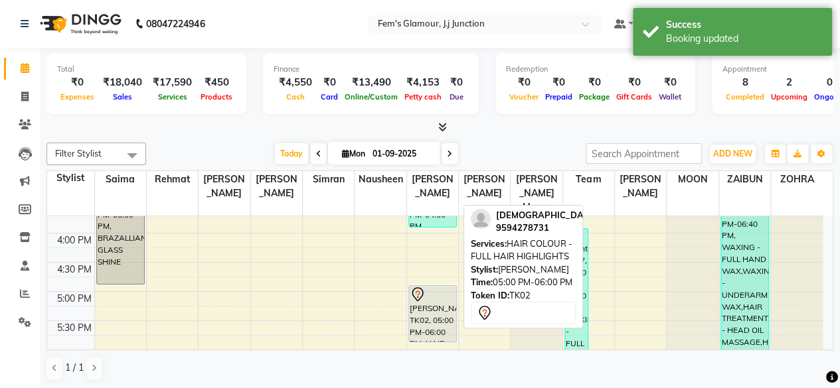
click at [420, 287] on icon at bounding box center [418, 295] width 16 height 16
click at [421, 287] on icon at bounding box center [418, 295] width 16 height 16
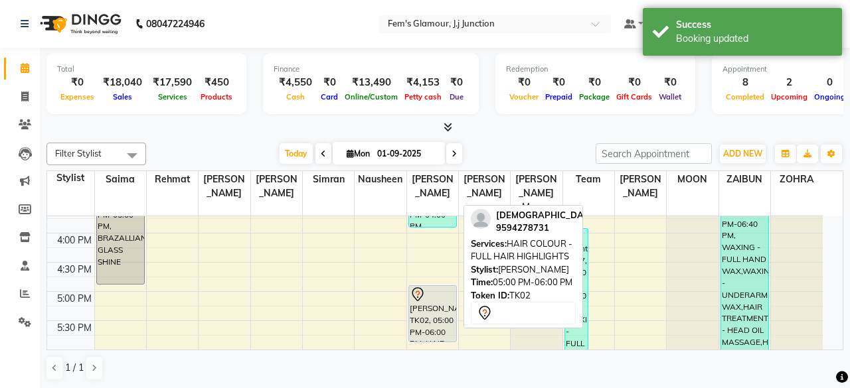
select select "7"
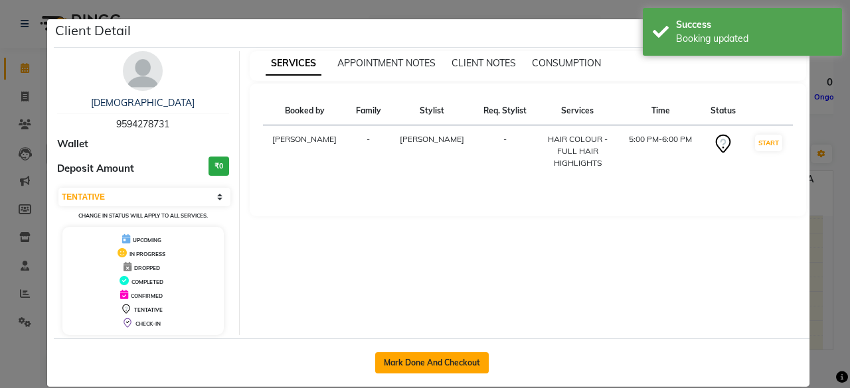
click at [405, 354] on button "Mark Done And Checkout" at bounding box center [432, 363] width 114 height 21
select select "service"
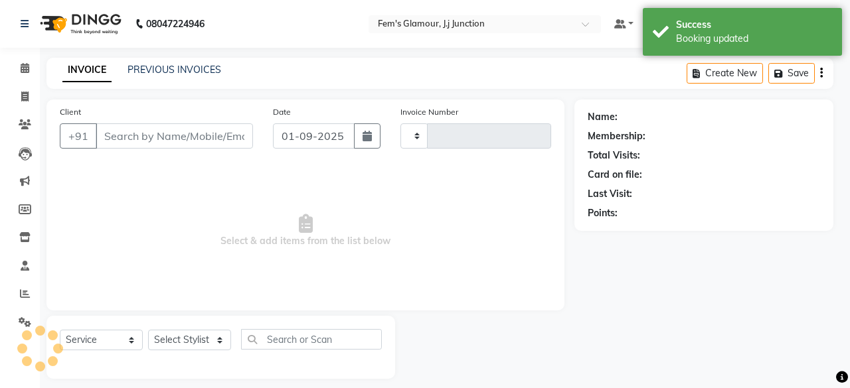
select select "3"
type input "1677"
select select "4132"
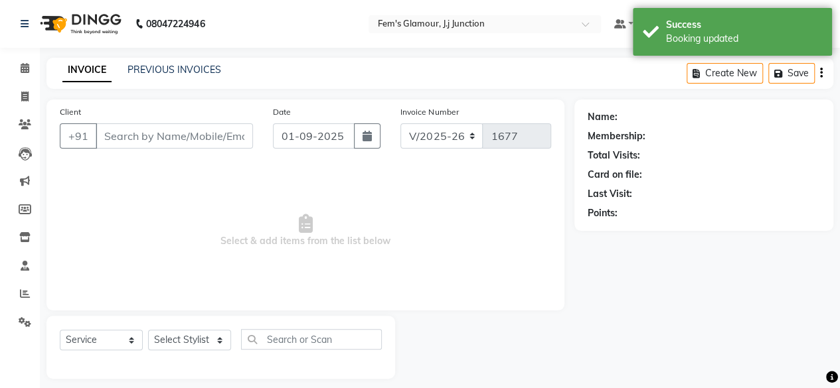
type input "9594278731"
select select "21534"
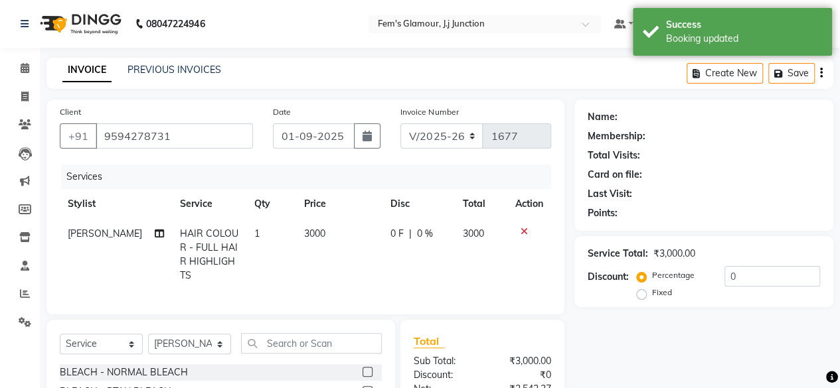
type input "2"
select select "1: Object"
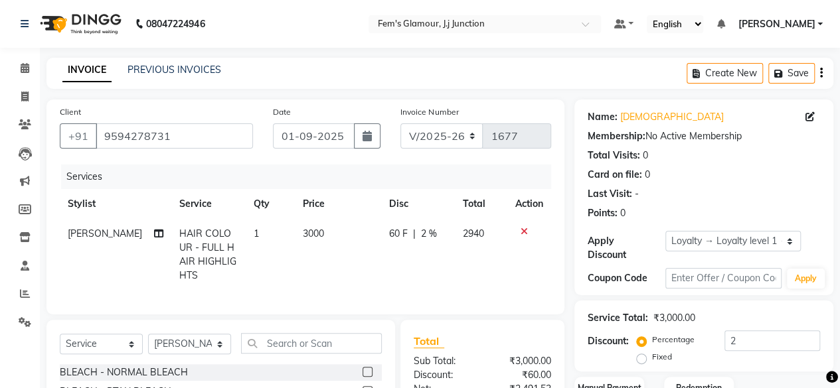
click at [298, 297] on div "Services Stylist Service Qty Price Disc Total Action Lara HAIR COLOUR - FULL HA…" at bounding box center [305, 233] width 491 height 137
click at [305, 228] on span "3000" at bounding box center [313, 234] width 21 height 12
select select "21534"
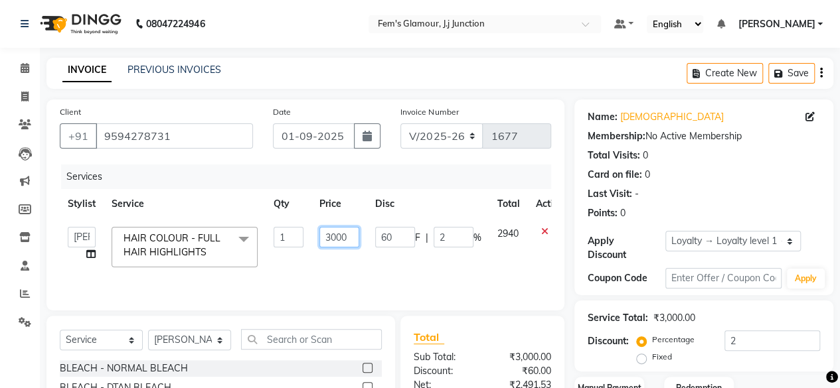
click at [333, 242] on input "3000" at bounding box center [339, 237] width 40 height 21
click at [337, 242] on input "3000" at bounding box center [339, 237] width 40 height 21
type input "3500"
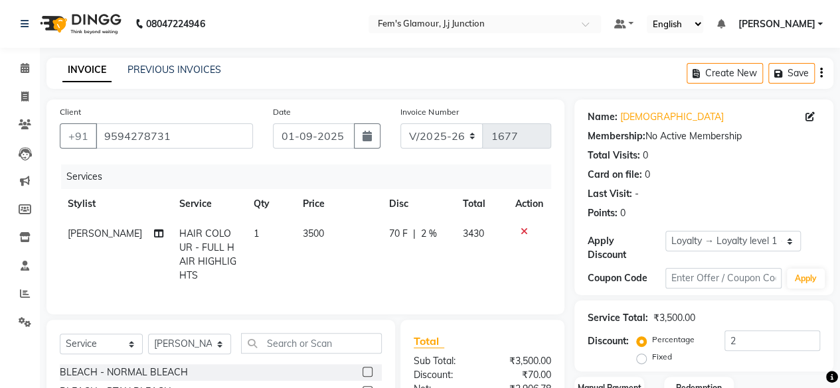
click at [490, 256] on td "3430" at bounding box center [481, 255] width 52 height 72
select select "21534"
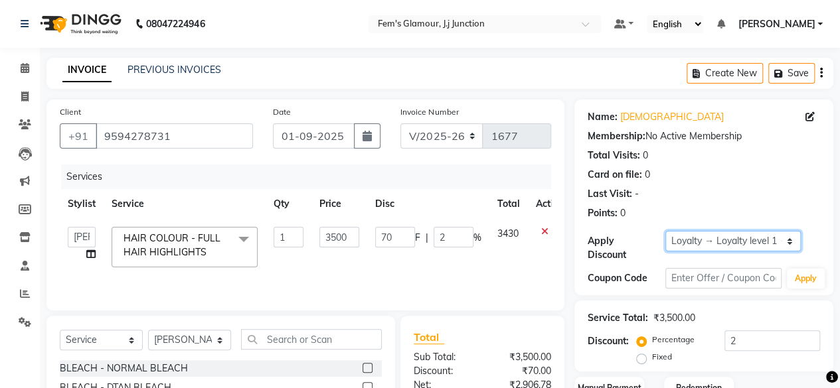
click at [686, 239] on select "Select Loyalty → Loyalty level 1 → All Customers" at bounding box center [732, 241] width 135 height 21
select select "0:"
click at [665, 231] on select "Select Loyalty → Loyalty level 1 → All Customers" at bounding box center [732, 241] width 135 height 21
type input "0"
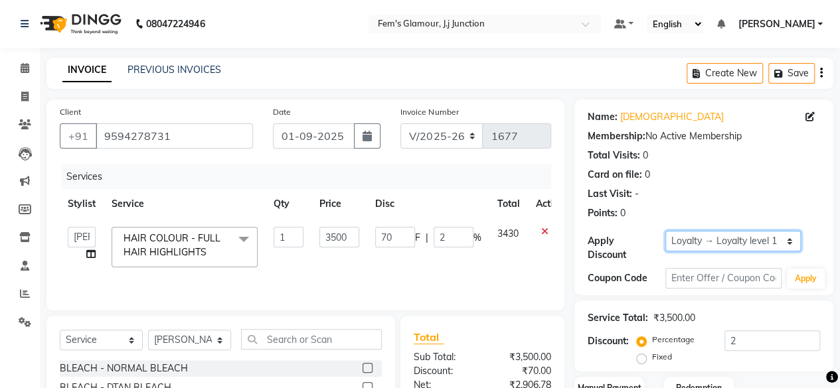
type input "0"
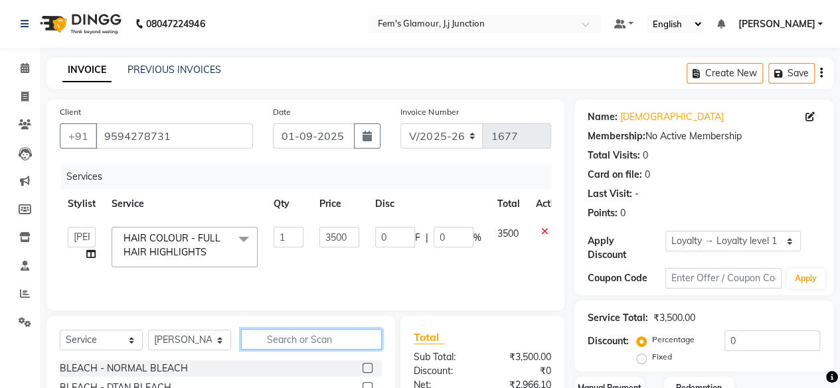
click at [289, 343] on input "text" at bounding box center [311, 339] width 141 height 21
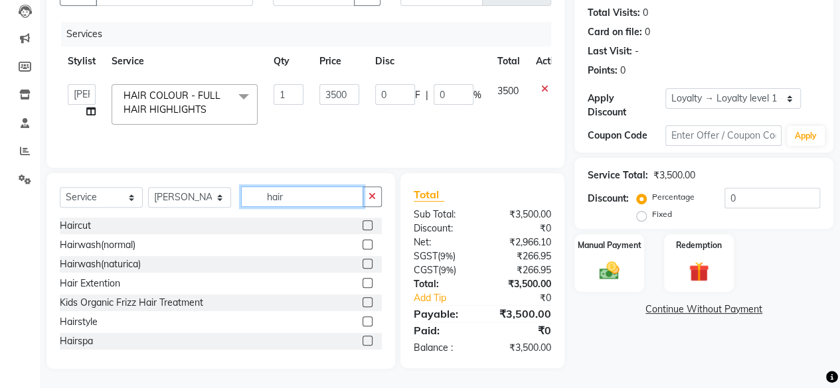
type input "hair"
click at [362, 338] on label at bounding box center [367, 341] width 10 height 10
click at [362, 338] on input "checkbox" at bounding box center [366, 341] width 9 height 9
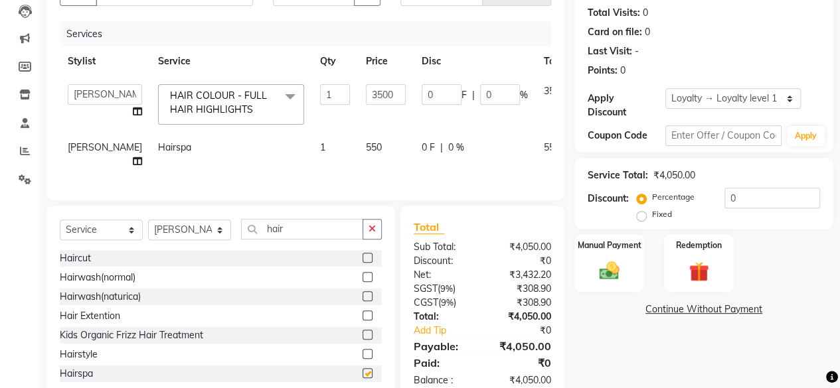
checkbox input "false"
click at [358, 139] on td "550" at bounding box center [386, 155] width 56 height 44
select select "21534"
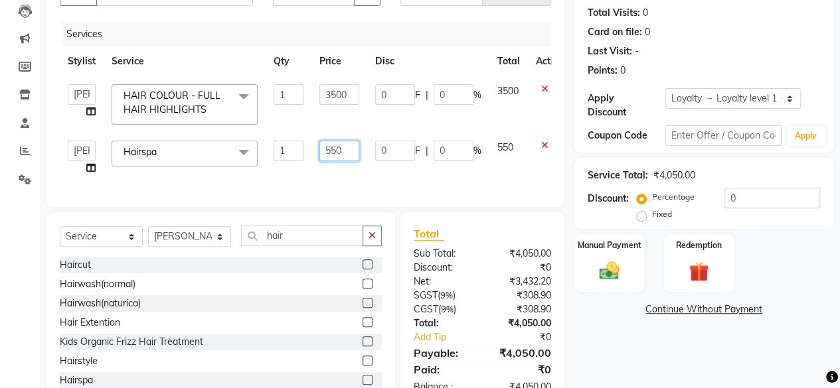
click at [340, 149] on input "550" at bounding box center [339, 151] width 40 height 21
type input "500"
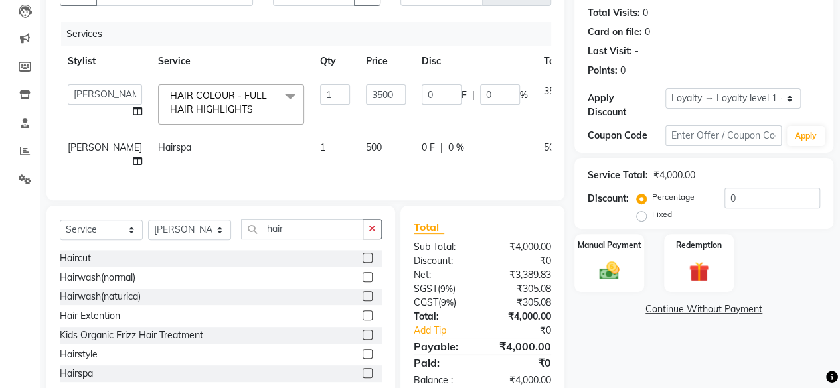
click at [439, 187] on div "Services Stylist Service Qty Price Disc Total Action fatima maam [PERSON_NAME] …" at bounding box center [305, 104] width 491 height 165
click at [613, 282] on img at bounding box center [609, 271] width 34 height 24
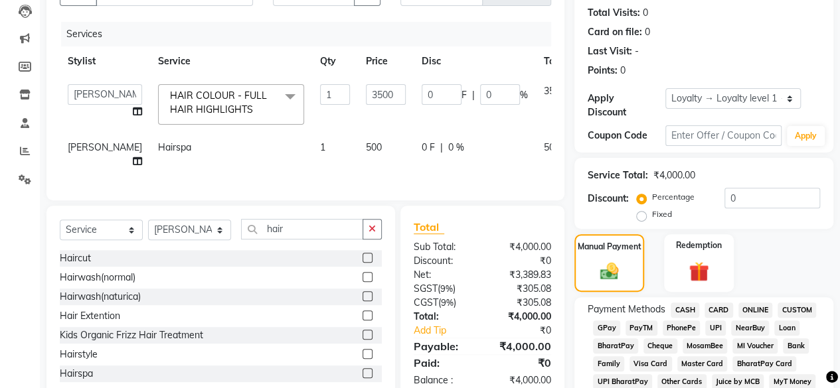
click at [605, 324] on span "GPay" at bounding box center [606, 328] width 27 height 15
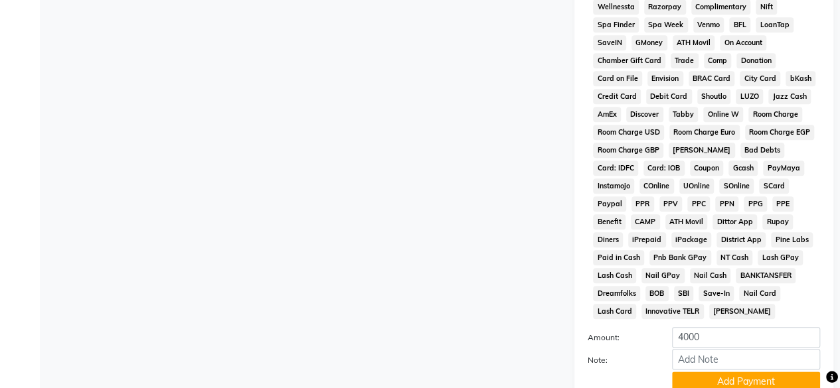
scroll to position [592, 0]
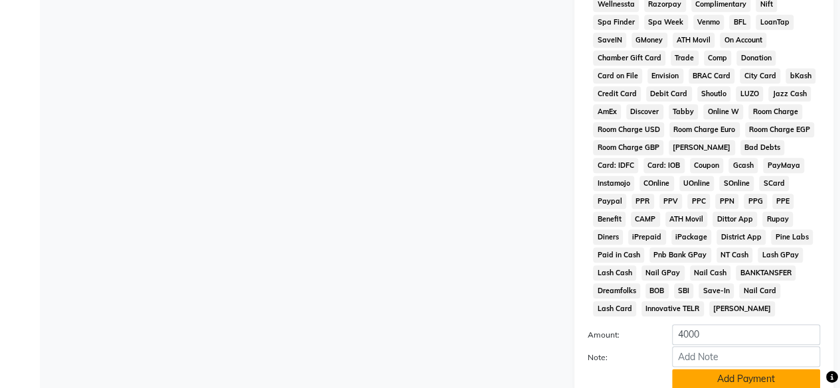
click at [791, 378] on button "Add Payment" at bounding box center [746, 379] width 148 height 21
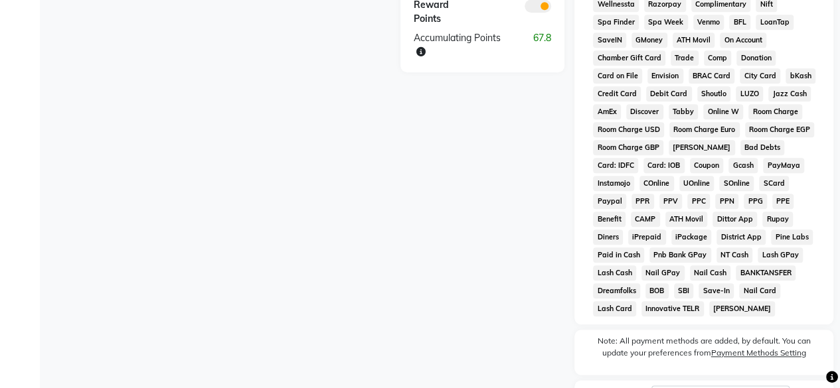
scroll to position [704, 0]
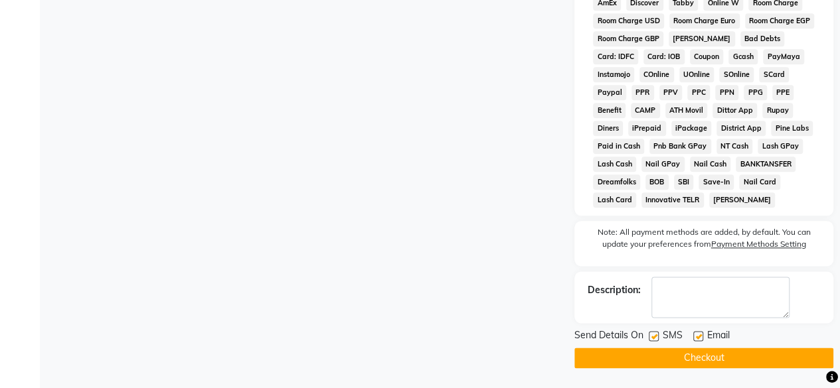
click at [720, 362] on button "Checkout" at bounding box center [703, 358] width 259 height 21
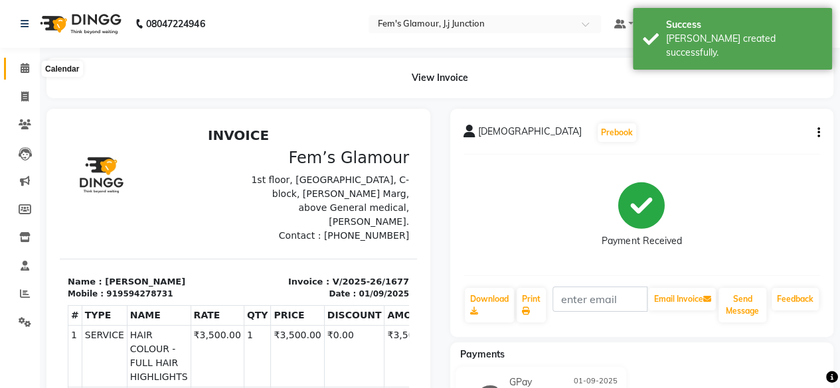
click at [27, 67] on icon at bounding box center [25, 68] width 9 height 10
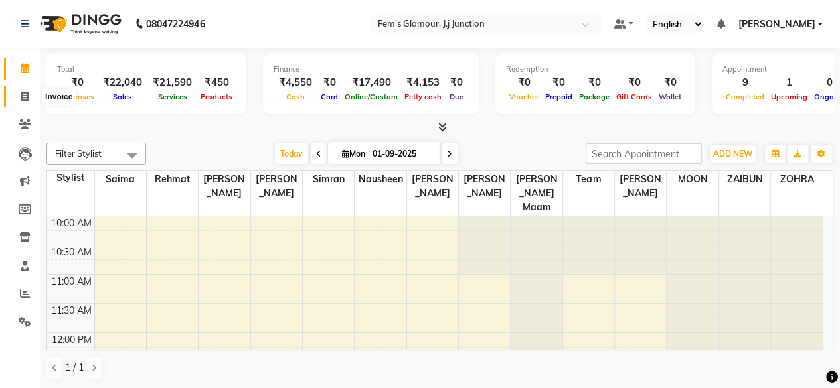
click at [31, 91] on span at bounding box center [24, 97] width 23 height 15
select select "4132"
select select "service"
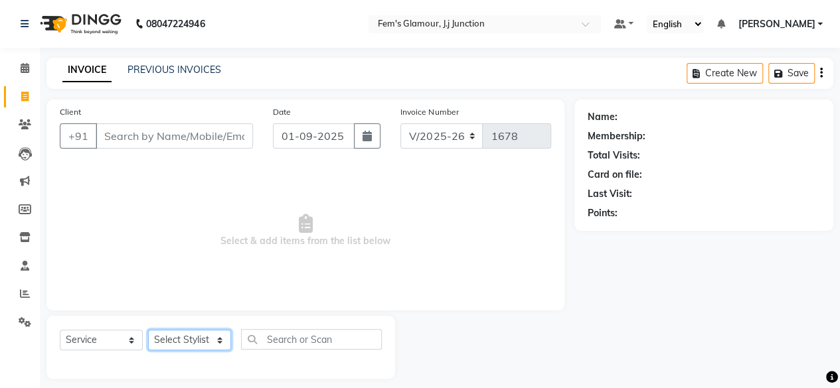
click at [178, 339] on select "Select Stylist fatima maam [PERSON_NAME] [PERSON_NAME] maam MOON Nagma Nasreen …" at bounding box center [189, 340] width 83 height 21
select select "21531"
click at [148, 330] on select "Select Stylist fatima maam [PERSON_NAME] [PERSON_NAME] maam MOON Nagma Nasreen …" at bounding box center [189, 340] width 83 height 21
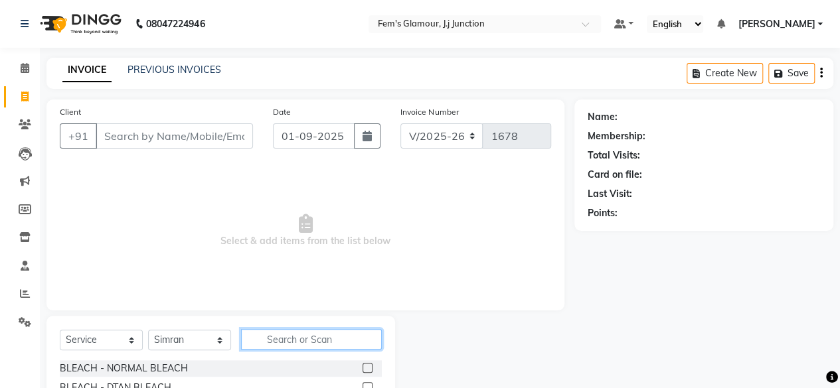
click at [345, 340] on input "text" at bounding box center [311, 339] width 141 height 21
type input "global"
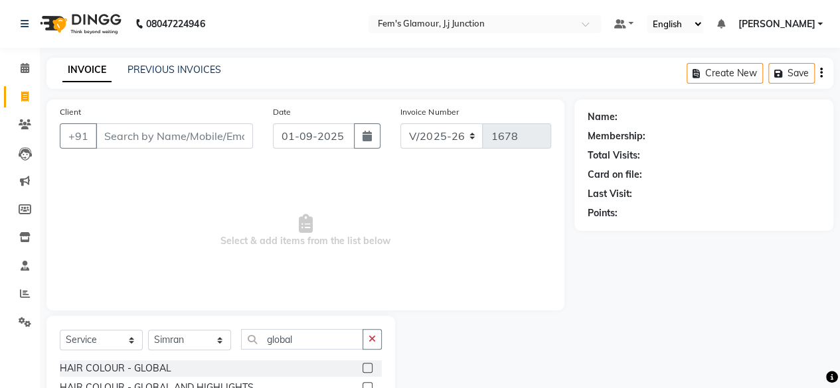
click at [366, 365] on label at bounding box center [367, 368] width 10 height 10
click at [366, 365] on input "checkbox" at bounding box center [366, 368] width 9 height 9
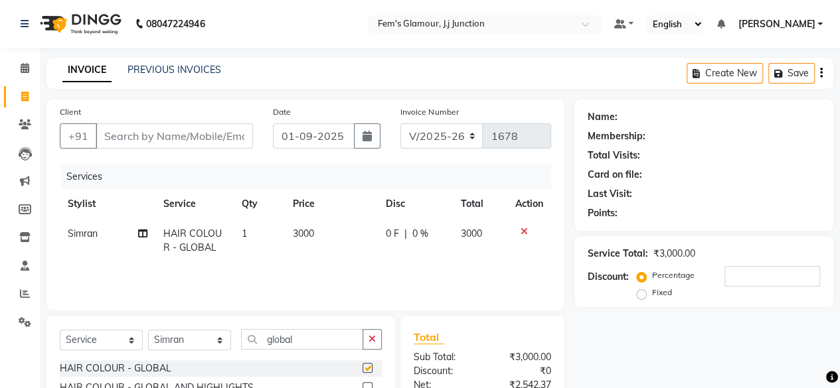
checkbox input "false"
click at [228, 132] on input "Client" at bounding box center [174, 135] width 157 height 25
click at [311, 337] on input "global" at bounding box center [302, 339] width 122 height 21
type input "g"
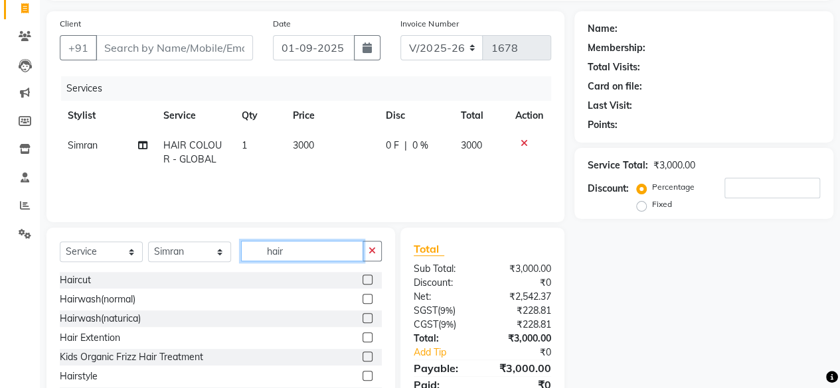
scroll to position [104, 0]
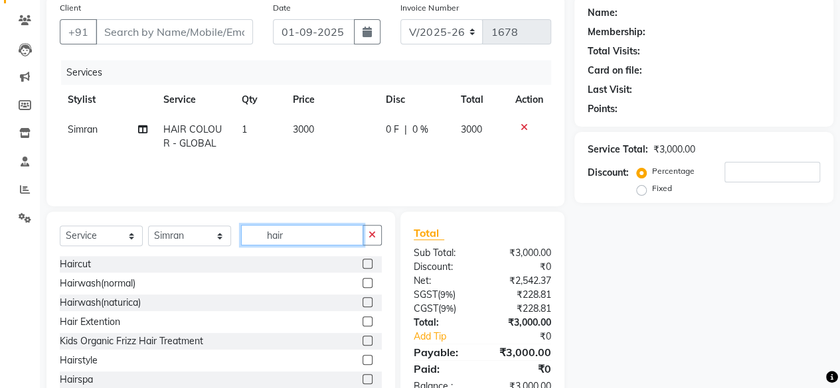
type input "hair"
click at [362, 282] on label at bounding box center [367, 283] width 10 height 10
click at [362, 282] on input "checkbox" at bounding box center [366, 283] width 9 height 9
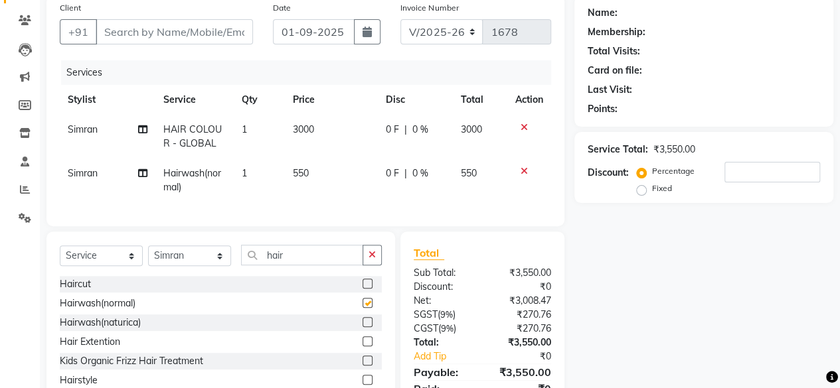
checkbox input "false"
click at [308, 176] on span "550" at bounding box center [301, 173] width 16 height 12
select select "21531"
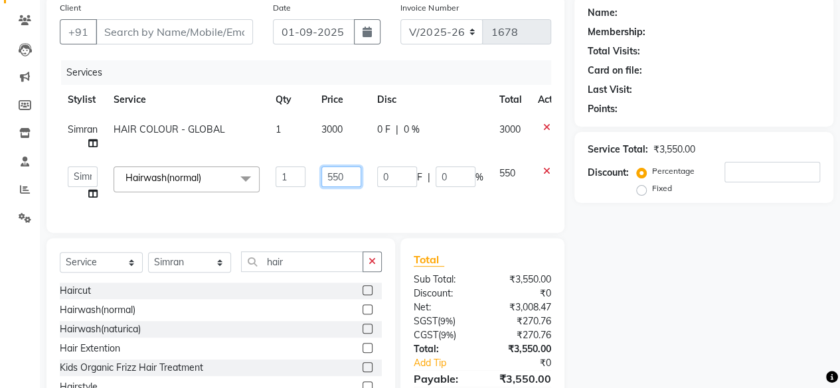
click at [344, 174] on input "550" at bounding box center [341, 177] width 40 height 21
type input "5"
type input "600"
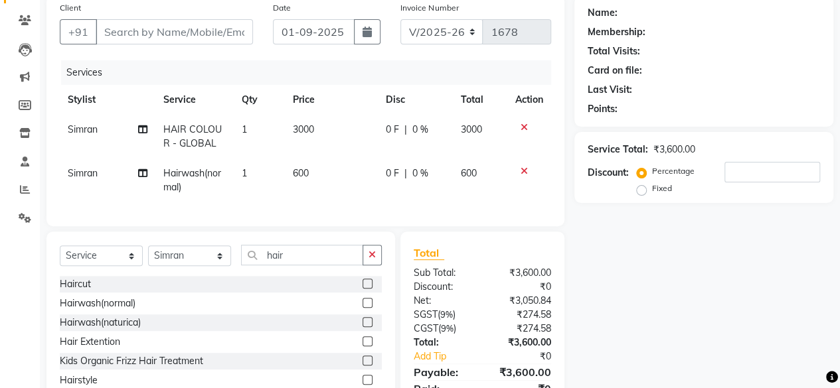
click at [393, 206] on div "Services Stylist Service Qty Price Disc Total Action [PERSON_NAME] HAIR COLOUR …" at bounding box center [305, 136] width 491 height 153
click at [283, 266] on input "hair" at bounding box center [302, 255] width 122 height 21
type input "h"
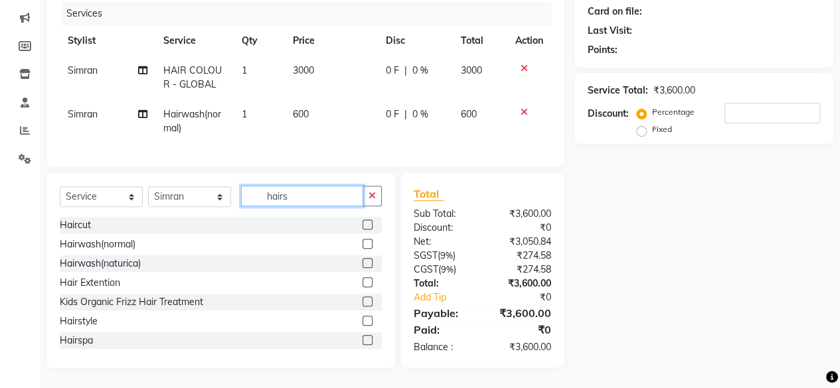
scroll to position [171, 0]
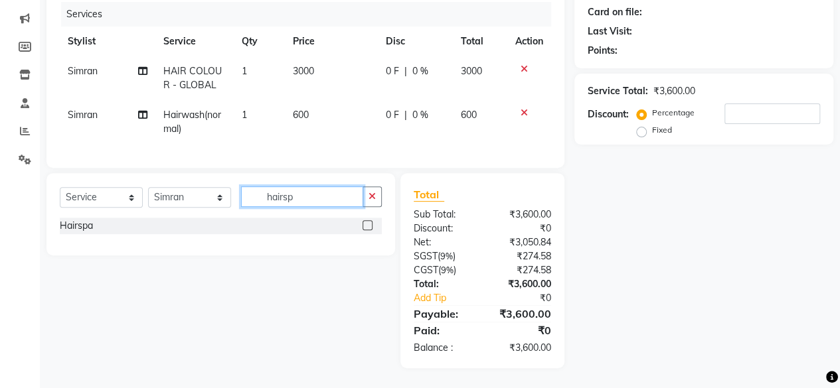
type input "hairsp"
click at [364, 225] on label at bounding box center [367, 225] width 10 height 10
click at [364, 225] on input "checkbox" at bounding box center [366, 226] width 9 height 9
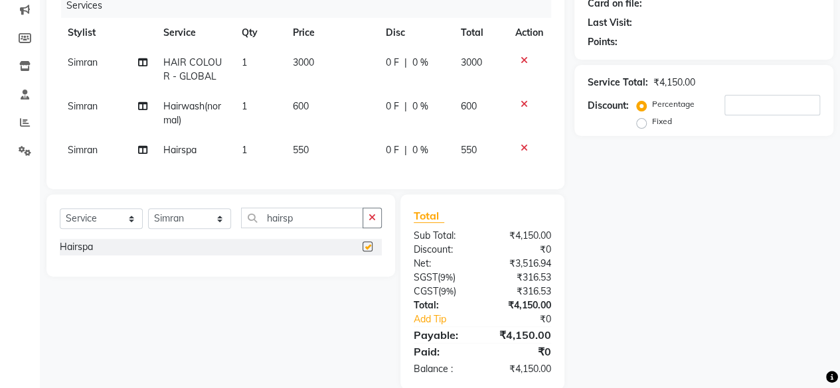
checkbox input "false"
click at [307, 142] on td "550" at bounding box center [331, 150] width 92 height 30
select select "21531"
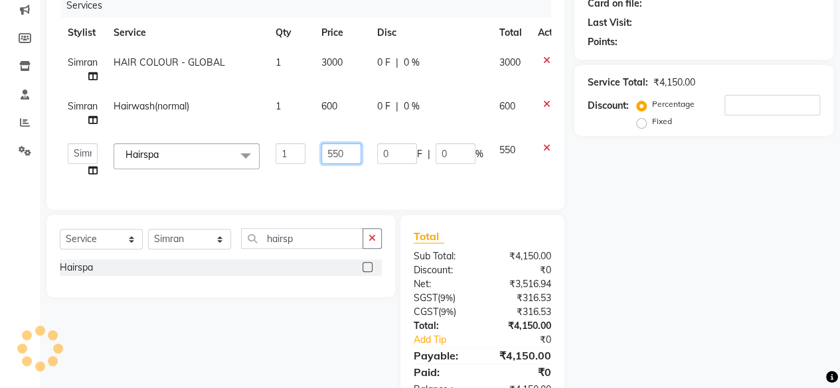
click at [345, 153] on input "550" at bounding box center [341, 153] width 40 height 21
type input "500"
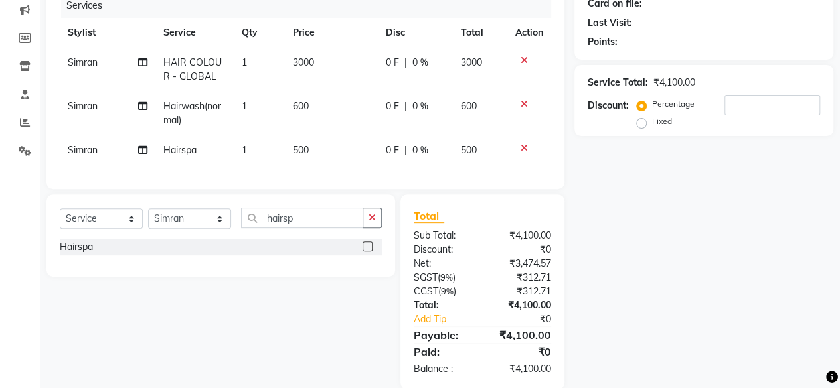
click at [373, 165] on div "Services Stylist Service Qty Price Disc Total Action [PERSON_NAME] HAIR COLOUR …" at bounding box center [305, 84] width 491 height 183
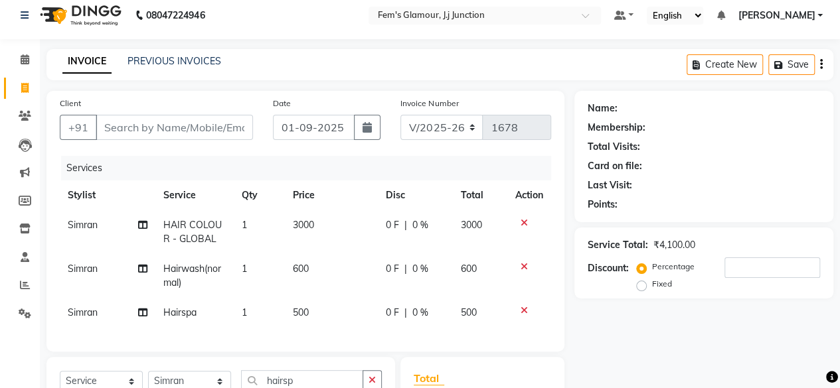
scroll to position [7, 0]
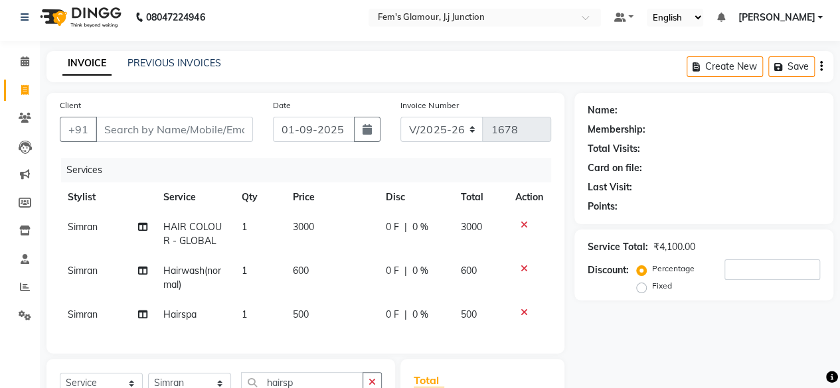
click at [522, 310] on icon at bounding box center [523, 312] width 7 height 9
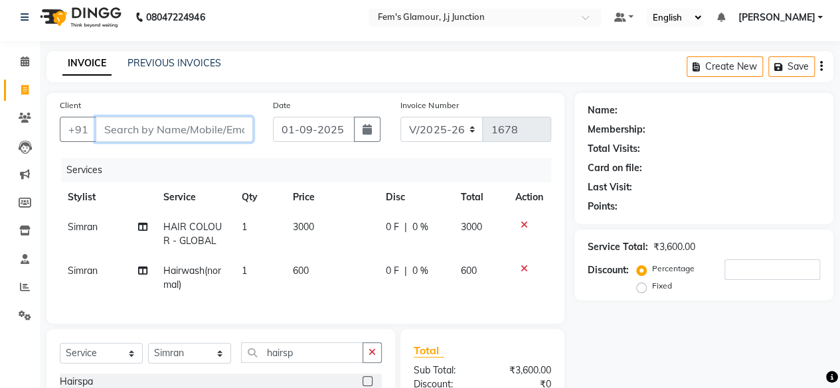
click at [237, 131] on input "Client" at bounding box center [174, 129] width 157 height 25
type input "8"
type input "0"
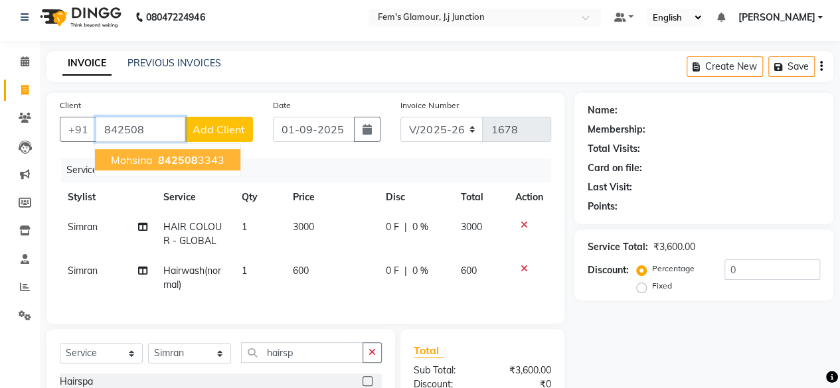
click at [224, 151] on button "Mohsina 842508 3343" at bounding box center [167, 159] width 145 height 21
type input "8425083343"
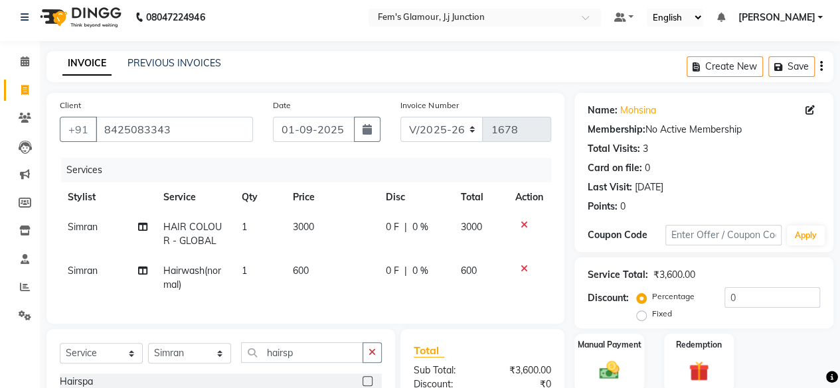
scroll to position [171, 0]
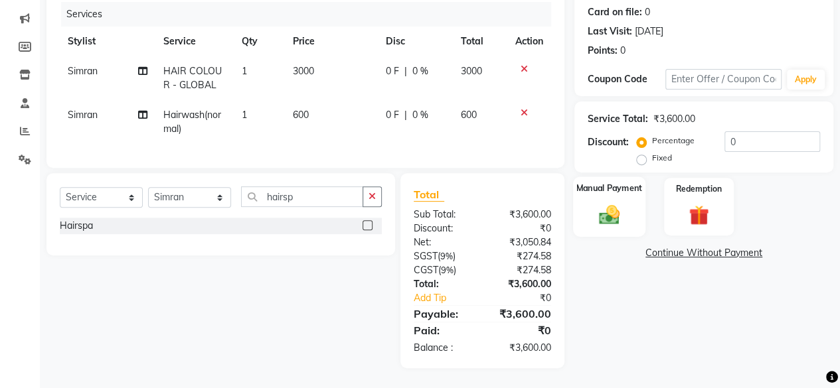
click at [620, 202] on img at bounding box center [609, 214] width 34 height 24
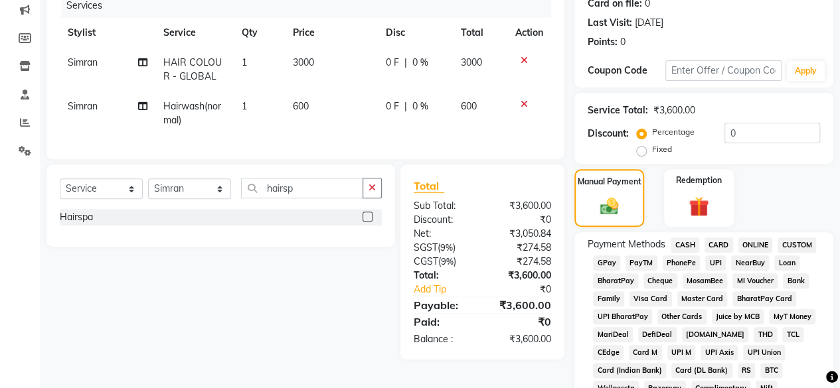
click at [606, 258] on span "GPay" at bounding box center [606, 263] width 27 height 15
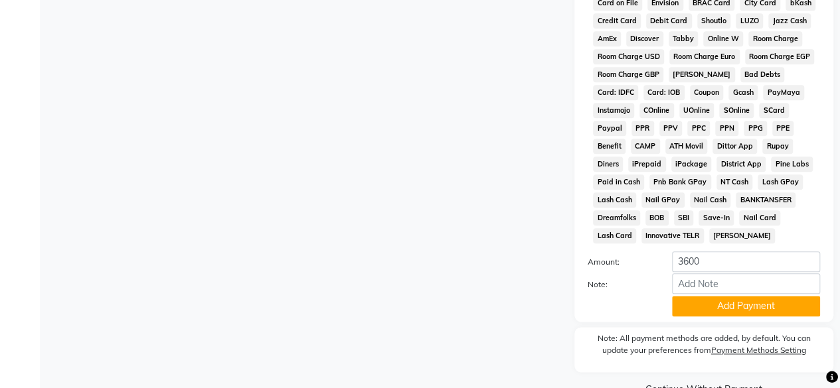
scroll to position [644, 0]
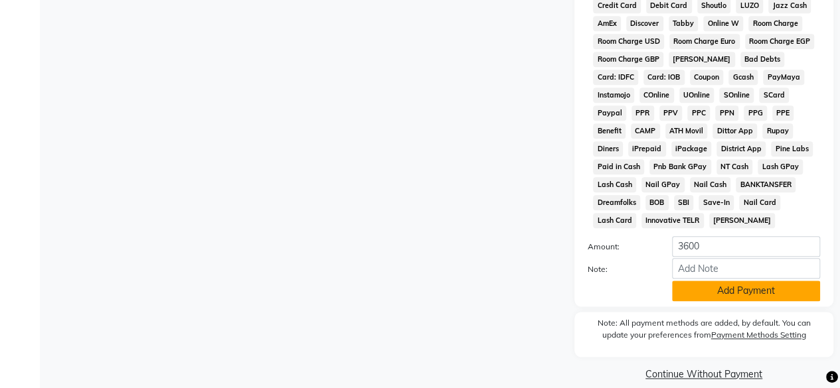
click at [765, 301] on button "Add Payment" at bounding box center [746, 291] width 148 height 21
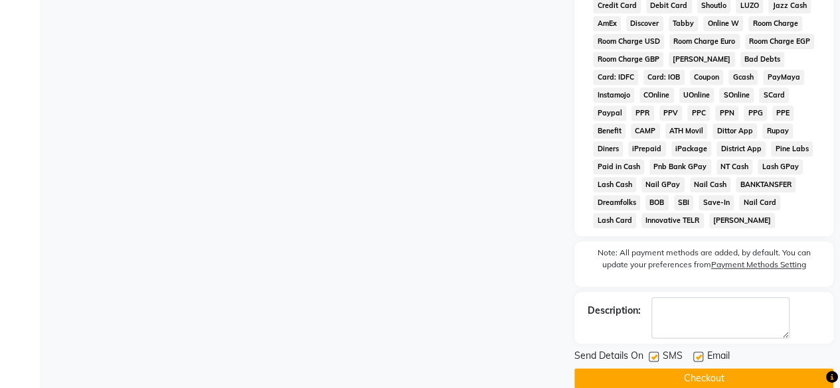
click at [762, 374] on button "Checkout" at bounding box center [703, 378] width 259 height 21
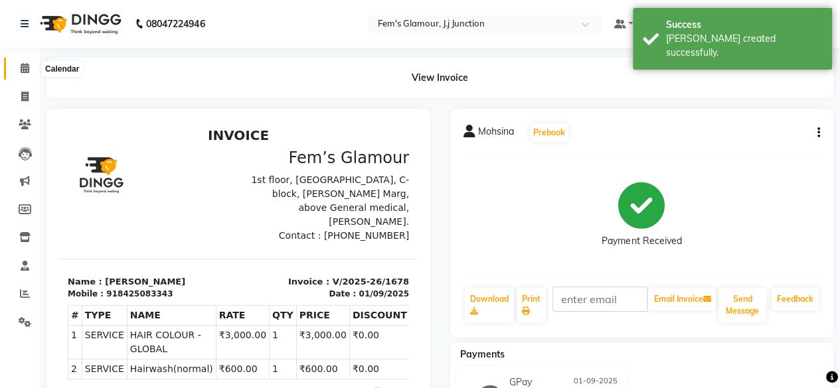
click at [23, 65] on icon at bounding box center [25, 68] width 9 height 10
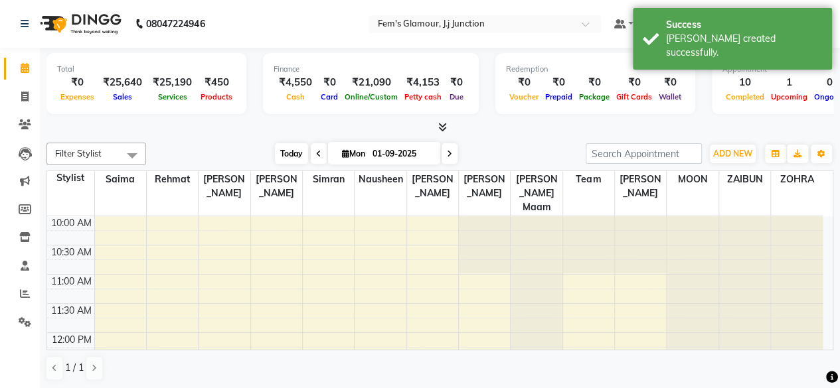
click at [293, 155] on span "Today" at bounding box center [291, 153] width 33 height 21
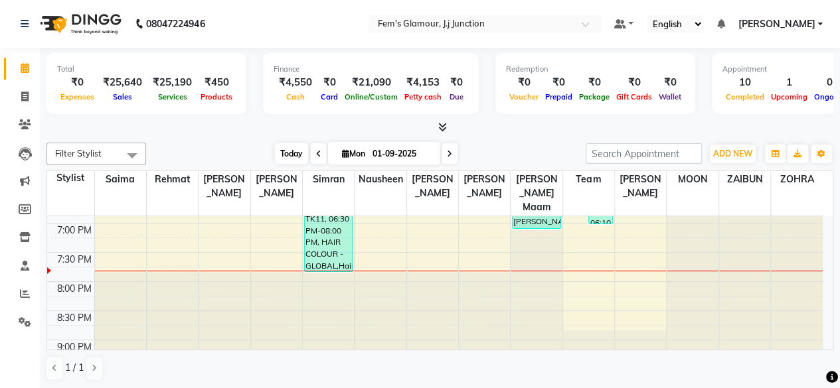
click at [287, 153] on span "Today" at bounding box center [291, 153] width 33 height 21
click at [288, 152] on span "Today" at bounding box center [291, 153] width 33 height 21
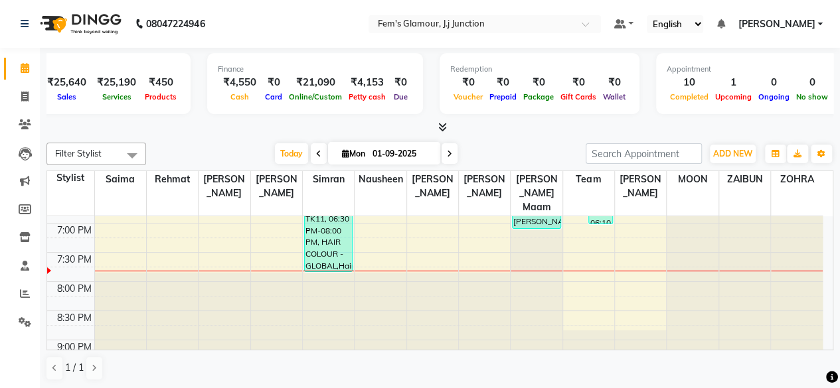
scroll to position [0, 56]
click at [285, 144] on span "Today" at bounding box center [291, 153] width 33 height 21
click at [299, 159] on span "Today" at bounding box center [291, 153] width 33 height 21
click at [290, 152] on span "Today" at bounding box center [291, 153] width 33 height 21
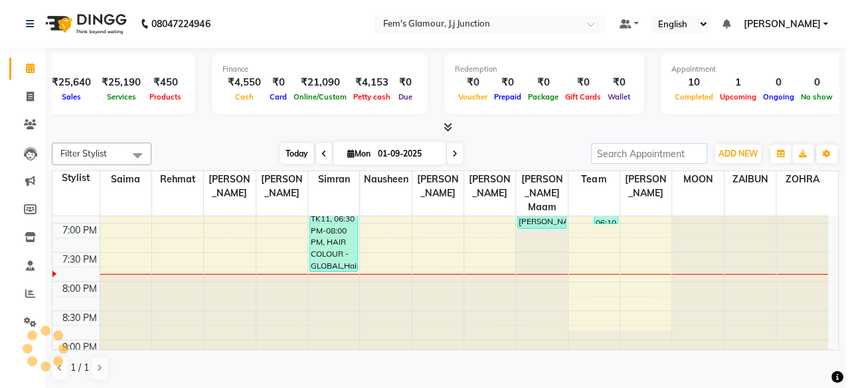
scroll to position [542, 0]
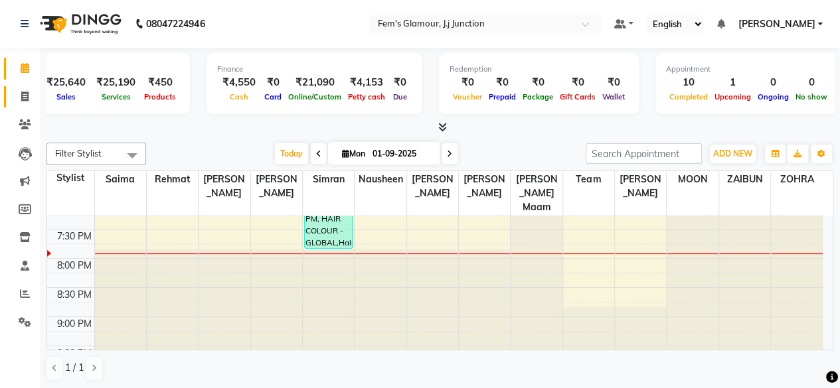
click at [27, 106] on link "Invoice" at bounding box center [20, 97] width 32 height 22
select select "4132"
select select "service"
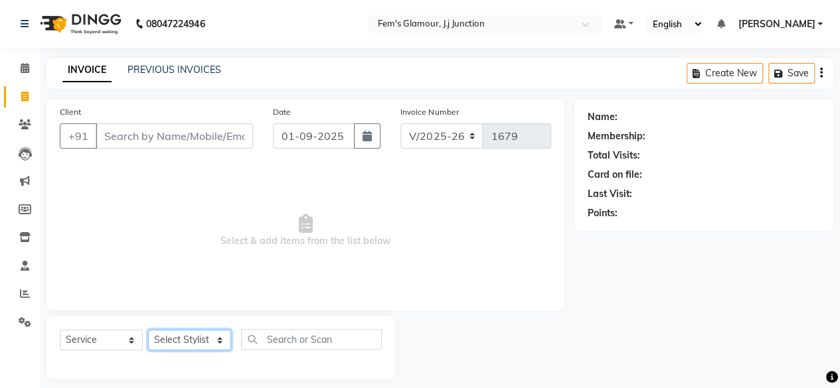
click at [218, 337] on select "Select Stylist fatima maam [PERSON_NAME] [PERSON_NAME] maam MOON Nagma Nasreen …" at bounding box center [189, 340] width 83 height 21
select select "21531"
click at [148, 330] on select "Select Stylist fatima maam [PERSON_NAME] [PERSON_NAME] maam MOON Nagma Nasreen …" at bounding box center [189, 340] width 83 height 21
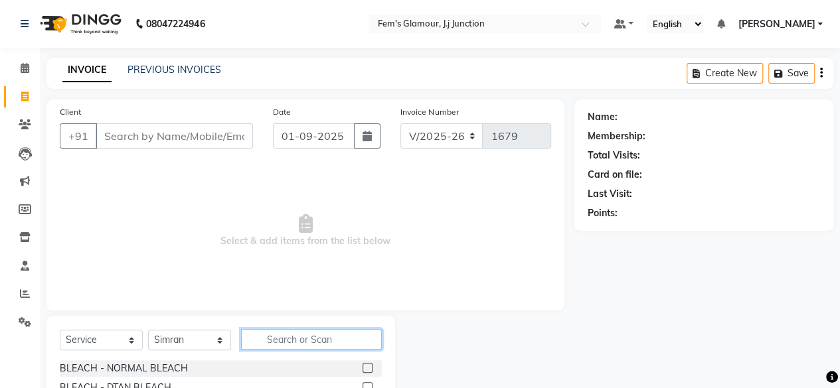
click at [279, 339] on input "text" at bounding box center [311, 339] width 141 height 21
type input "j"
type input "hairspa"
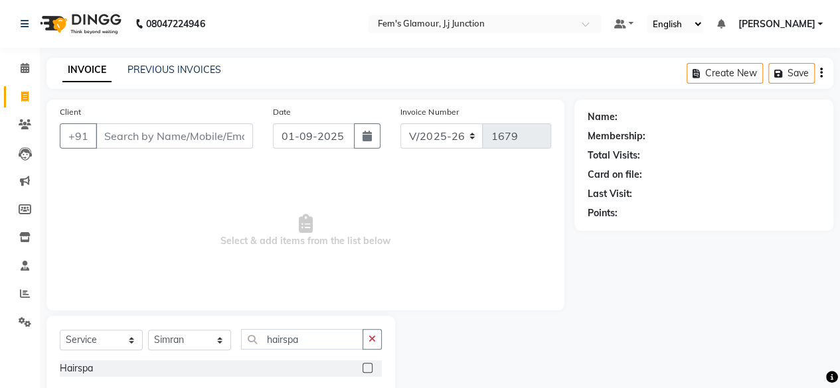
click at [367, 366] on label at bounding box center [367, 368] width 10 height 10
click at [367, 366] on input "checkbox" at bounding box center [366, 368] width 9 height 9
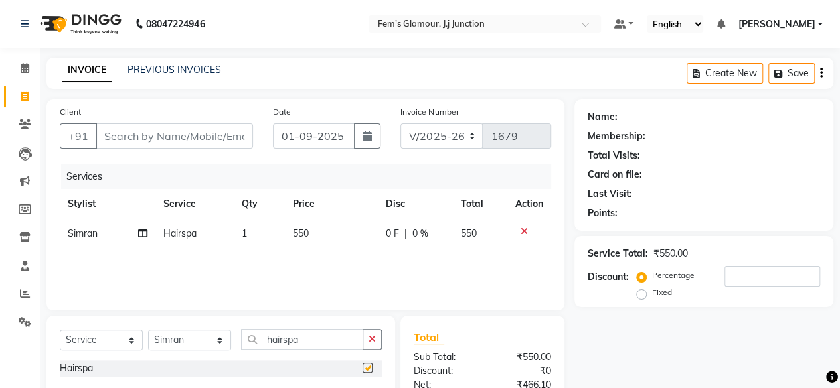
checkbox input "false"
click at [295, 228] on span "550" at bounding box center [301, 234] width 16 height 12
select select "21531"
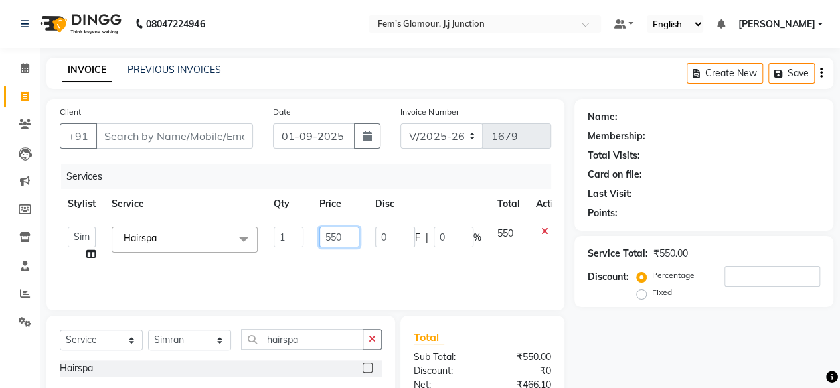
click at [340, 238] on input "550" at bounding box center [339, 237] width 40 height 21
type input "500"
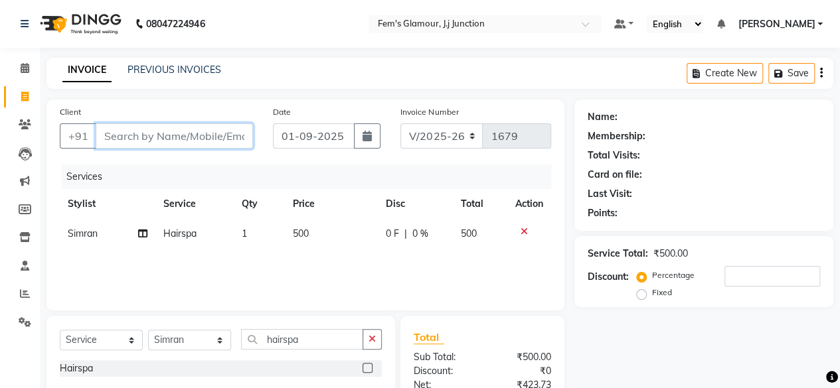
click at [231, 133] on input "Client" at bounding box center [174, 135] width 157 height 25
click at [230, 132] on input "Client" at bounding box center [174, 135] width 157 height 25
type input "9"
type input "0"
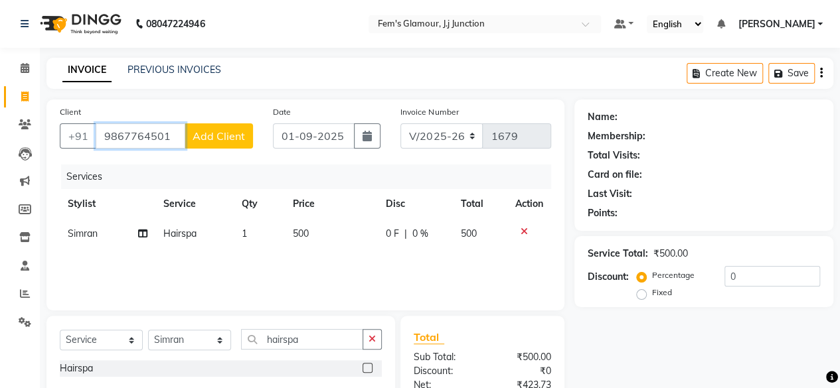
type input "9867764501"
click at [230, 131] on span "Add Client" at bounding box center [219, 135] width 52 height 13
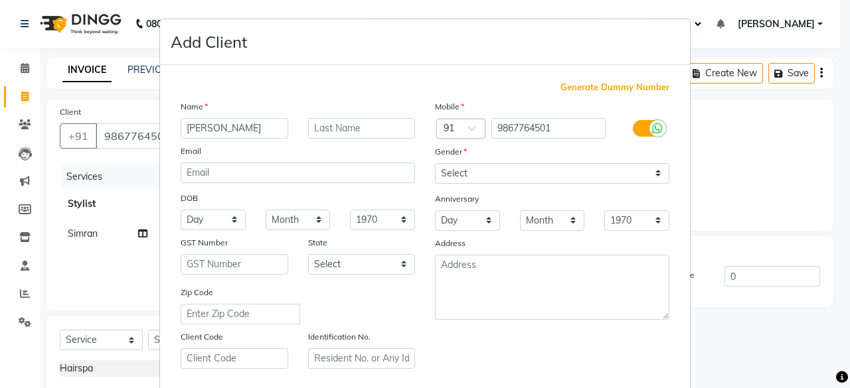
type input "[PERSON_NAME]"
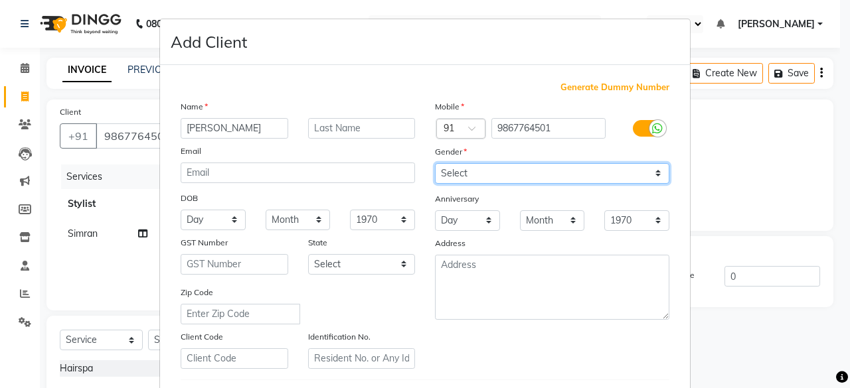
click at [452, 170] on select "Select [DEMOGRAPHIC_DATA] [DEMOGRAPHIC_DATA] Other Prefer Not To Say" at bounding box center [552, 173] width 234 height 21
select select "[DEMOGRAPHIC_DATA]"
click at [435, 163] on select "Select [DEMOGRAPHIC_DATA] [DEMOGRAPHIC_DATA] Other Prefer Not To Say" at bounding box center [552, 173] width 234 height 21
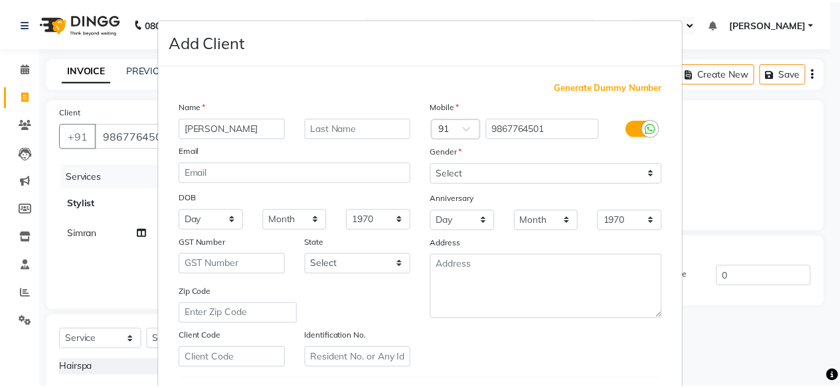
scroll to position [206, 0]
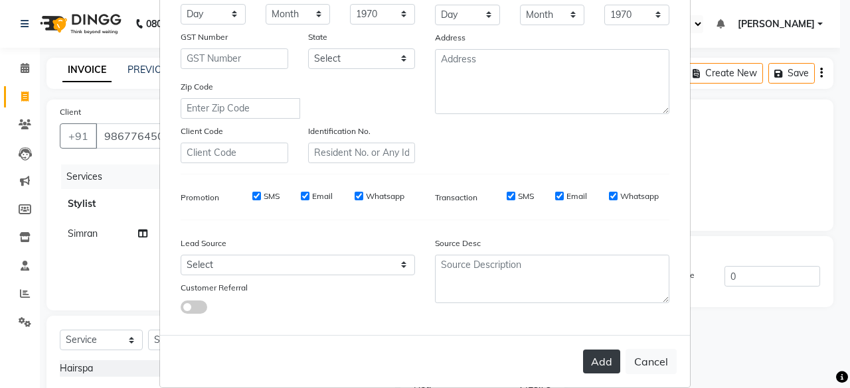
click at [611, 356] on button "Add" at bounding box center [601, 362] width 37 height 24
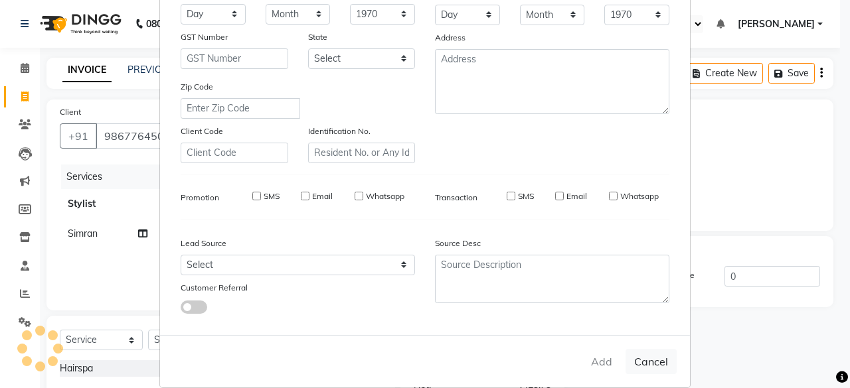
select select
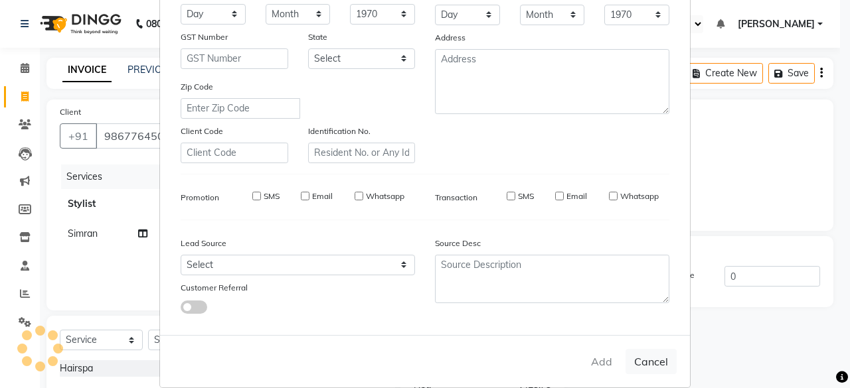
select select
checkbox input "false"
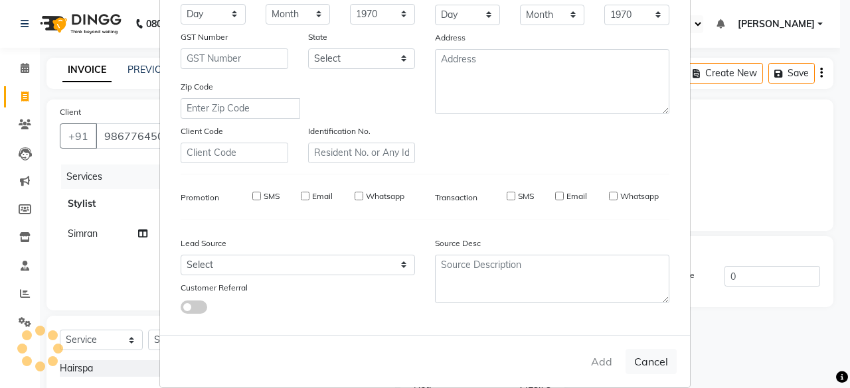
checkbox input "false"
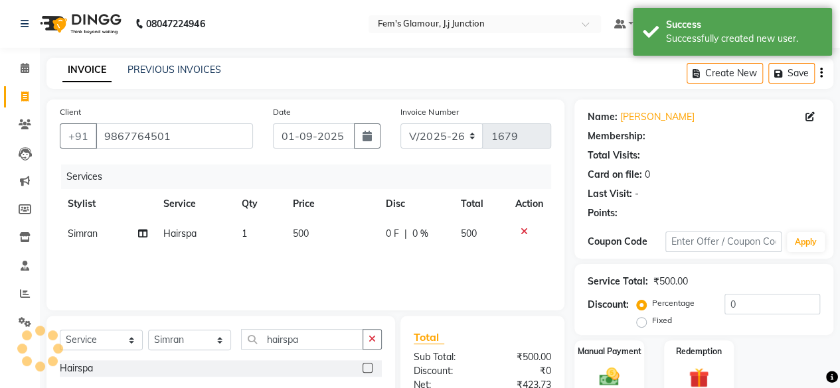
type input "2"
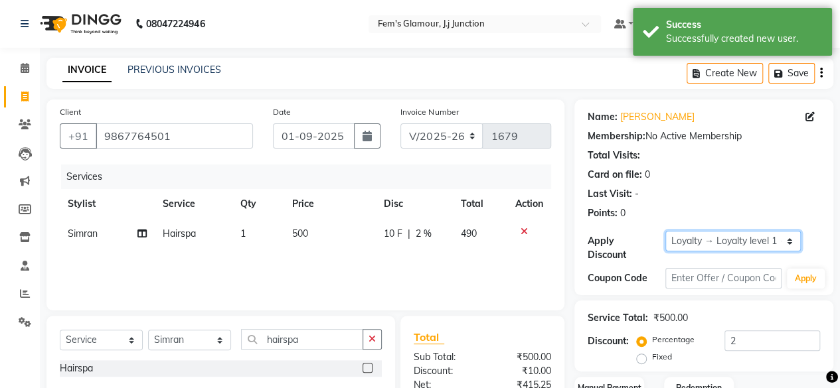
drag, startPoint x: 770, startPoint y: 243, endPoint x: 765, endPoint y: 260, distance: 18.1
click at [765, 260] on div "Apply Discount Select Loyalty → Loyalty level 1 → All Customers" at bounding box center [704, 246] width 232 height 31
select select "0:"
click at [665, 231] on select "Select Loyalty → Loyalty level 1 → All Customers" at bounding box center [732, 241] width 135 height 21
type input "0"
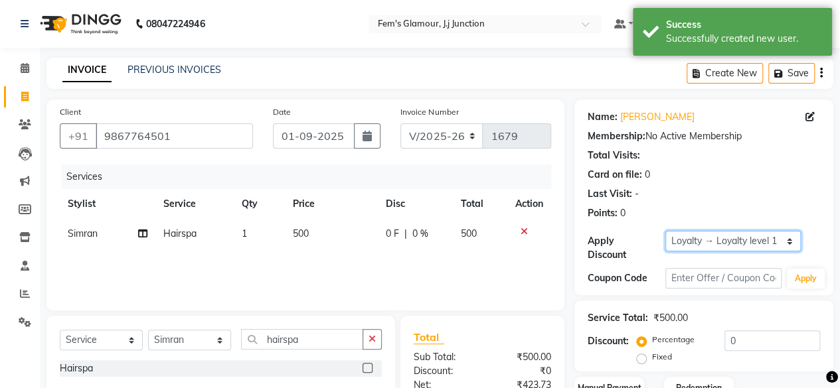
scroll to position [141, 0]
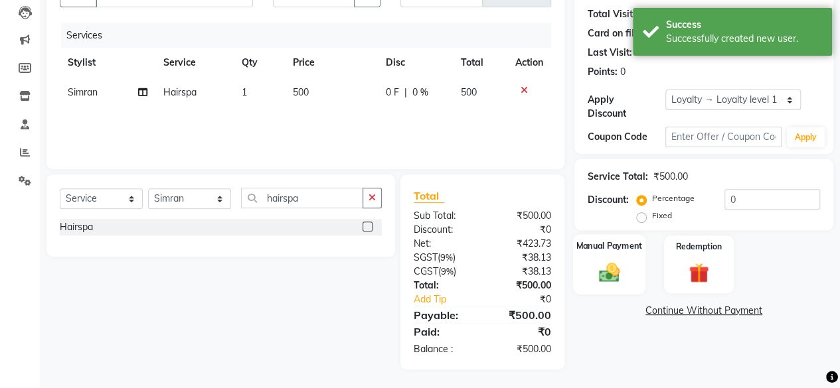
click at [616, 271] on img at bounding box center [609, 272] width 34 height 24
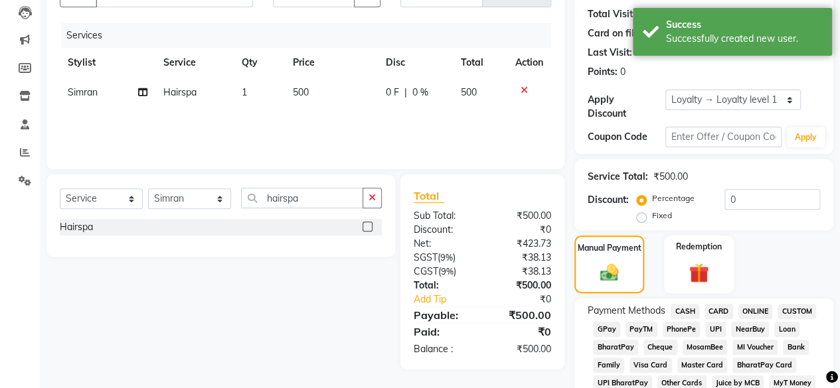
click at [687, 309] on span "CASH" at bounding box center [685, 311] width 29 height 15
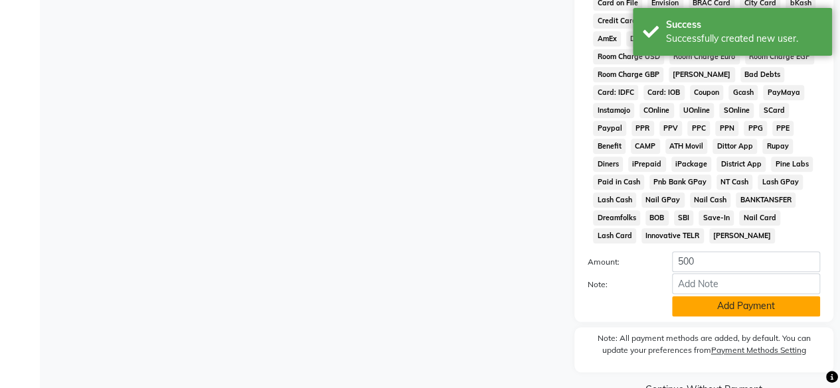
click at [761, 309] on button "Add Payment" at bounding box center [746, 306] width 148 height 21
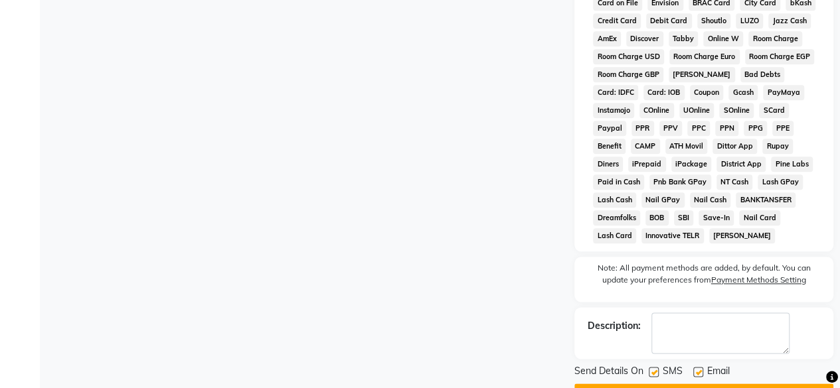
scroll to position [704, 0]
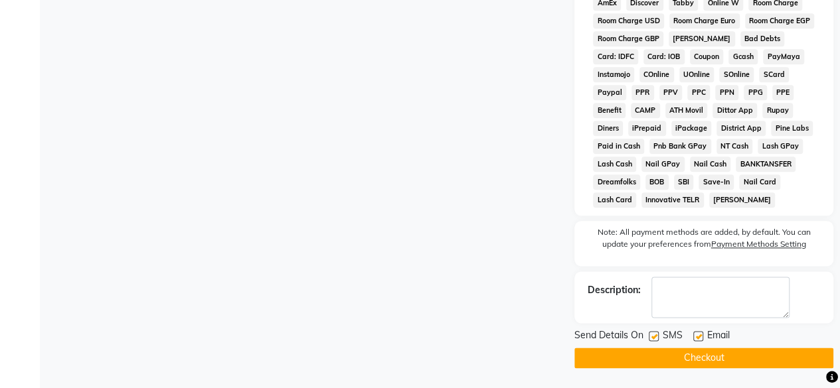
click at [742, 354] on button "Checkout" at bounding box center [703, 358] width 259 height 21
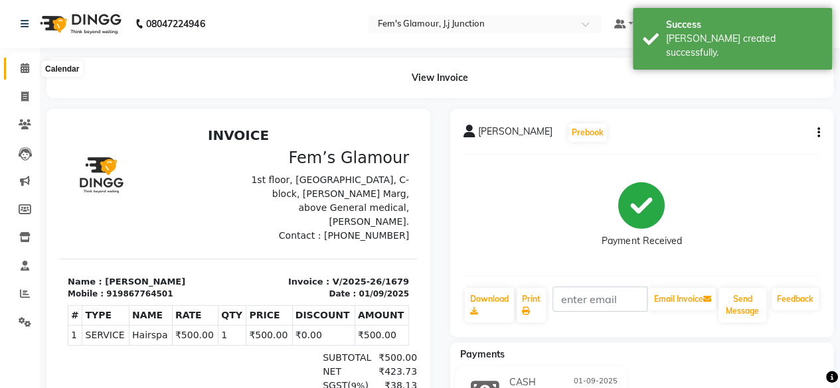
click at [23, 62] on span at bounding box center [24, 68] width 23 height 15
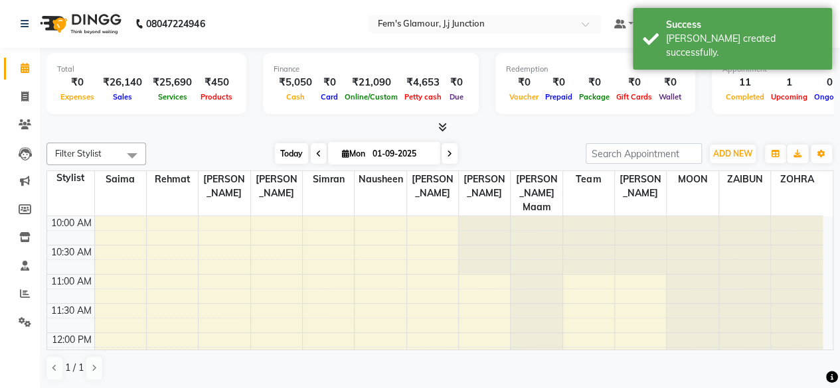
click at [291, 159] on span "Today" at bounding box center [291, 153] width 33 height 21
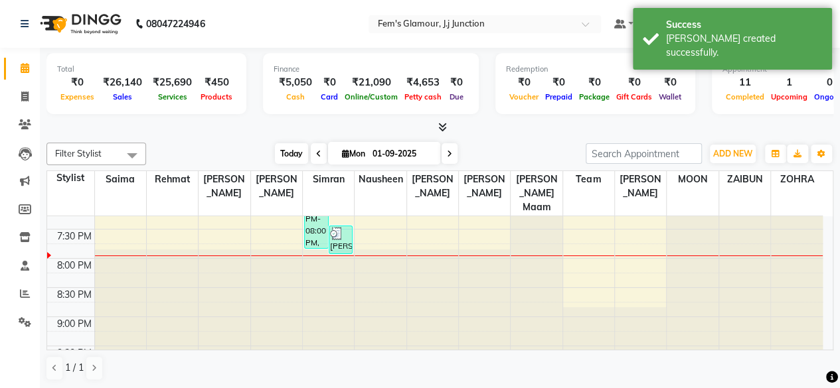
click at [291, 159] on span "Today" at bounding box center [291, 153] width 33 height 21
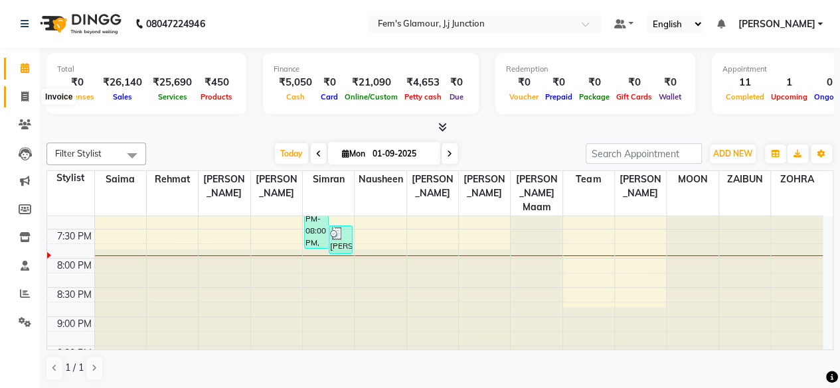
click at [31, 97] on span at bounding box center [24, 97] width 23 height 15
select select "4132"
select select "service"
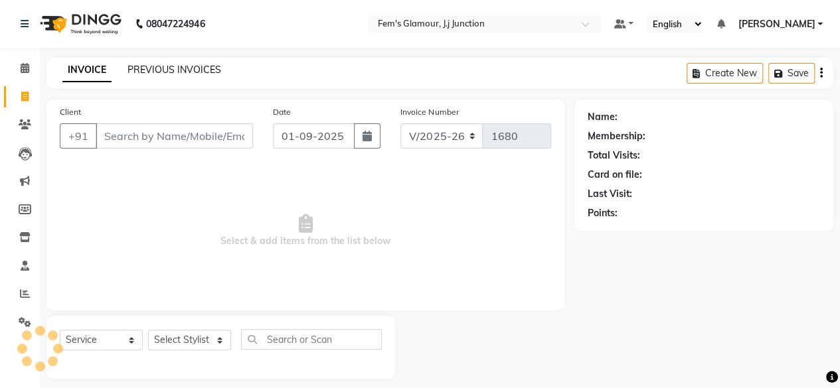
click at [190, 72] on link "PREVIOUS INVOICES" at bounding box center [174, 70] width 94 height 12
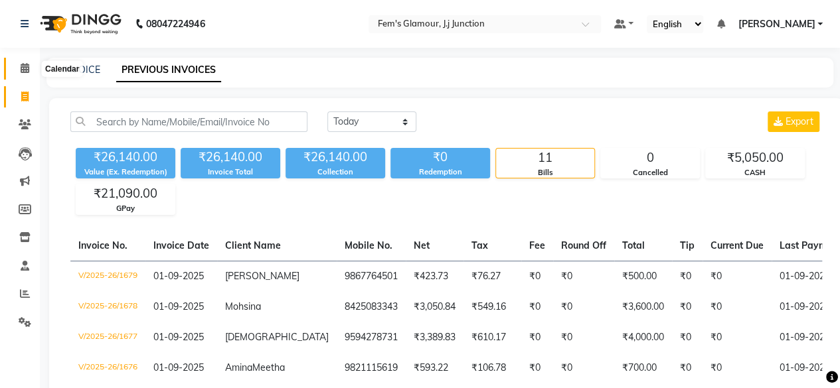
click at [32, 68] on span at bounding box center [24, 68] width 23 height 15
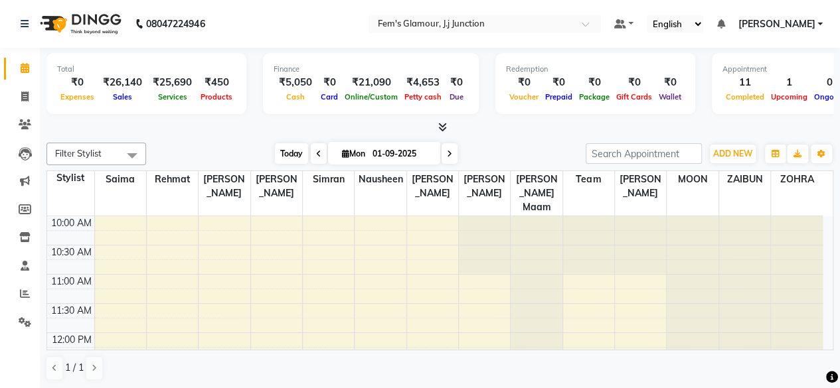
click at [287, 156] on span "Today" at bounding box center [291, 153] width 33 height 21
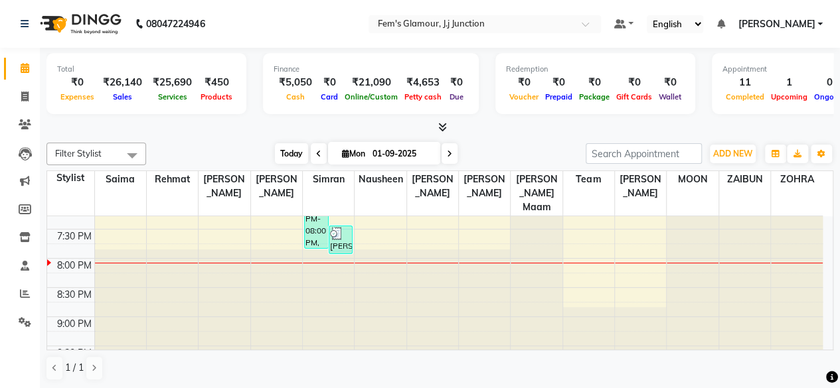
click at [287, 157] on span "Today" at bounding box center [291, 153] width 33 height 21
click at [21, 61] on span at bounding box center [24, 68] width 23 height 15
